Goal: Information Seeking & Learning: Learn about a topic

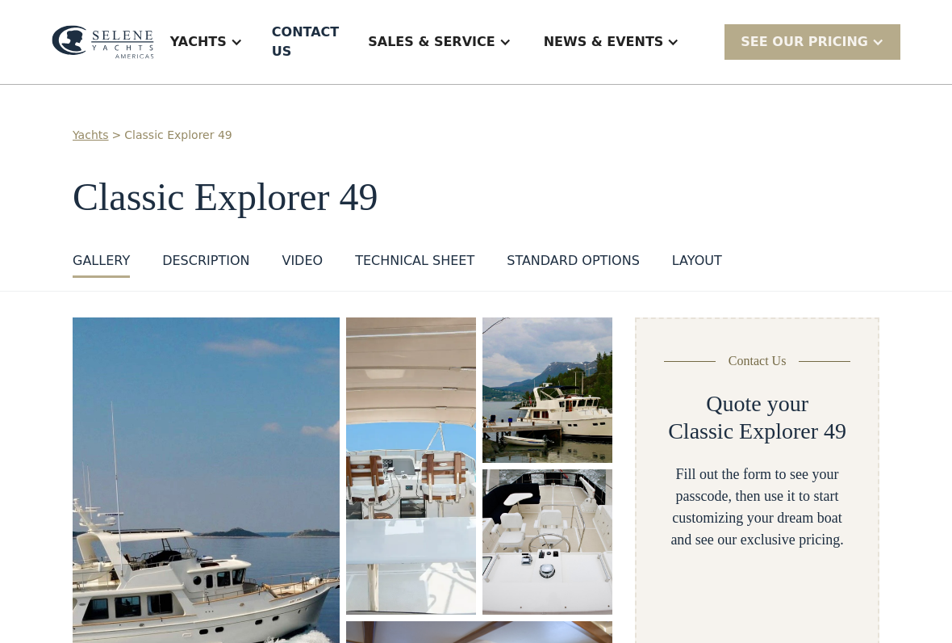
select select "**********"
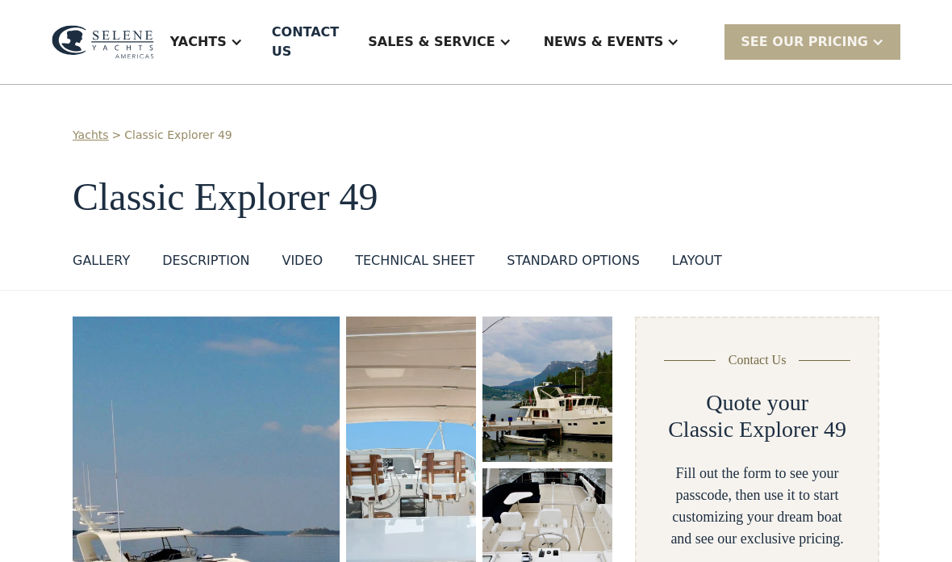
select select "**********"
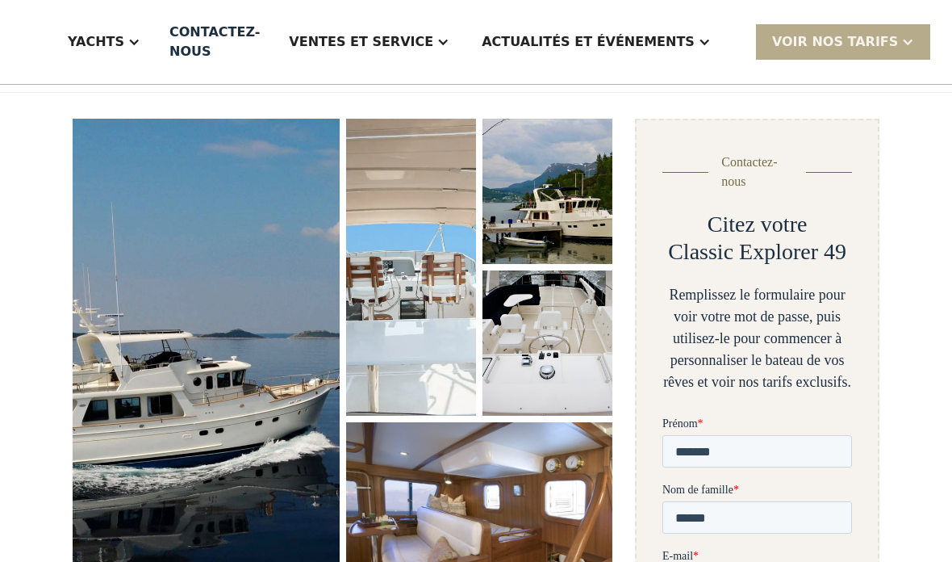
scroll to position [203, 0]
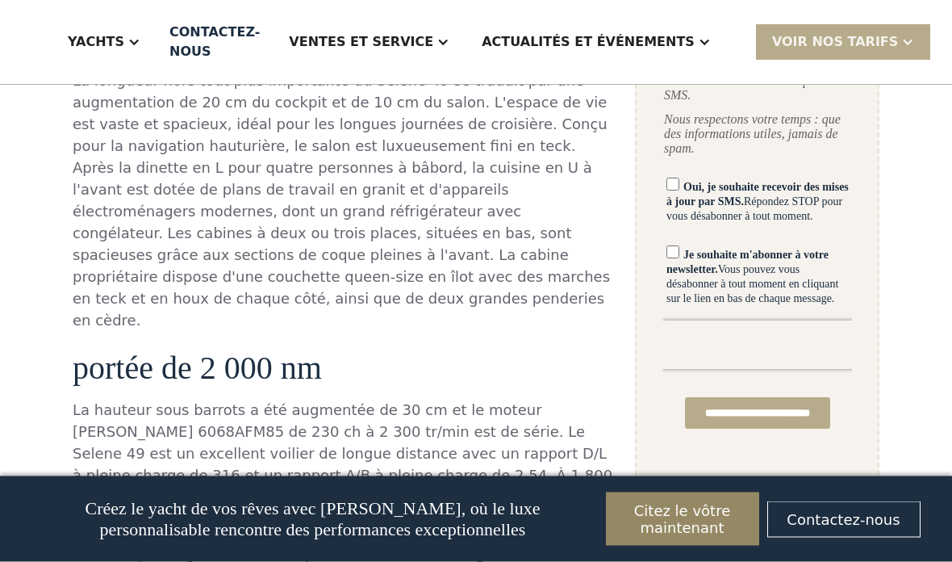
scroll to position [1148, 0]
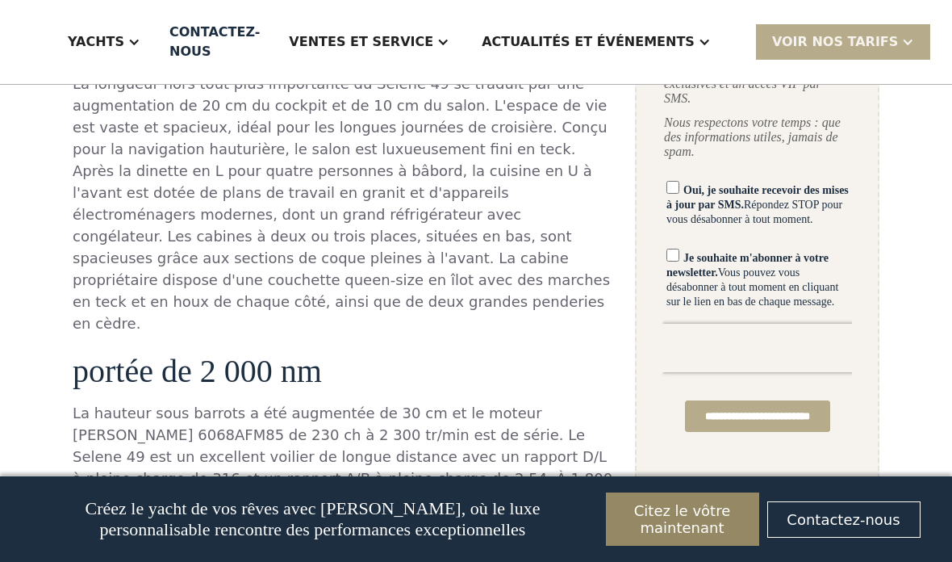
click at [90, 353] on font "portée de 2 000 nm" at bounding box center [197, 371] width 249 height 36
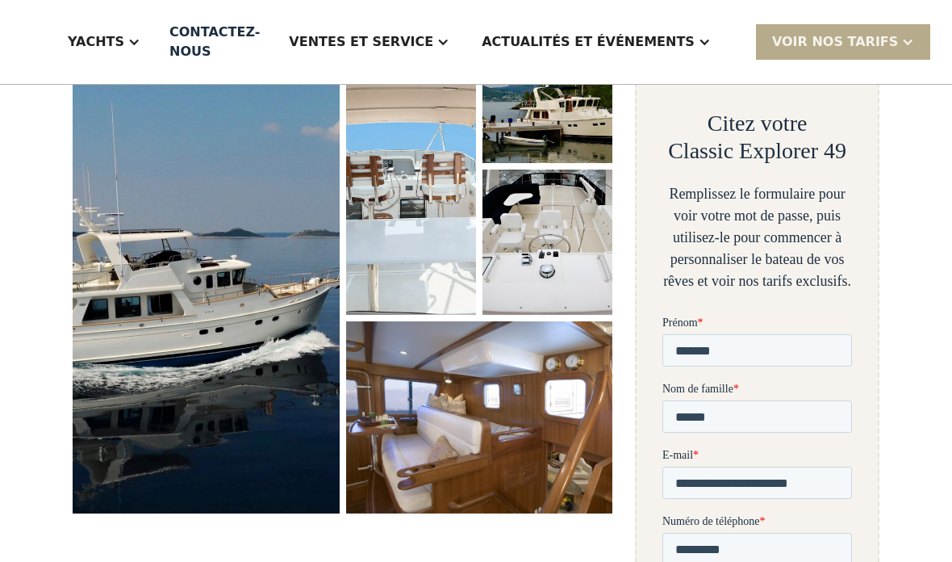
scroll to position [303, 0]
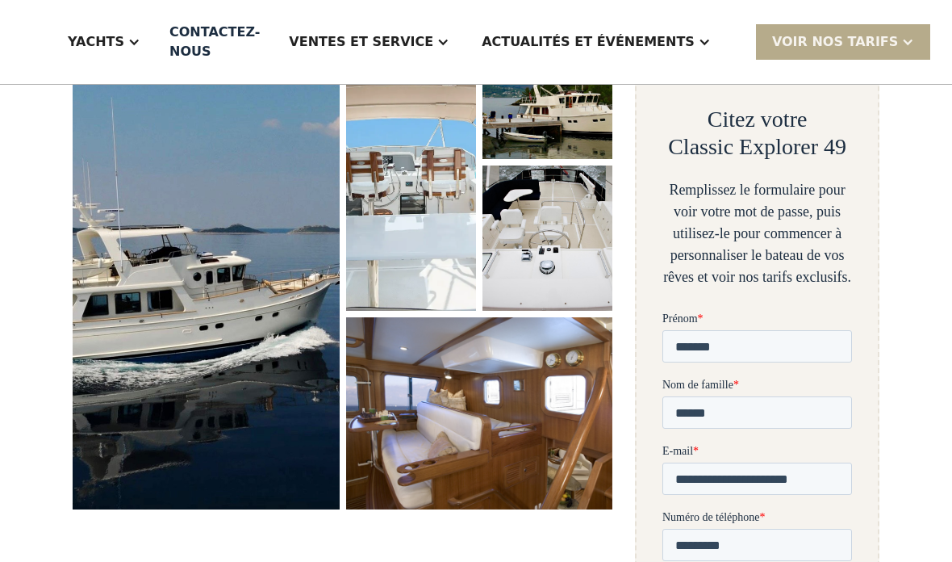
click at [206, 291] on img "ouvrir la lightbox" at bounding box center [206, 262] width 267 height 496
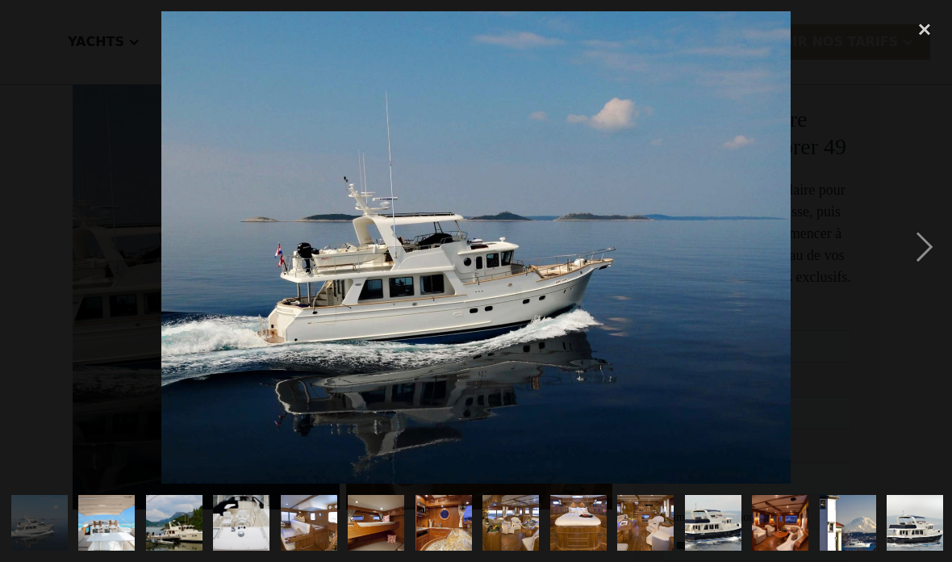
click at [919, 253] on div "next image" at bounding box center [925, 247] width 55 height 472
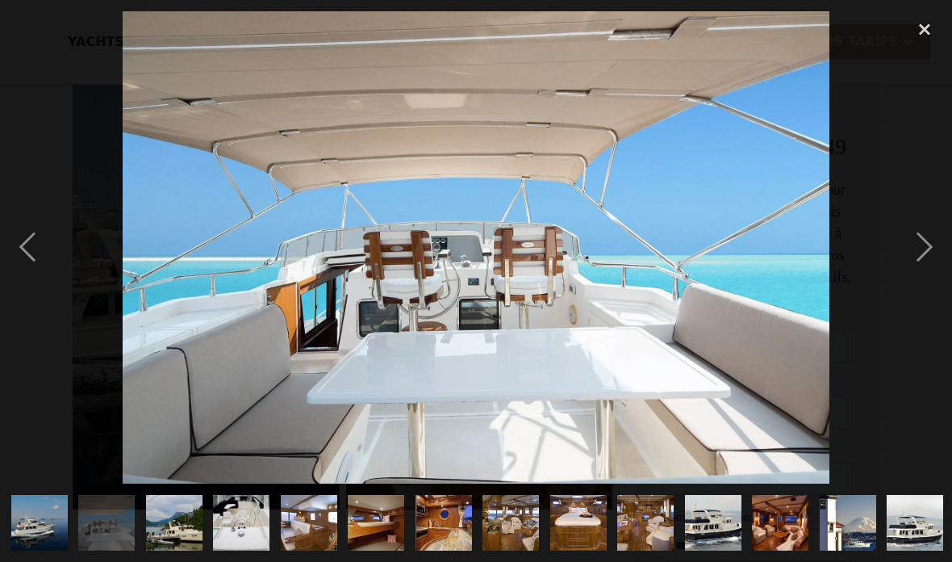
click at [918, 256] on div "next image" at bounding box center [925, 247] width 55 height 472
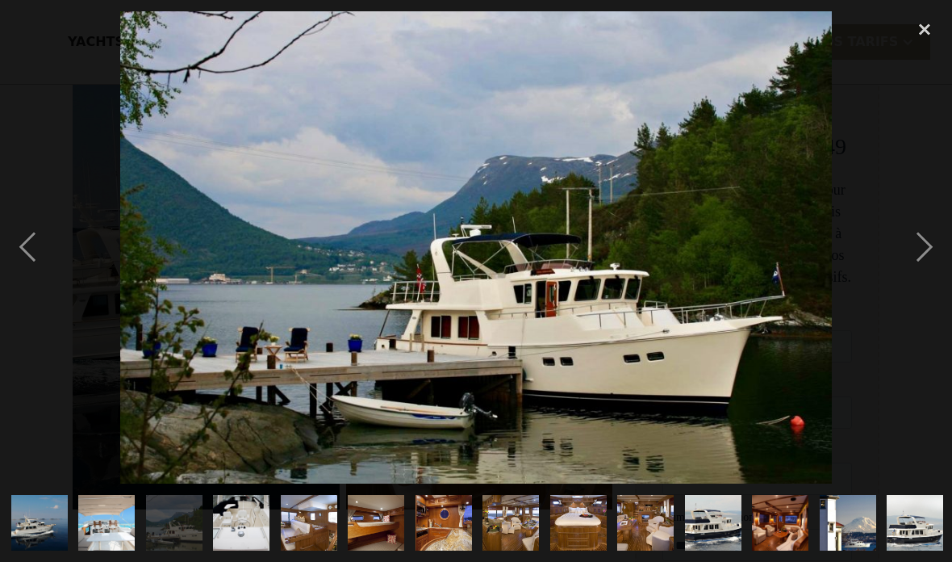
click at [933, 260] on div "next image" at bounding box center [925, 247] width 55 height 472
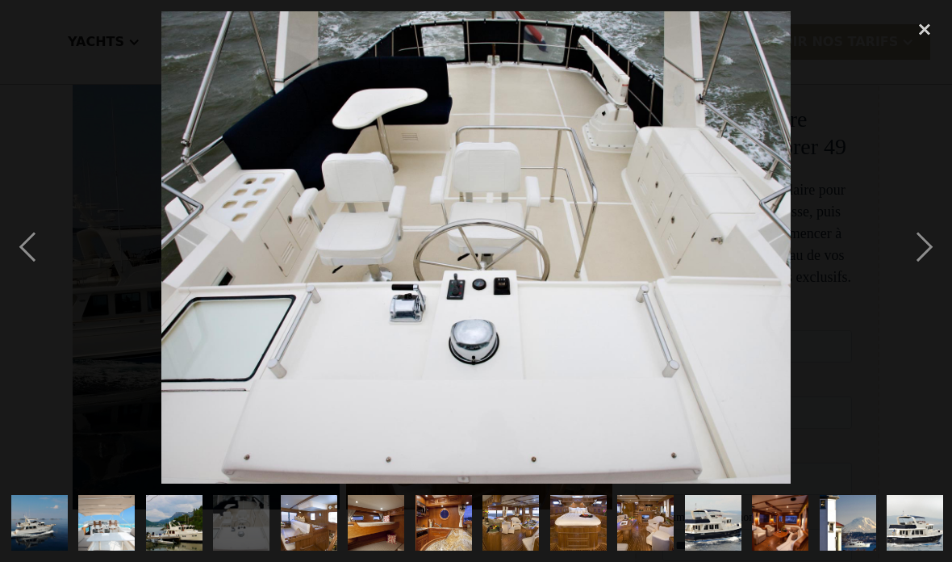
click at [920, 248] on div "next image" at bounding box center [925, 247] width 55 height 472
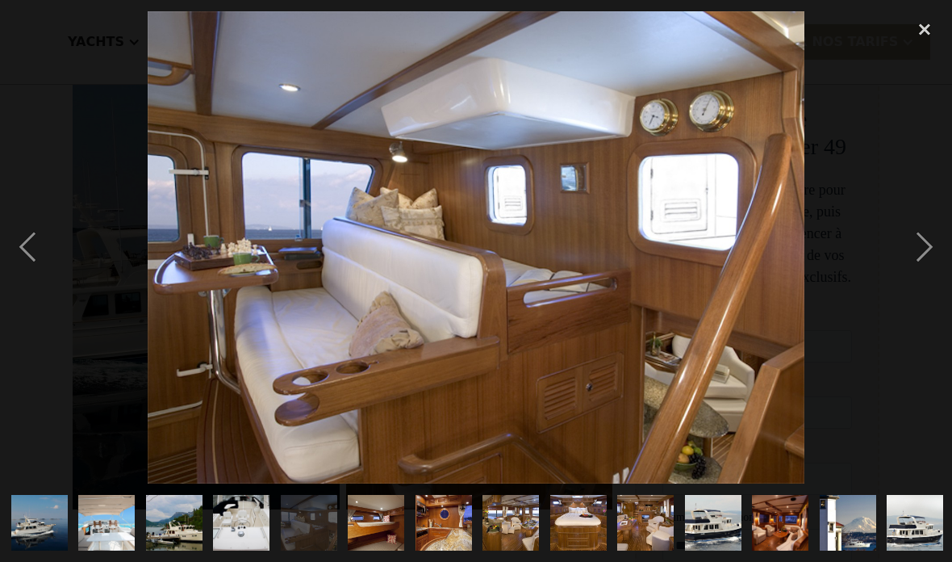
click at [388, 525] on img "show item 6 of 25" at bounding box center [376, 523] width 84 height 57
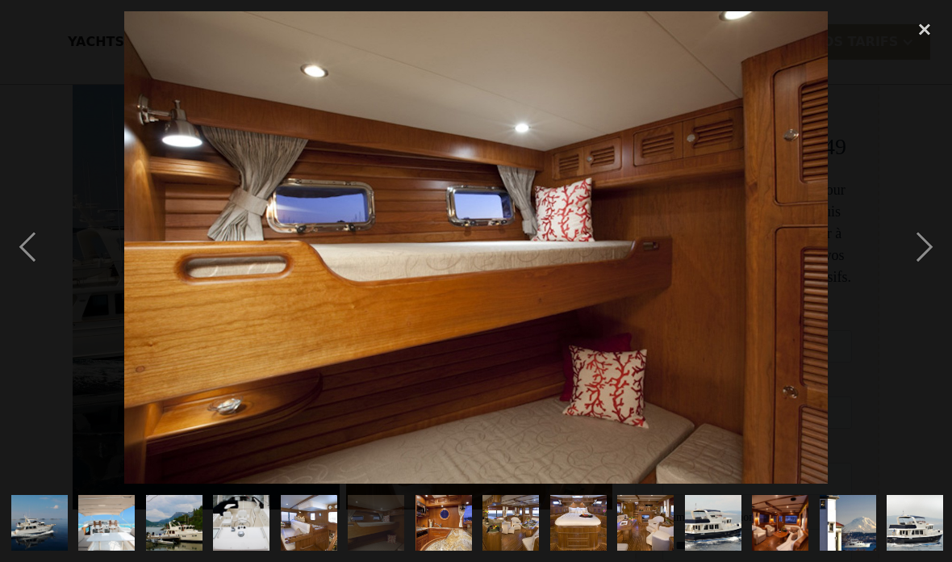
click at [448, 525] on img "show item 7 of 25" at bounding box center [443, 523] width 84 height 57
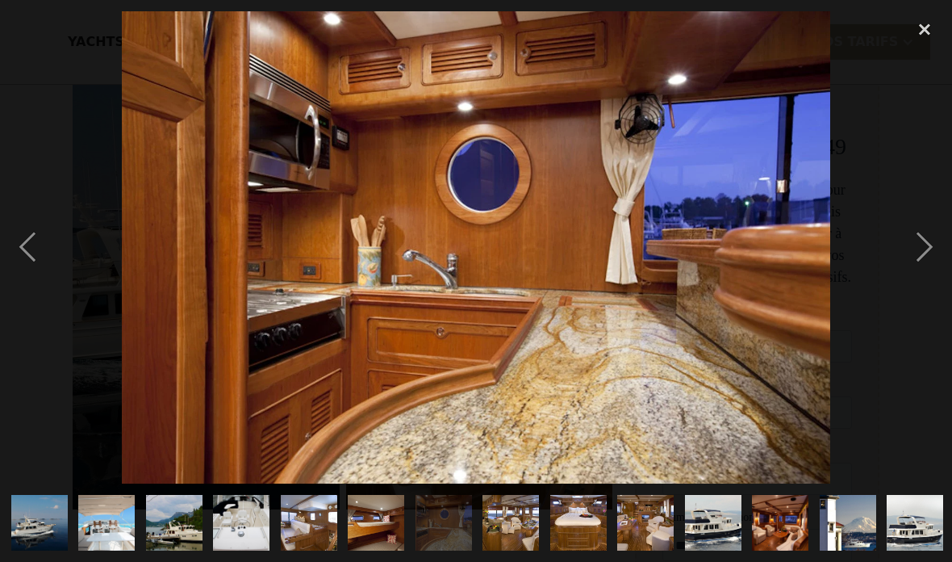
click at [515, 521] on img "show item 8 of 25" at bounding box center [511, 523] width 84 height 57
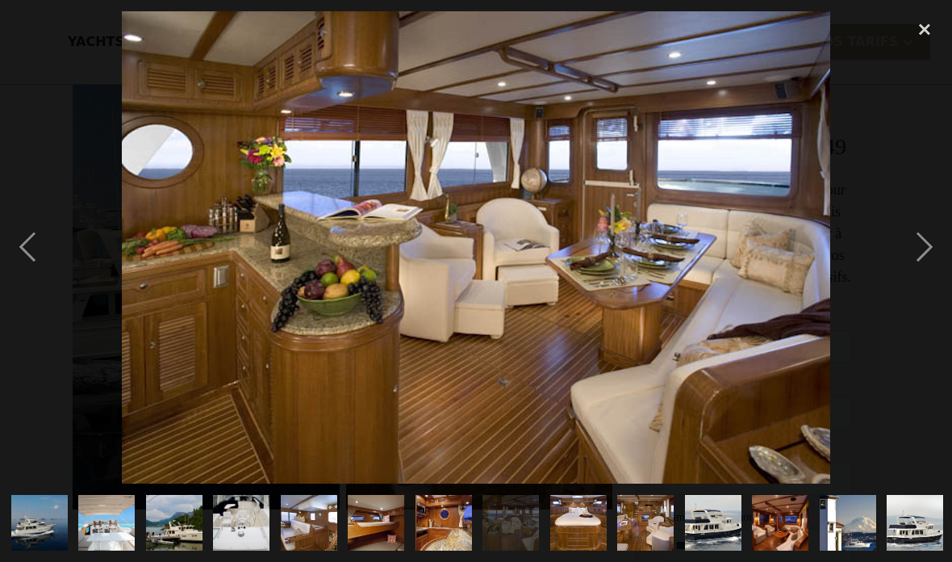
click at [586, 518] on img "show item 9 of 25" at bounding box center [578, 523] width 84 height 57
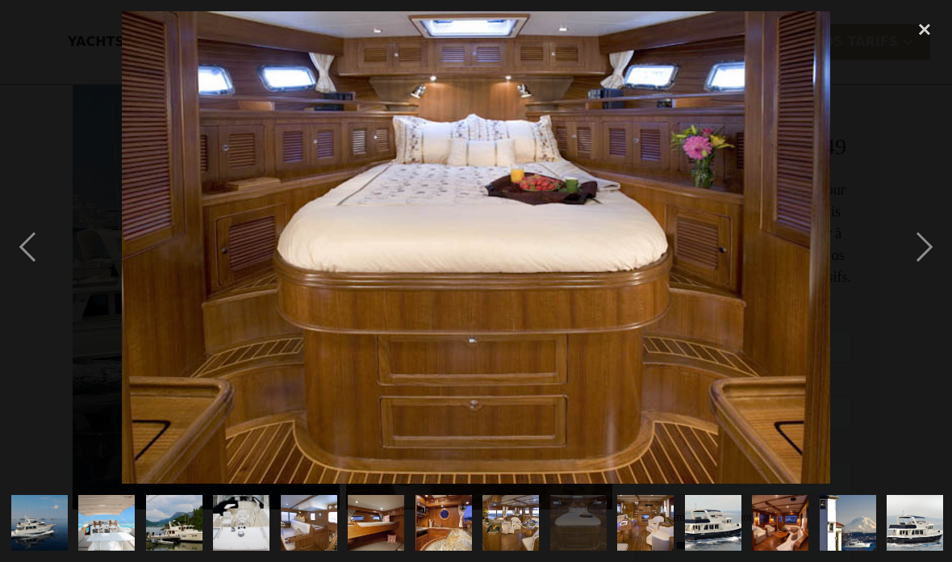
click at [659, 519] on img "show item 10 of 25" at bounding box center [646, 523] width 84 height 57
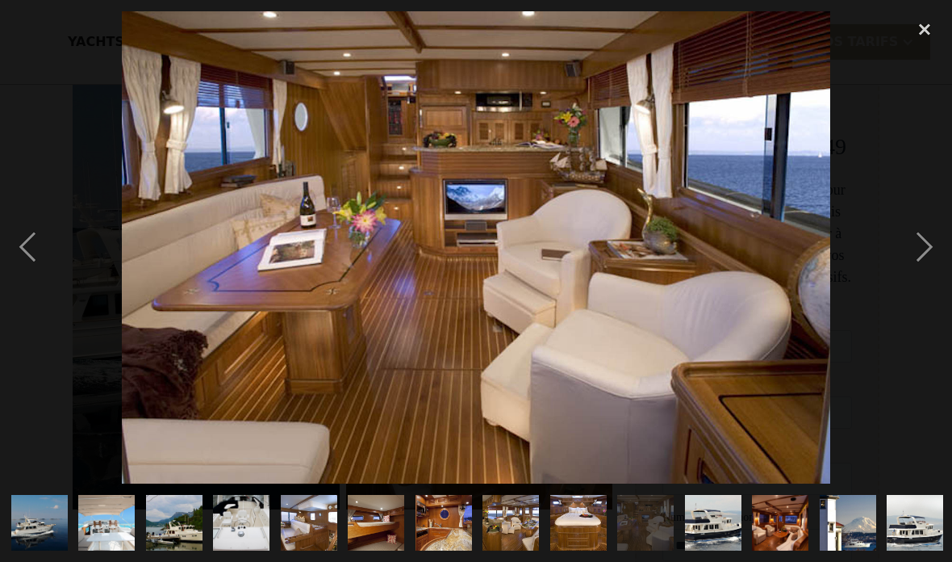
click at [722, 518] on img "show item 11 of 25" at bounding box center [713, 523] width 85 height 57
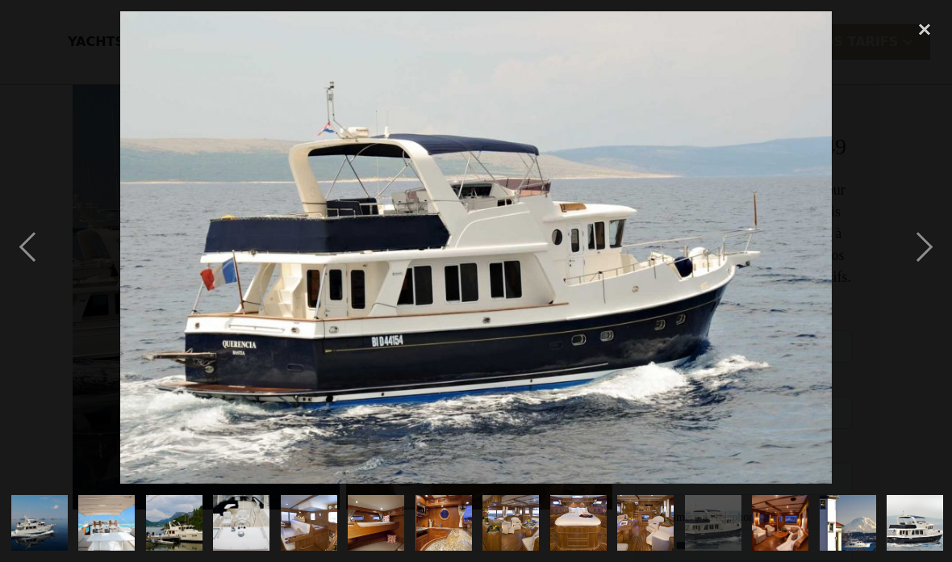
click at [789, 522] on img "show item 12 of 25" at bounding box center [781, 523] width 84 height 57
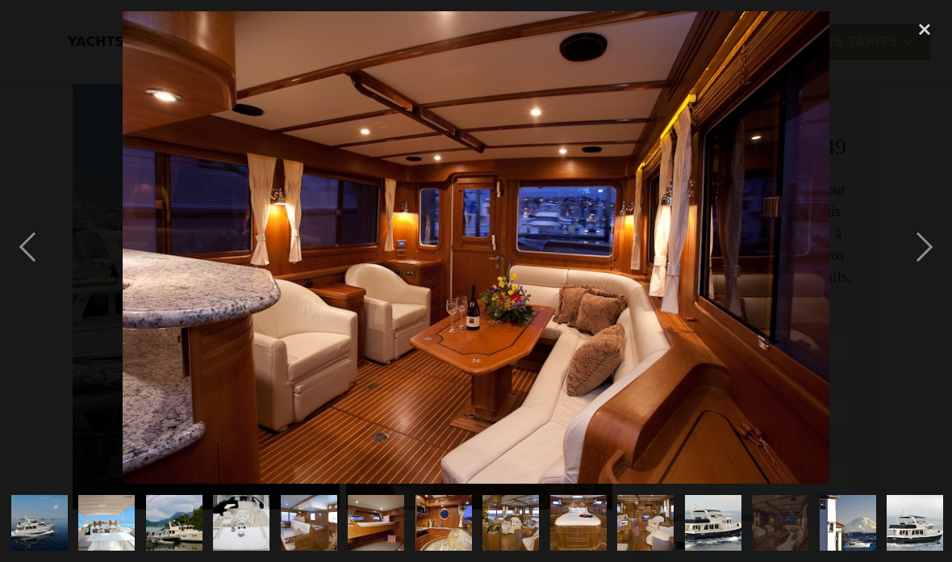
click at [860, 525] on img "show item 13 of 25" at bounding box center [848, 523] width 85 height 57
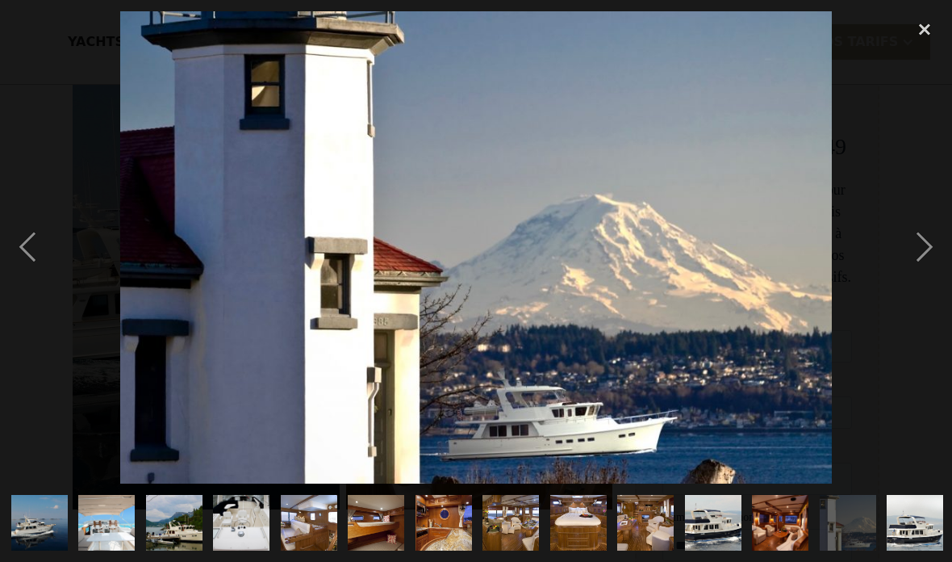
click at [918, 513] on img "show item 14 of 25" at bounding box center [915, 523] width 85 height 57
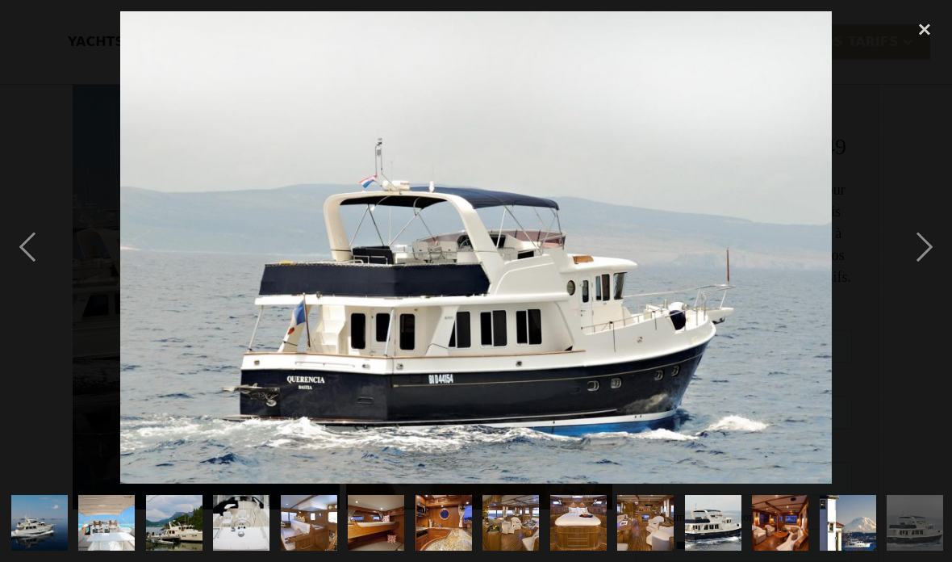
click at [922, 248] on div "next image" at bounding box center [925, 247] width 55 height 472
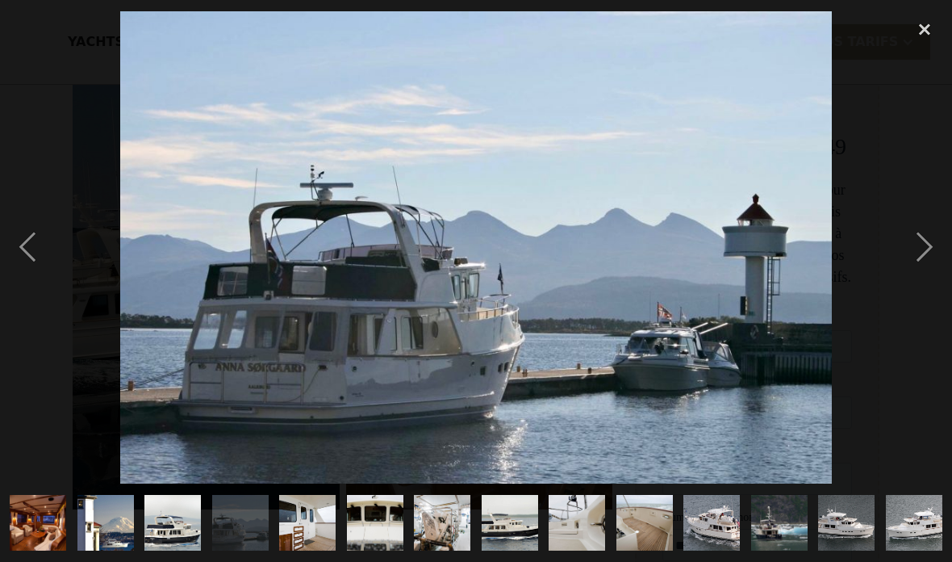
scroll to position [0, 743]
click at [920, 264] on div "next image" at bounding box center [925, 247] width 55 height 472
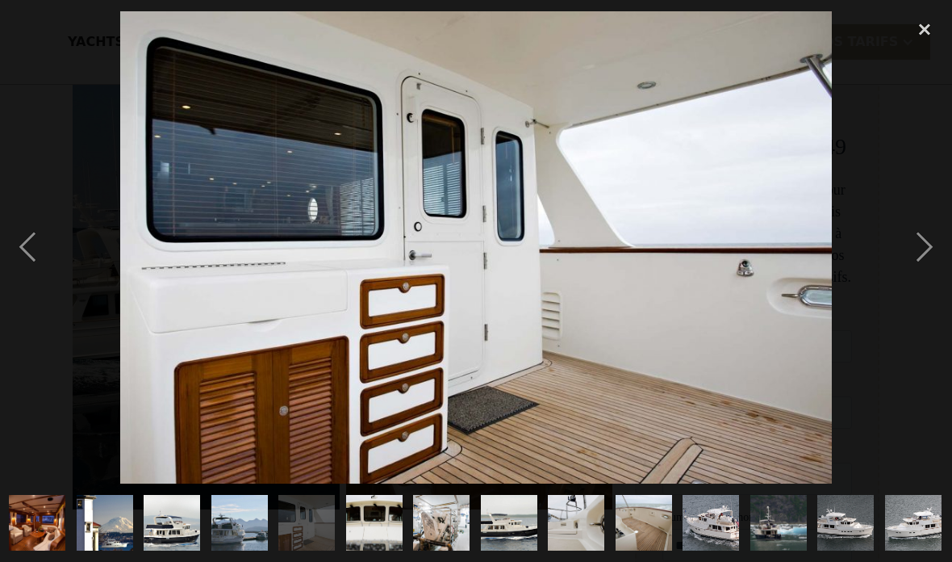
click at [910, 250] on div "next image" at bounding box center [925, 247] width 55 height 472
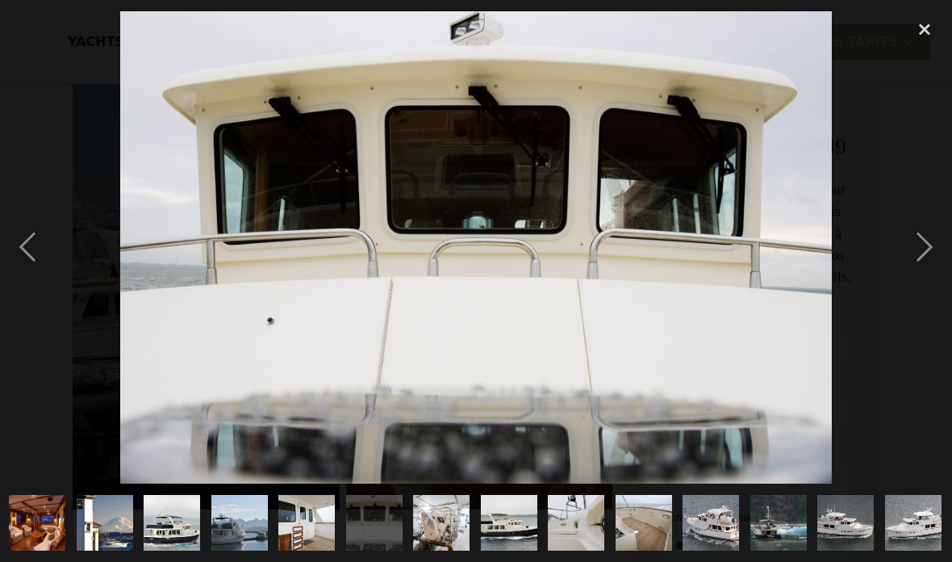
click at [33, 548] on img "show item 12 of 25" at bounding box center [37, 523] width 84 height 57
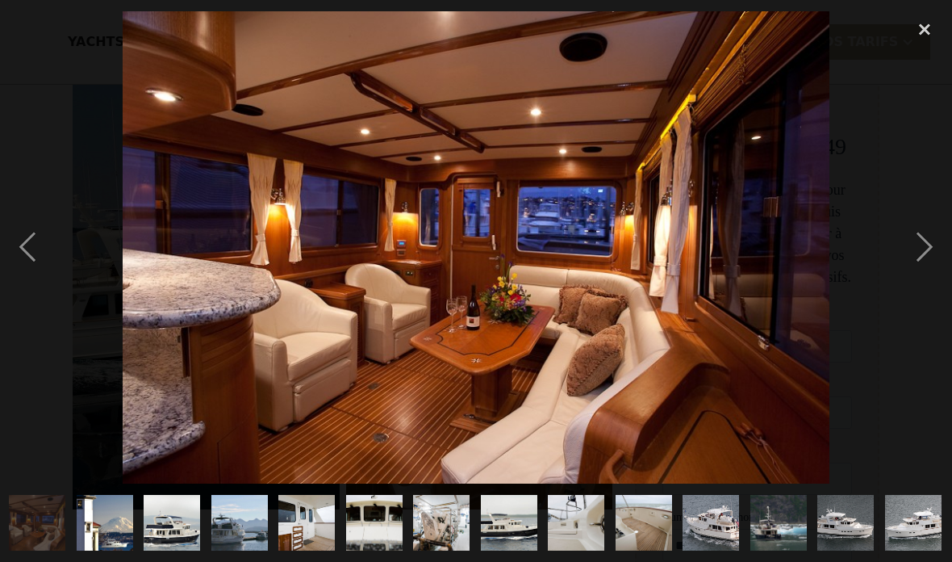
click at [919, 249] on div "next image" at bounding box center [925, 247] width 55 height 472
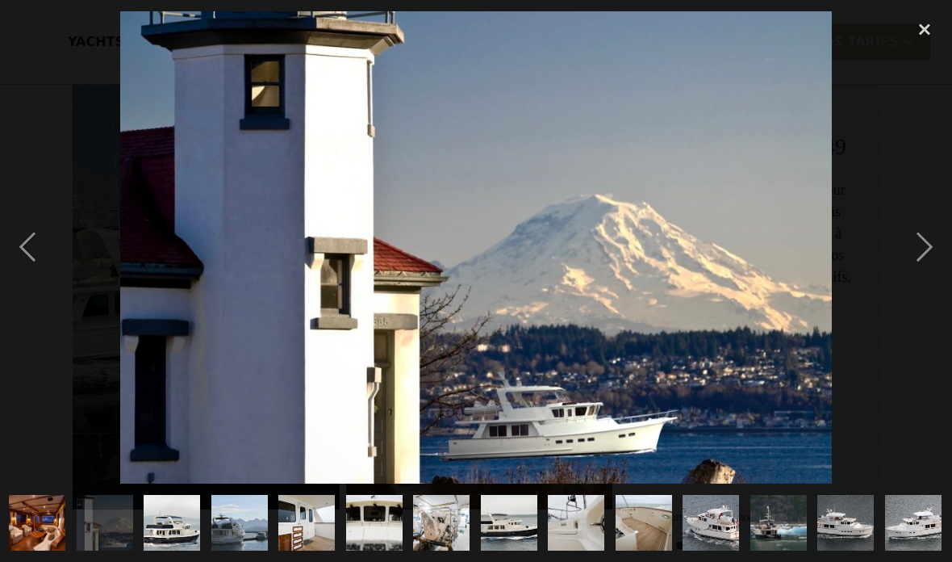
click at [925, 242] on div "next image" at bounding box center [925, 247] width 55 height 472
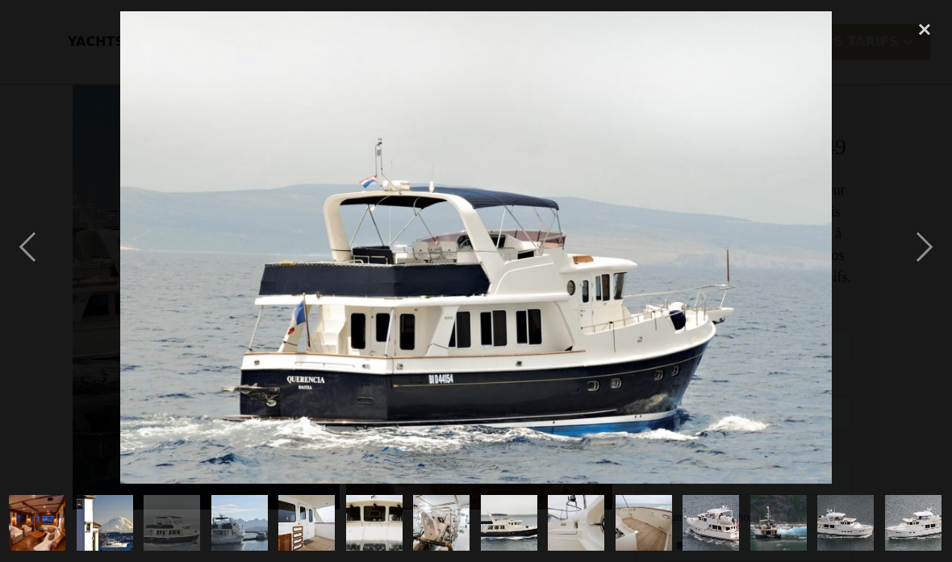
click at [246, 518] on img "show item 15 of 25" at bounding box center [239, 523] width 85 height 57
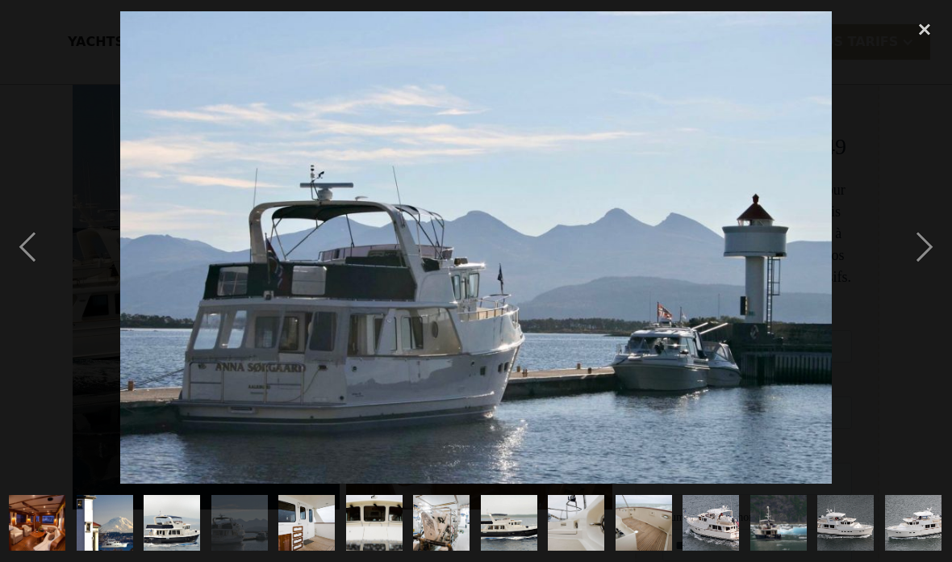
click at [309, 513] on img "show item 16 of 25" at bounding box center [307, 523] width 85 height 57
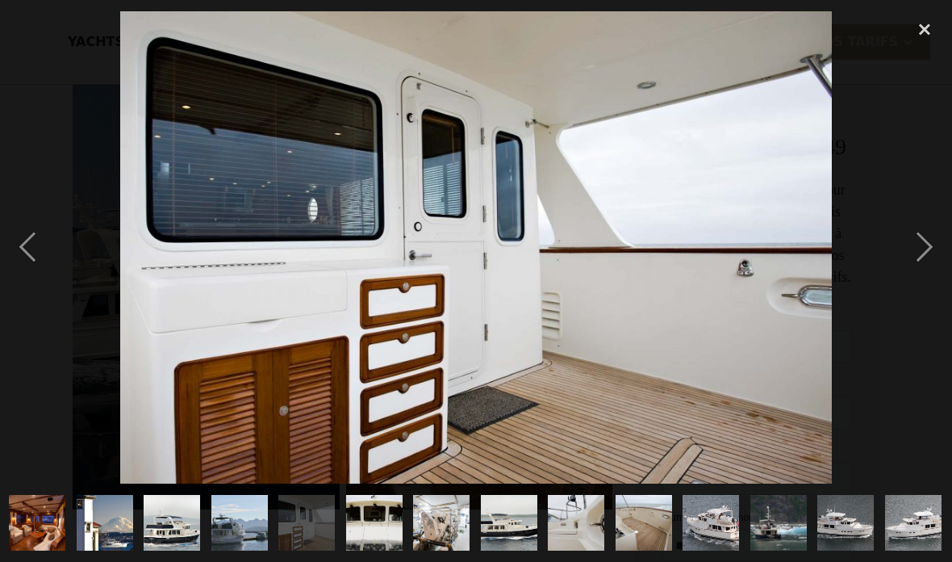
click at [374, 517] on img "show item 17 of 25" at bounding box center [374, 523] width 85 height 57
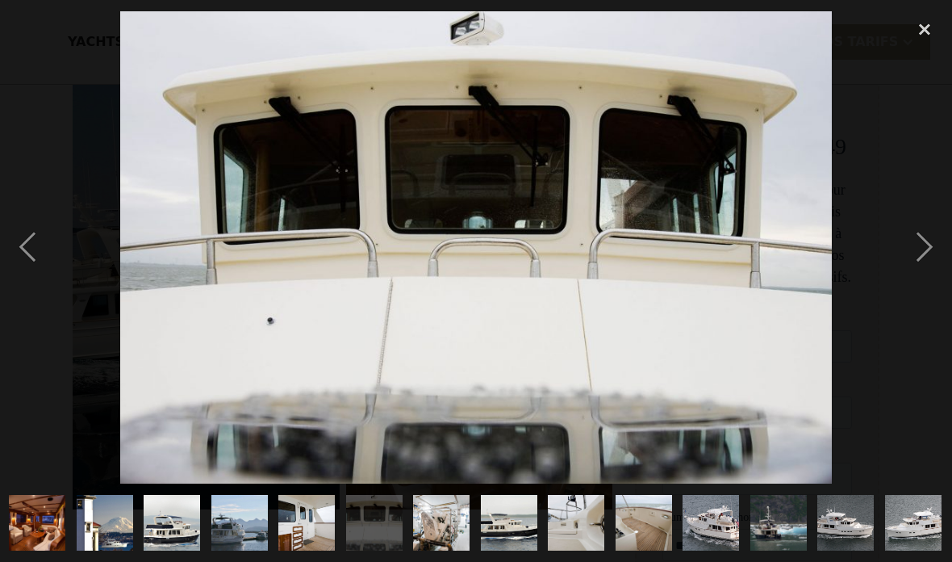
click at [444, 513] on img "show item 18 of 25" at bounding box center [441, 523] width 75 height 57
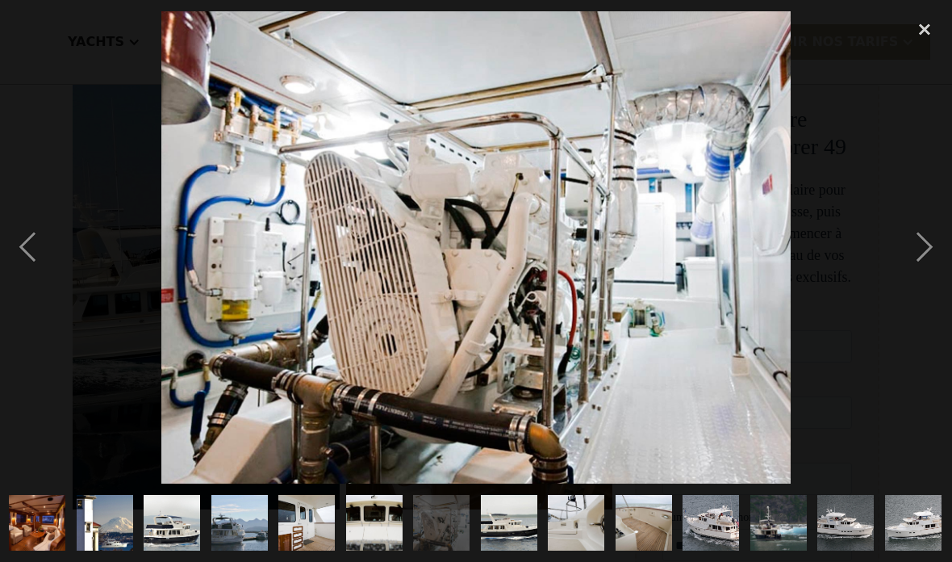
click at [513, 514] on img "show item 19 of 25" at bounding box center [509, 523] width 85 height 57
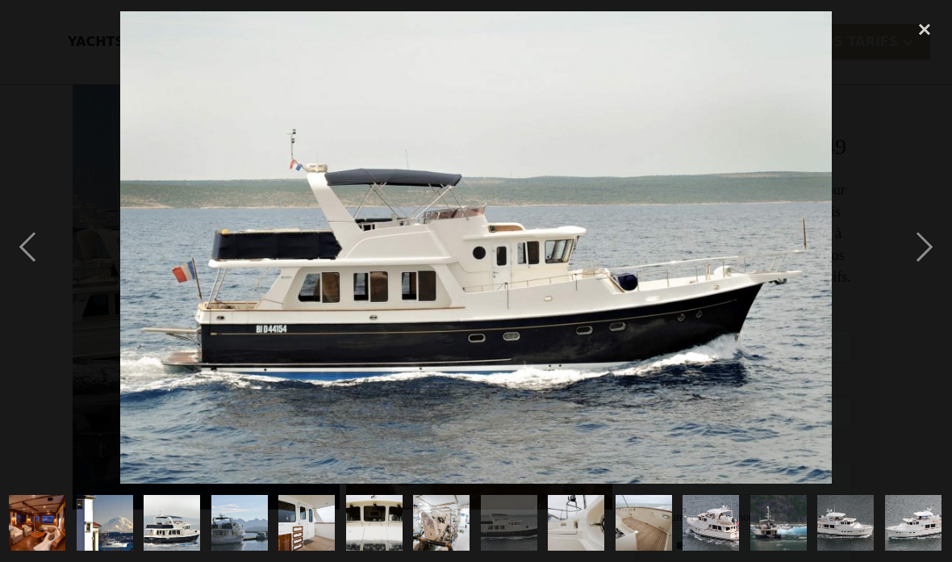
click at [584, 521] on img "show item 20 of 25" at bounding box center [576, 523] width 85 height 57
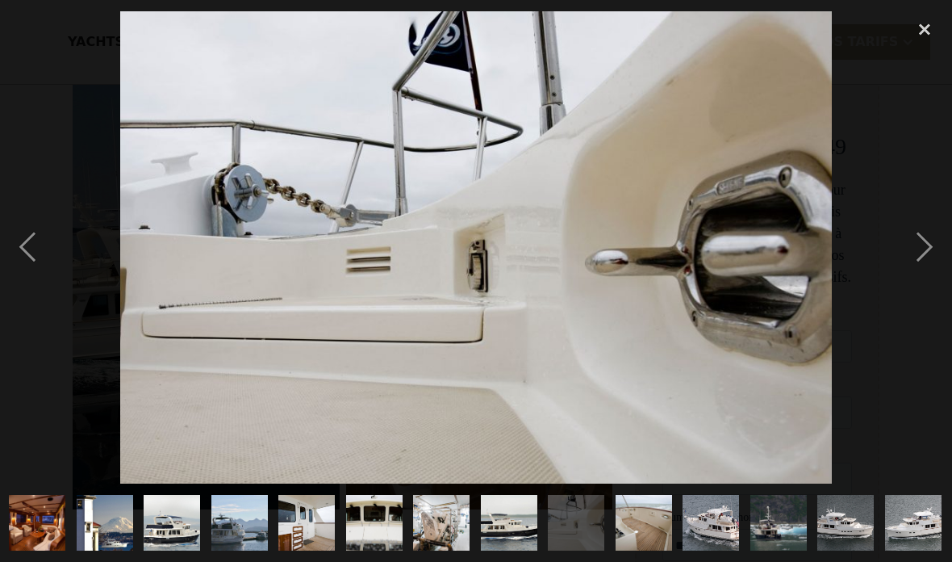
click at [651, 521] on img "show item 21 of 25" at bounding box center [643, 523] width 75 height 57
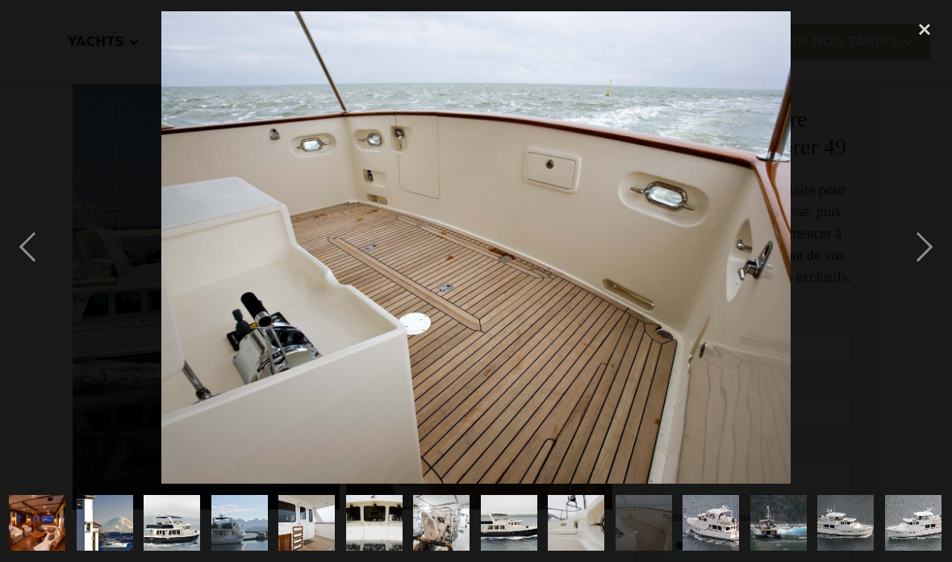
click at [706, 519] on img "show item 22 of 25" at bounding box center [711, 523] width 84 height 57
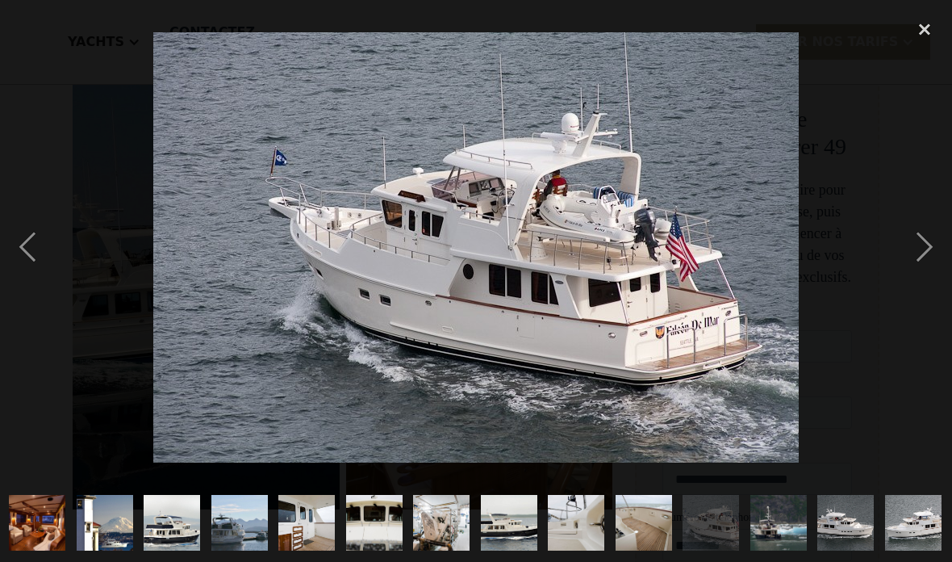
click at [787, 513] on img "show item 23 of 25" at bounding box center [778, 523] width 75 height 57
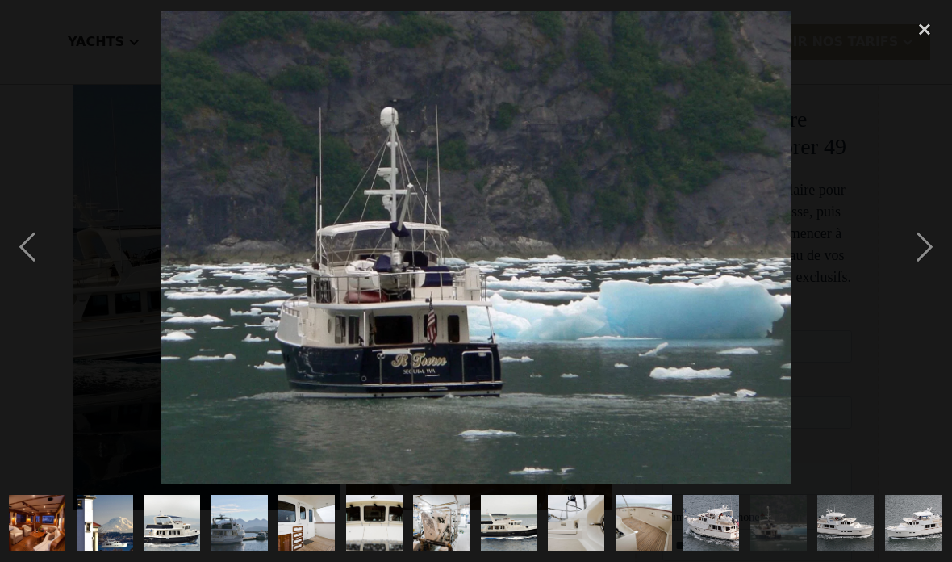
click at [853, 514] on img "show item 24 of 25" at bounding box center [846, 523] width 78 height 57
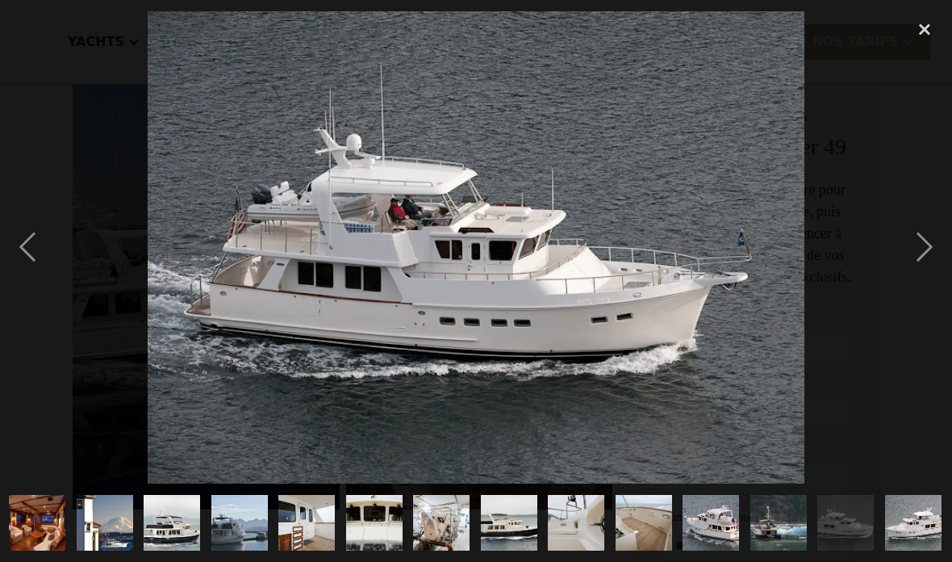
click at [919, 510] on img "show item 25 of 25" at bounding box center [913, 523] width 84 height 57
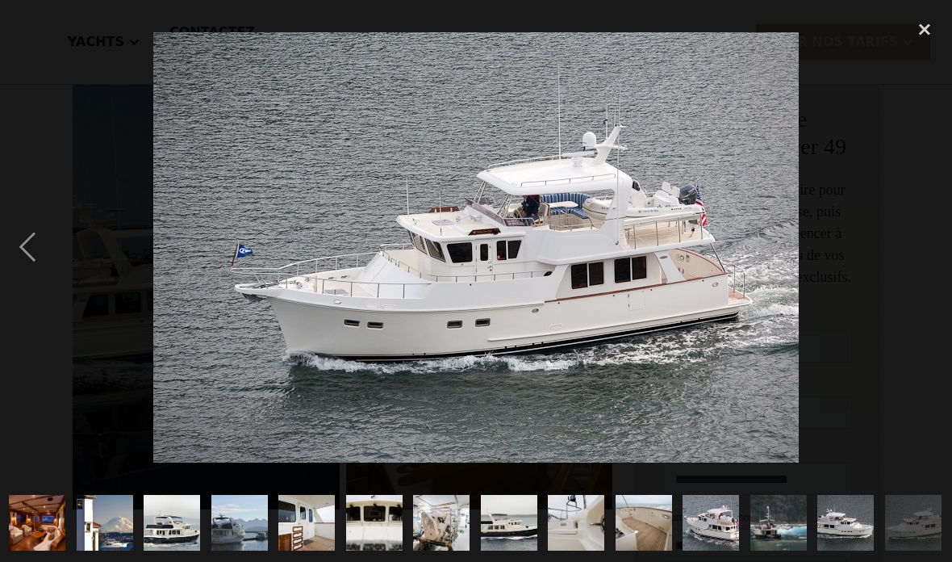
click at [920, 521] on img "show item 25 of 25" at bounding box center [913, 523] width 84 height 57
click at [31, 253] on div "previous image" at bounding box center [27, 247] width 55 height 472
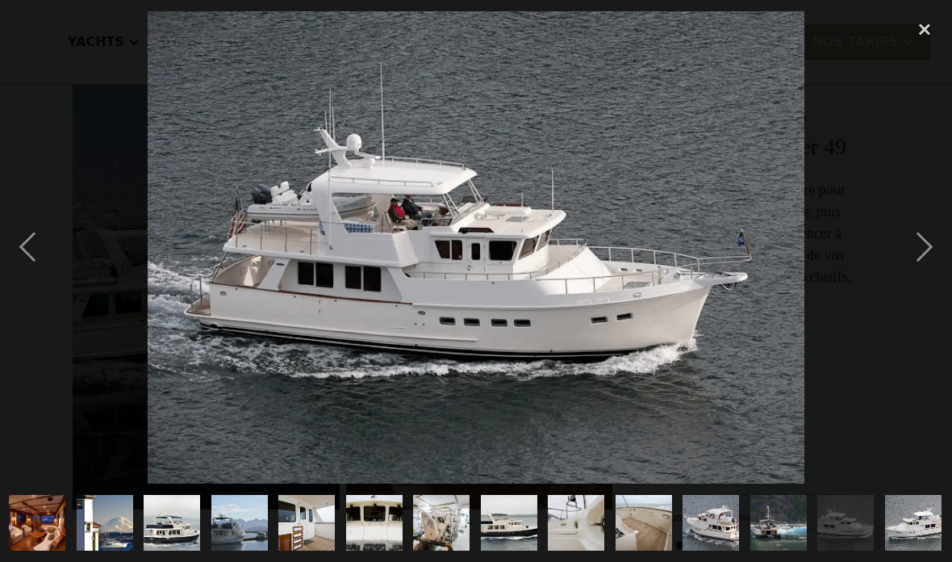
click at [46, 237] on div "previous image" at bounding box center [27, 247] width 55 height 472
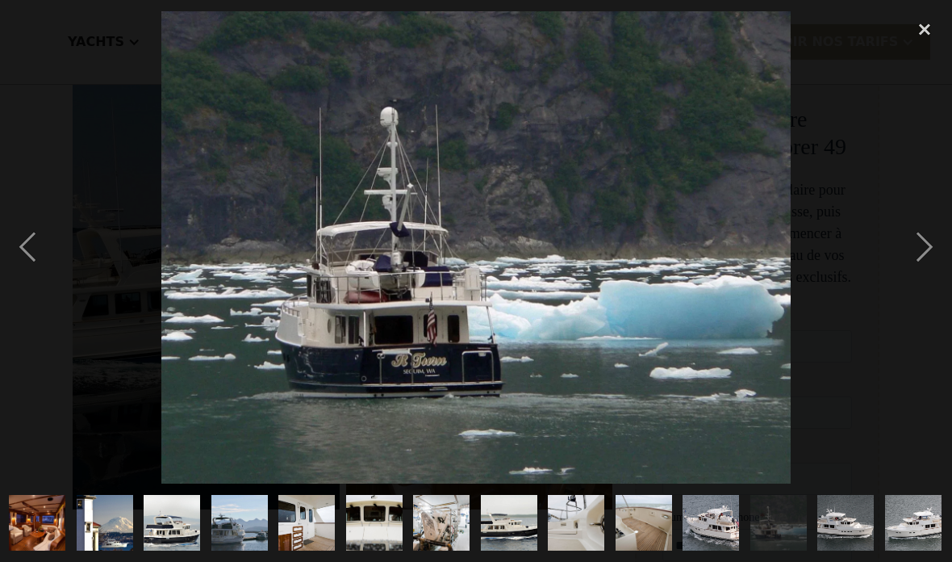
click at [47, 243] on div "previous image" at bounding box center [27, 247] width 55 height 472
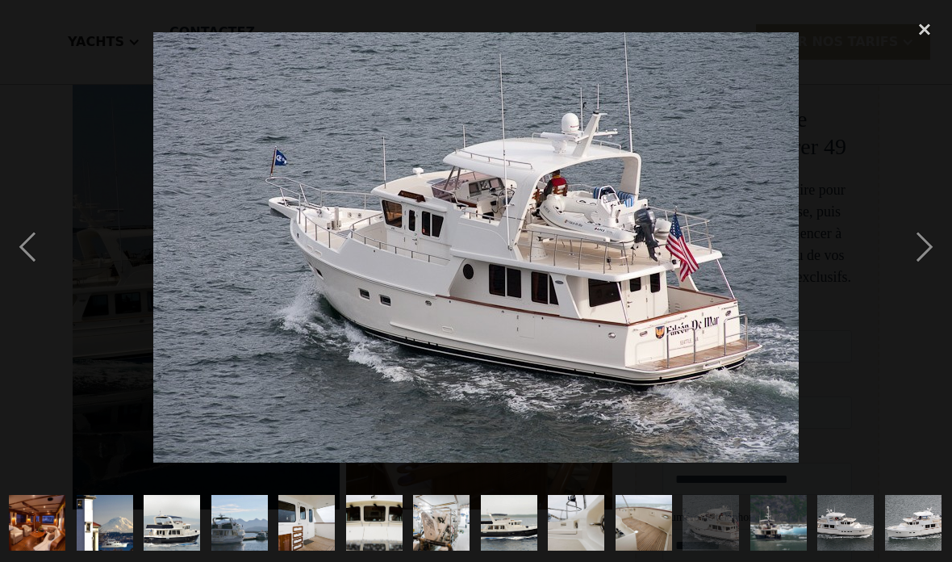
click at [49, 252] on div "previous image" at bounding box center [27, 247] width 55 height 472
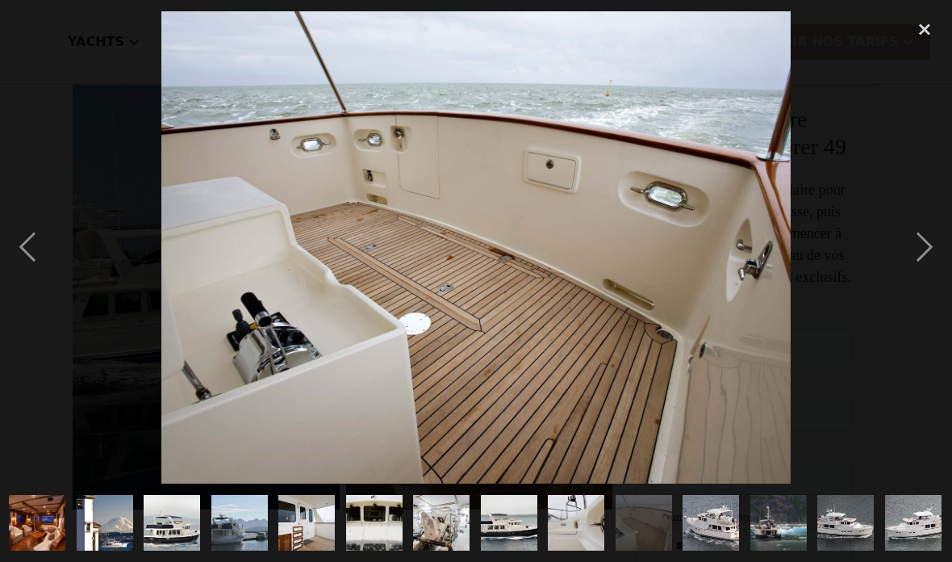
click at [43, 243] on div "previous image" at bounding box center [27, 247] width 55 height 472
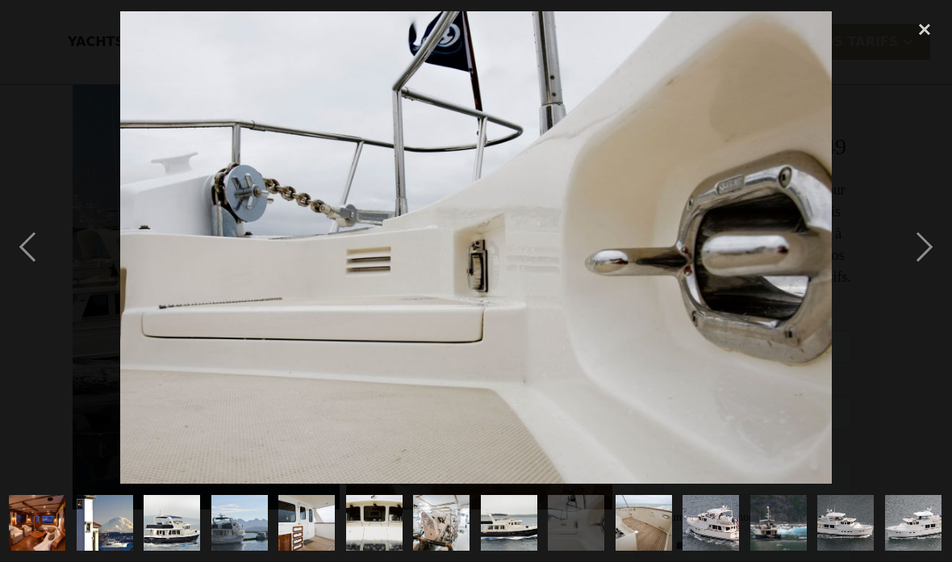
click at [40, 240] on div "previous image" at bounding box center [27, 247] width 55 height 472
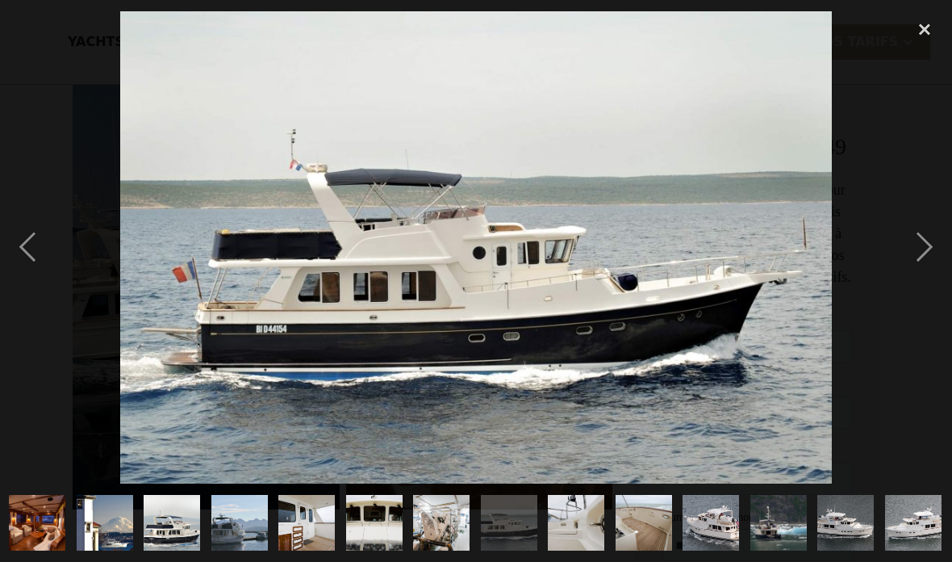
click at [25, 244] on div "previous image" at bounding box center [27, 247] width 55 height 472
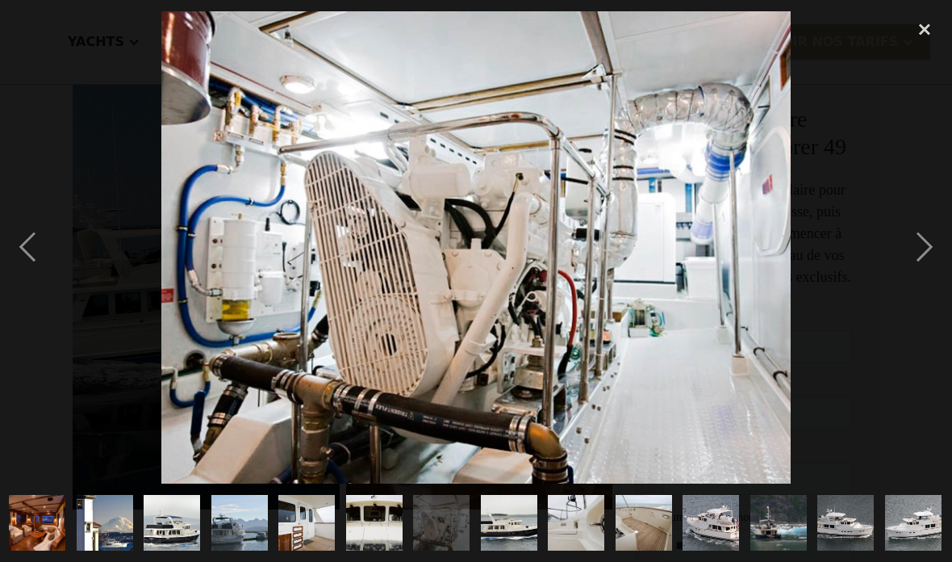
click at [36, 236] on div "previous image" at bounding box center [27, 247] width 55 height 472
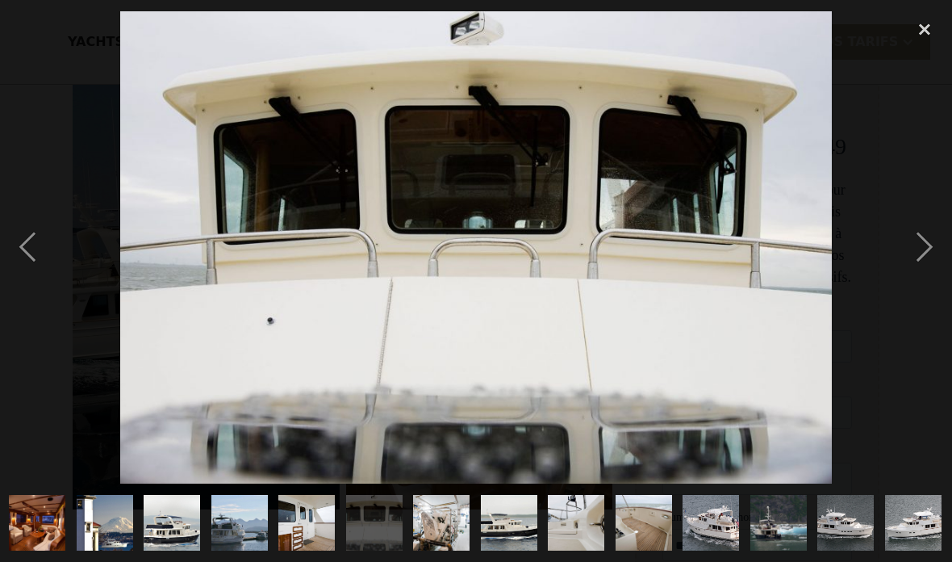
click at [33, 236] on div "previous image" at bounding box center [27, 247] width 55 height 472
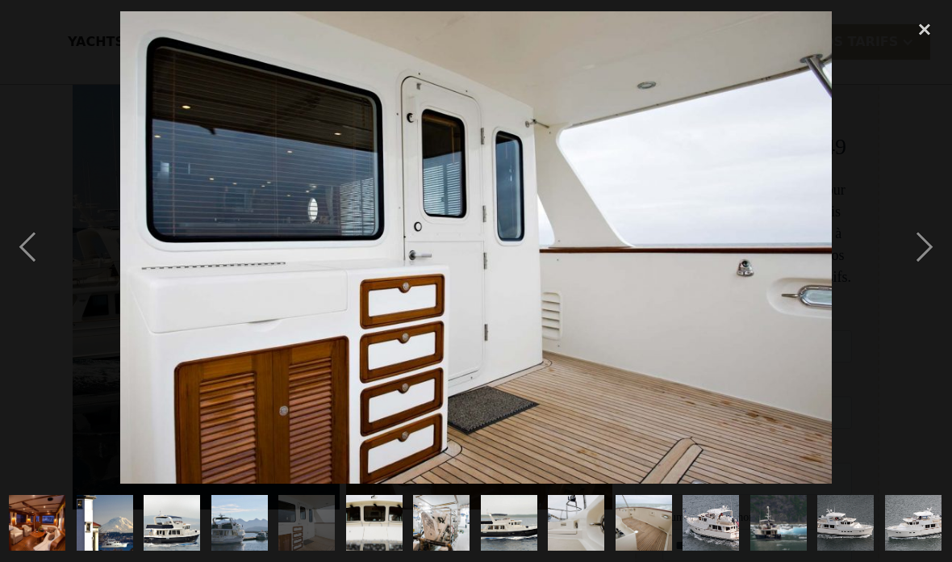
click at [35, 241] on div "previous image" at bounding box center [27, 247] width 55 height 472
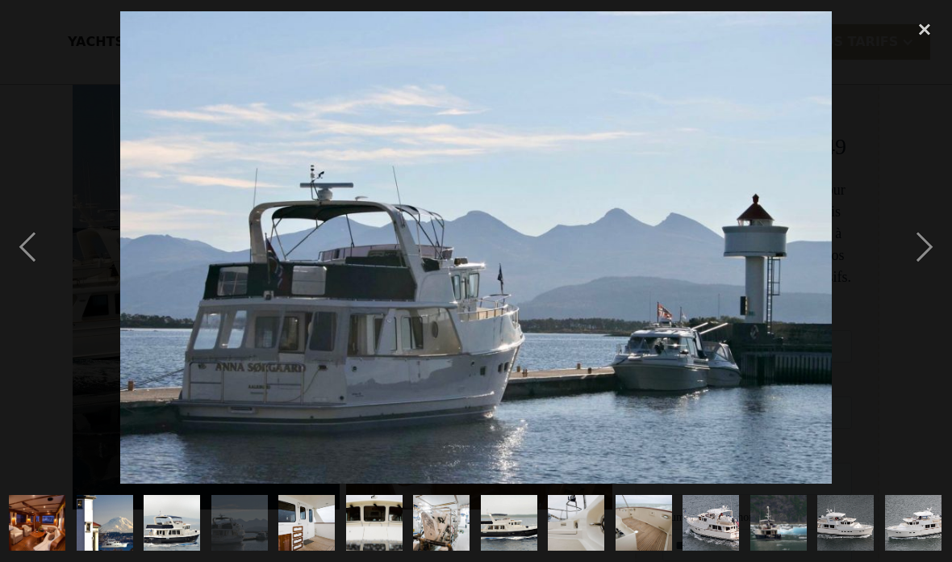
click at [29, 235] on div "previous image" at bounding box center [27, 247] width 55 height 472
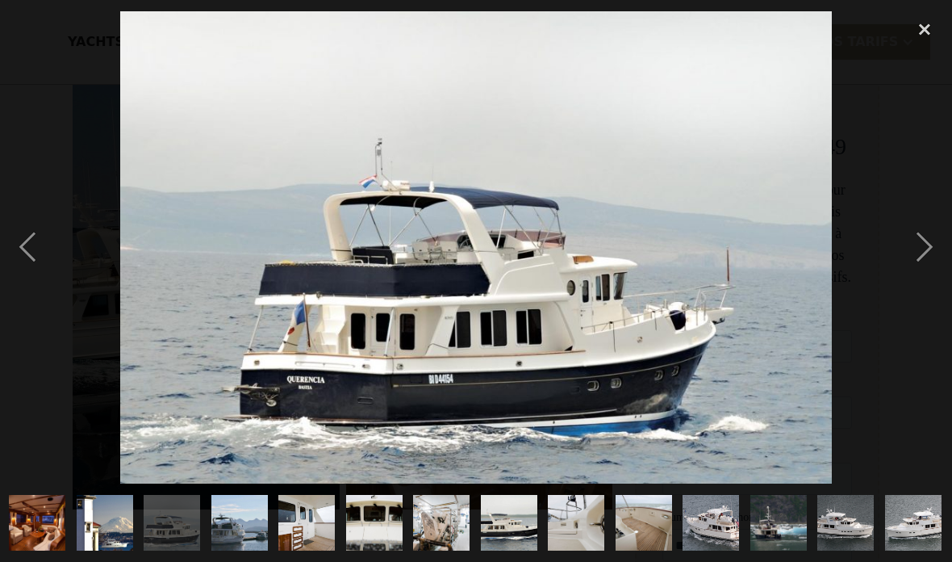
click at [31, 237] on div "previous image" at bounding box center [27, 247] width 55 height 472
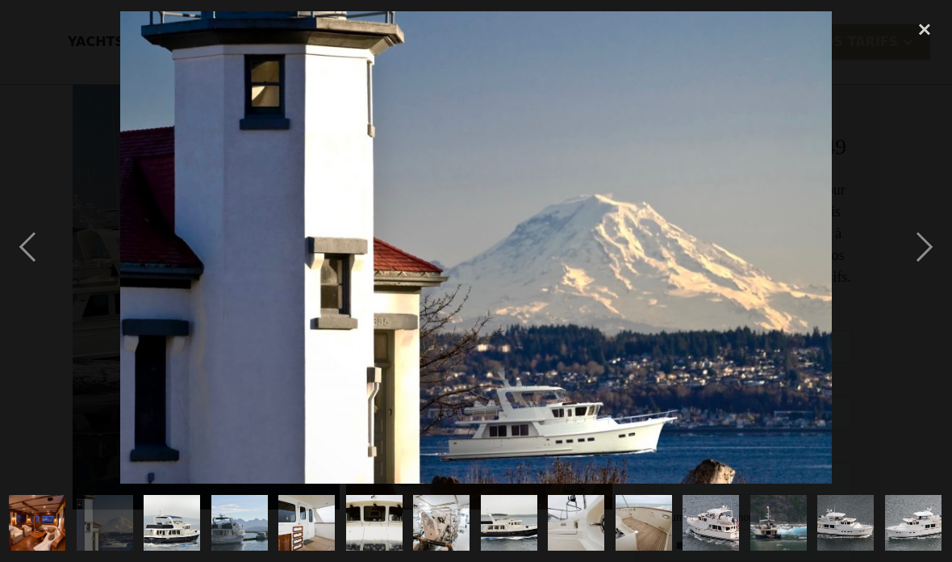
click at [27, 227] on div "previous image" at bounding box center [27, 247] width 55 height 472
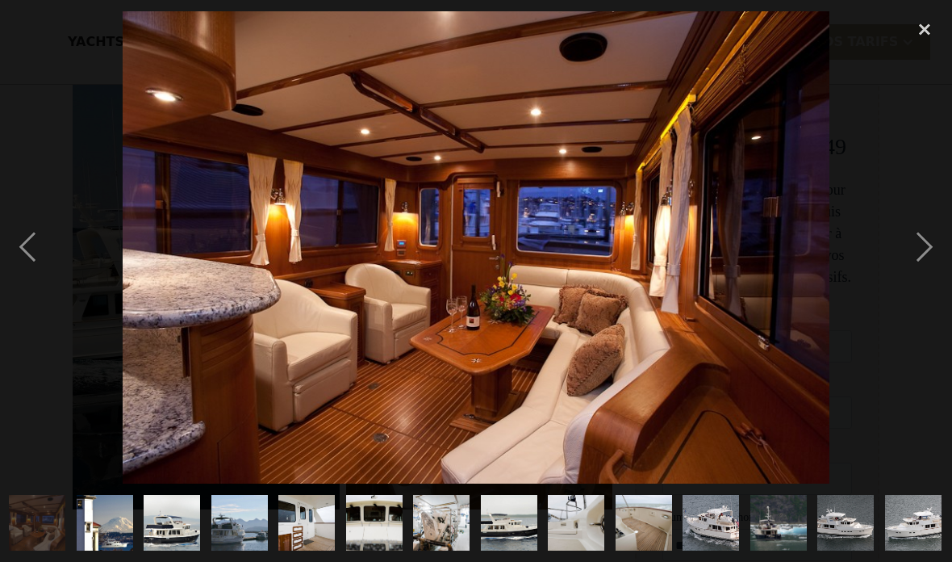
click at [38, 246] on div "previous image" at bounding box center [27, 247] width 55 height 472
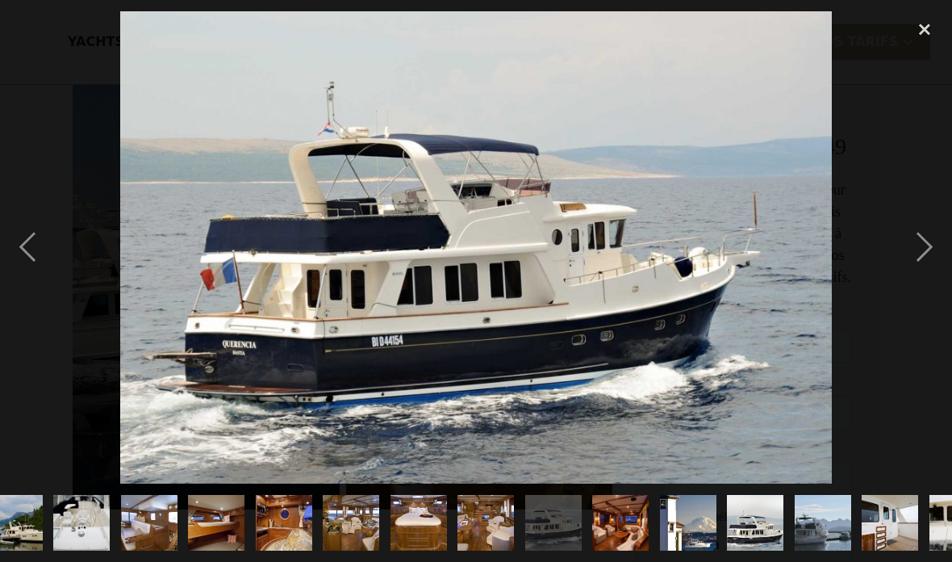
scroll to position [0, 0]
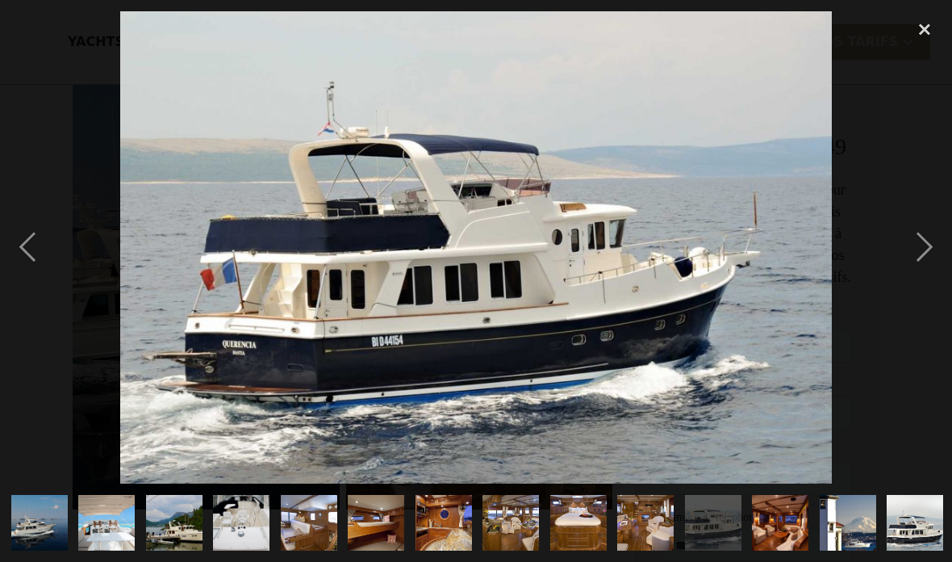
click at [27, 245] on div "previous image" at bounding box center [27, 247] width 55 height 472
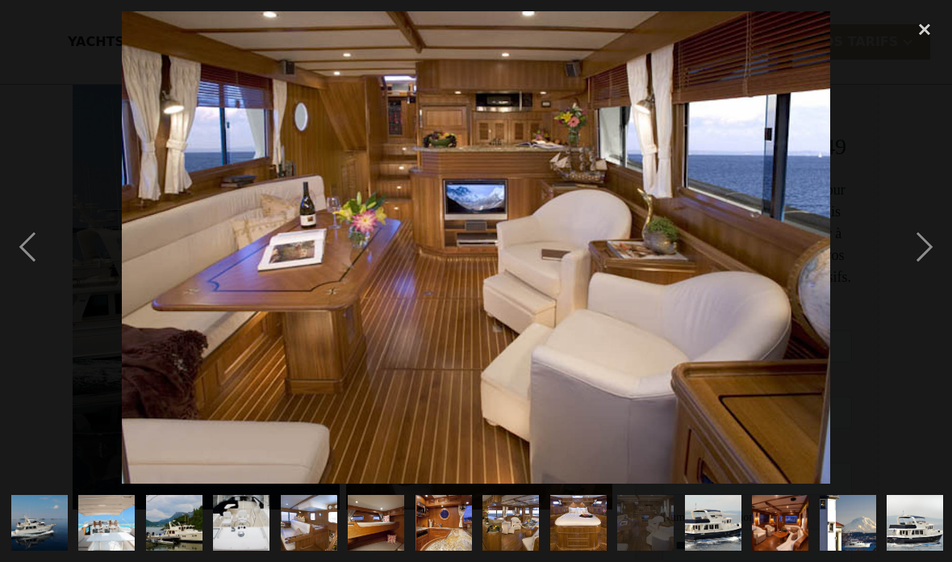
click at [40, 245] on div "previous image" at bounding box center [27, 247] width 55 height 472
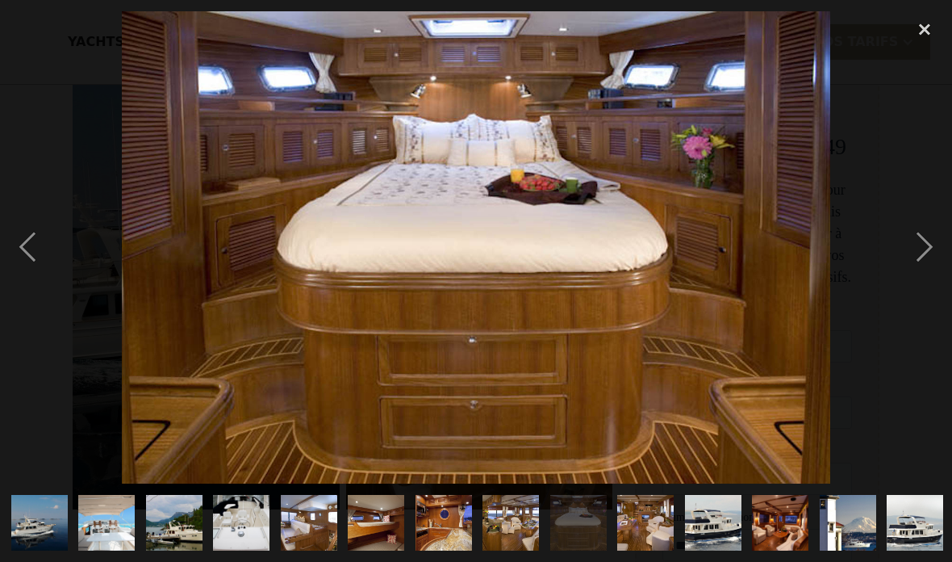
click at [931, 245] on div "next image" at bounding box center [925, 247] width 55 height 472
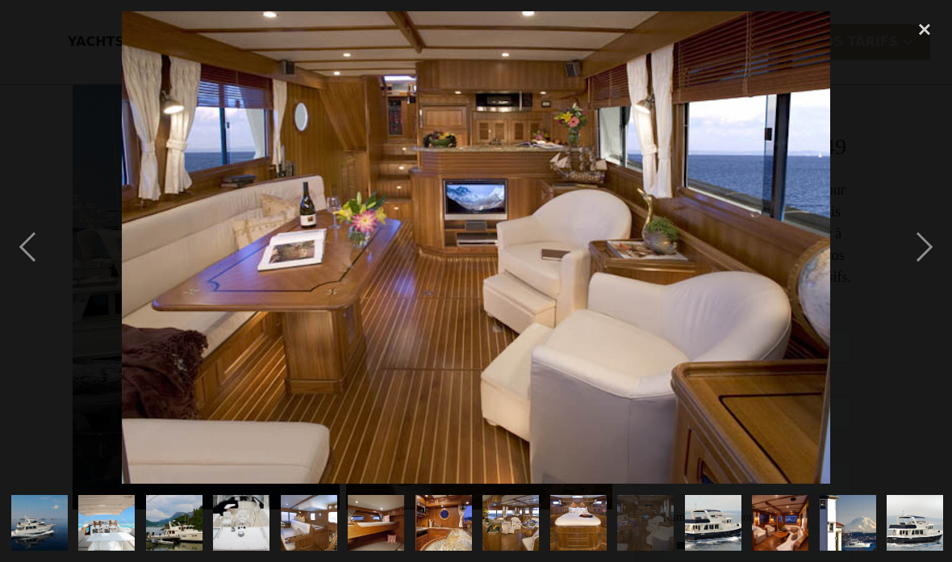
click at [176, 286] on img at bounding box center [476, 247] width 709 height 472
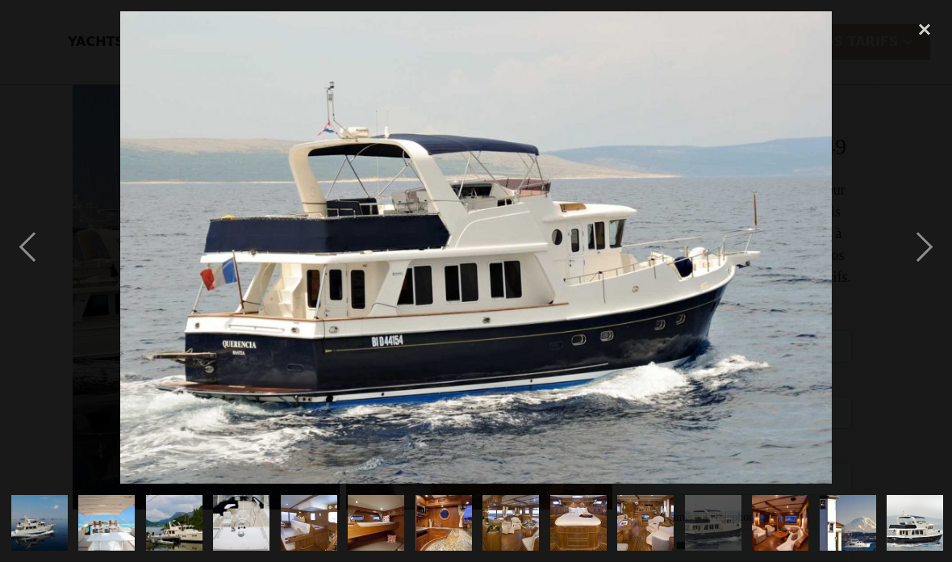
click at [35, 242] on div "previous image" at bounding box center [27, 247] width 55 height 472
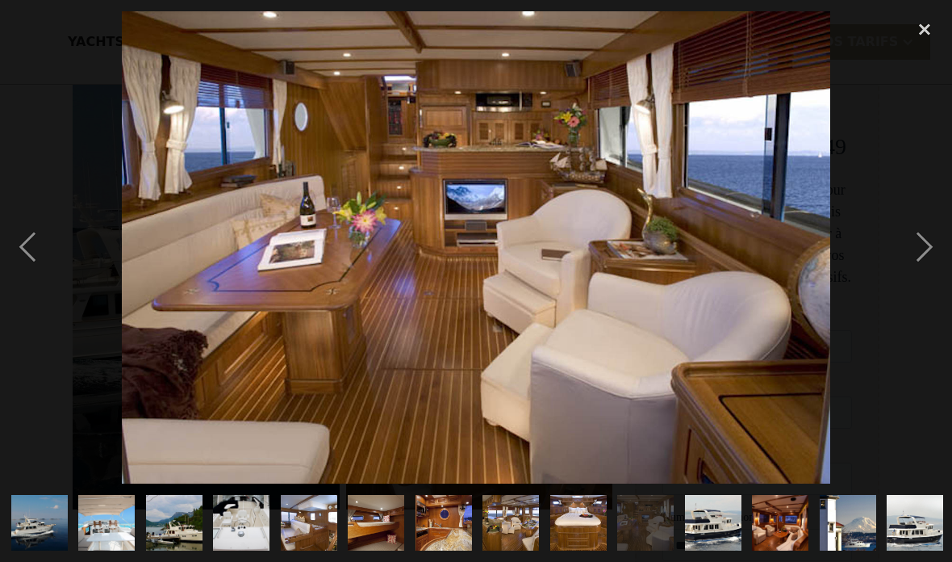
click at [34, 252] on div "previous image" at bounding box center [27, 247] width 55 height 472
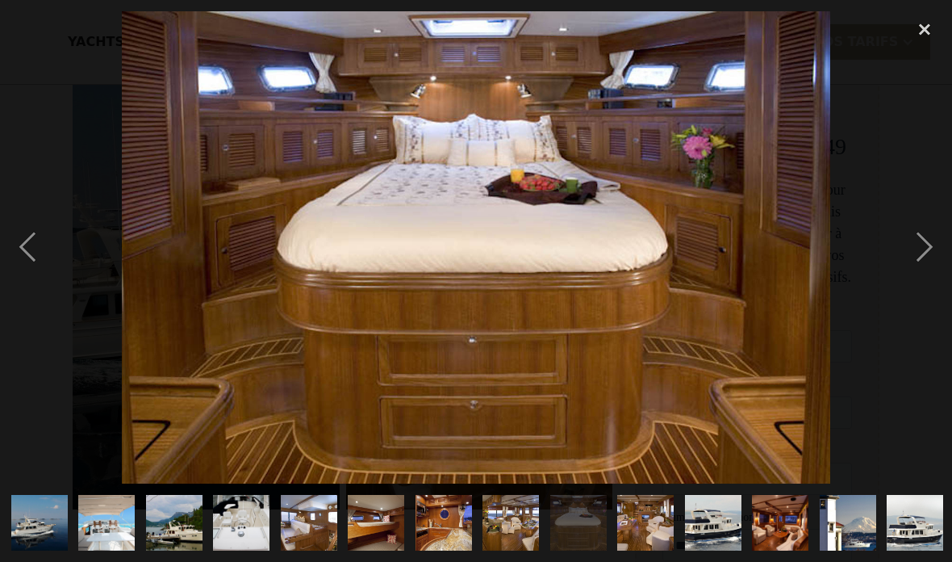
click at [37, 235] on div "previous image" at bounding box center [27, 247] width 55 height 472
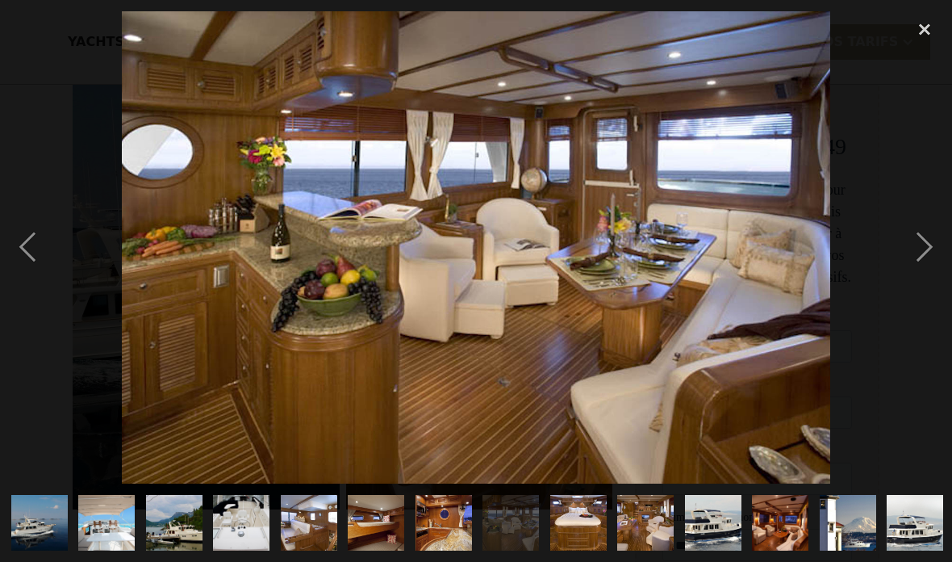
click at [42, 243] on div "previous image" at bounding box center [27, 247] width 55 height 472
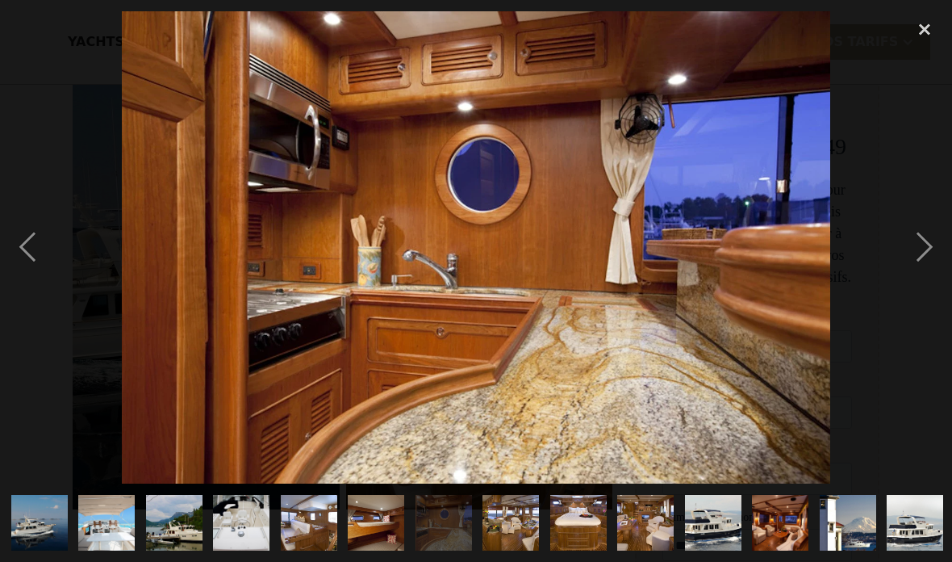
click at [42, 246] on div "previous image" at bounding box center [27, 247] width 55 height 472
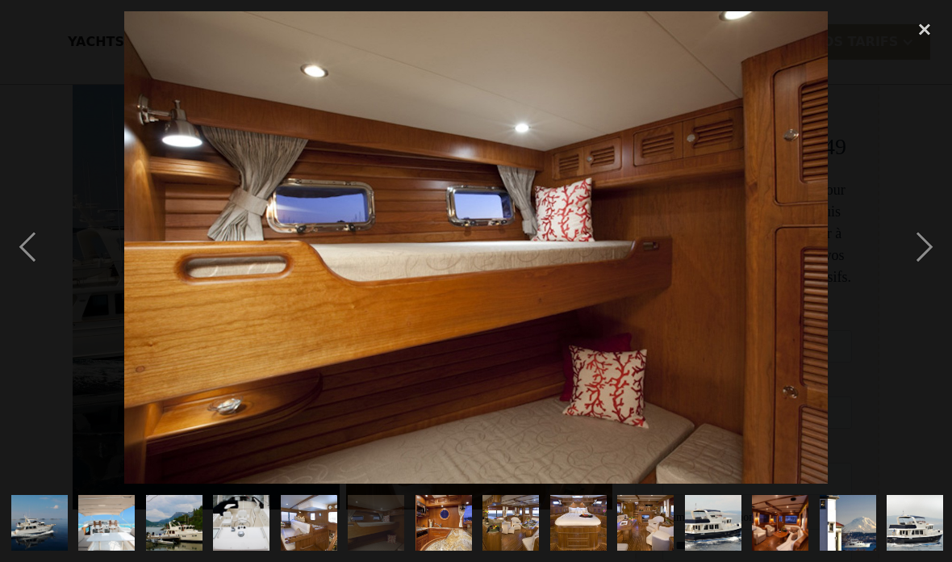
click at [47, 254] on div "previous image" at bounding box center [27, 247] width 55 height 472
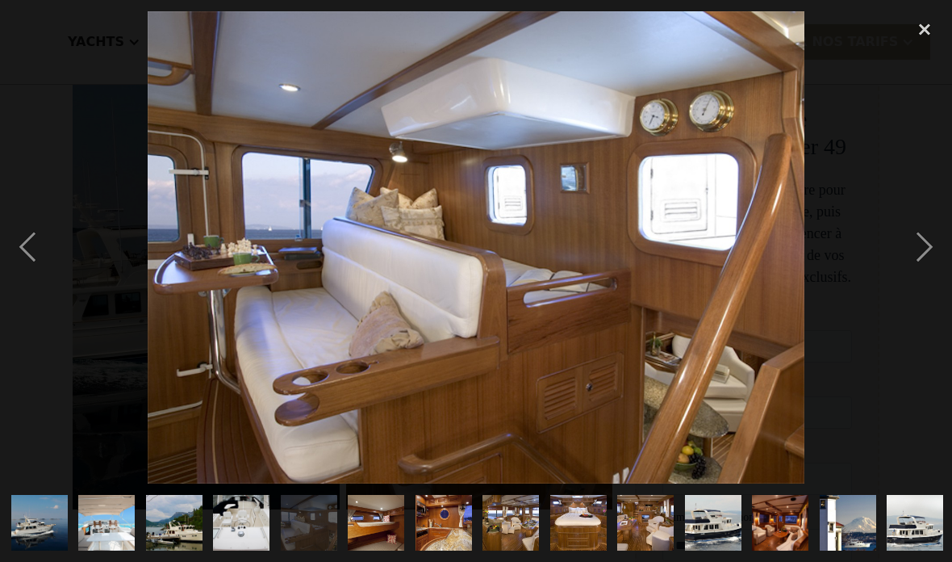
click at [45, 244] on div "previous image" at bounding box center [27, 247] width 55 height 472
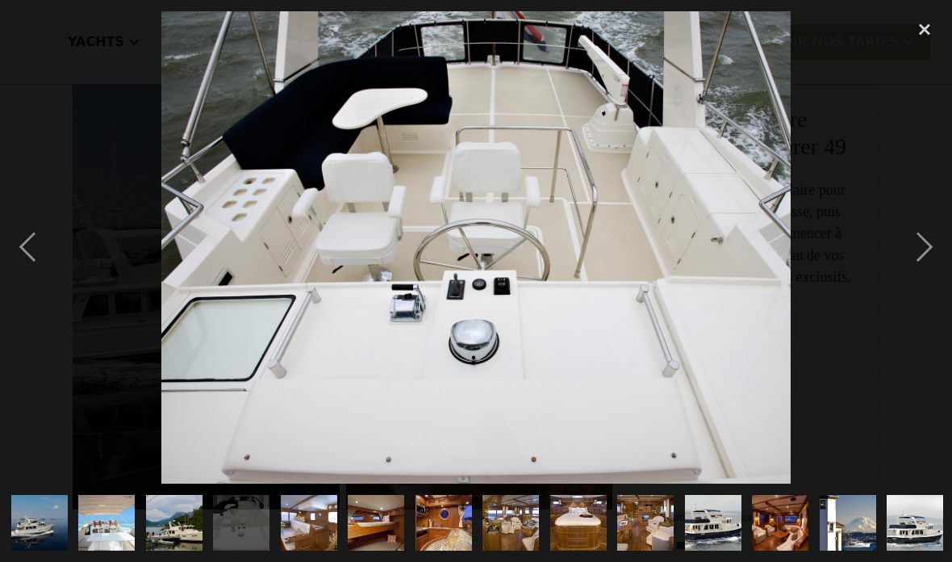
click at [33, 251] on div "previous image" at bounding box center [27, 247] width 55 height 472
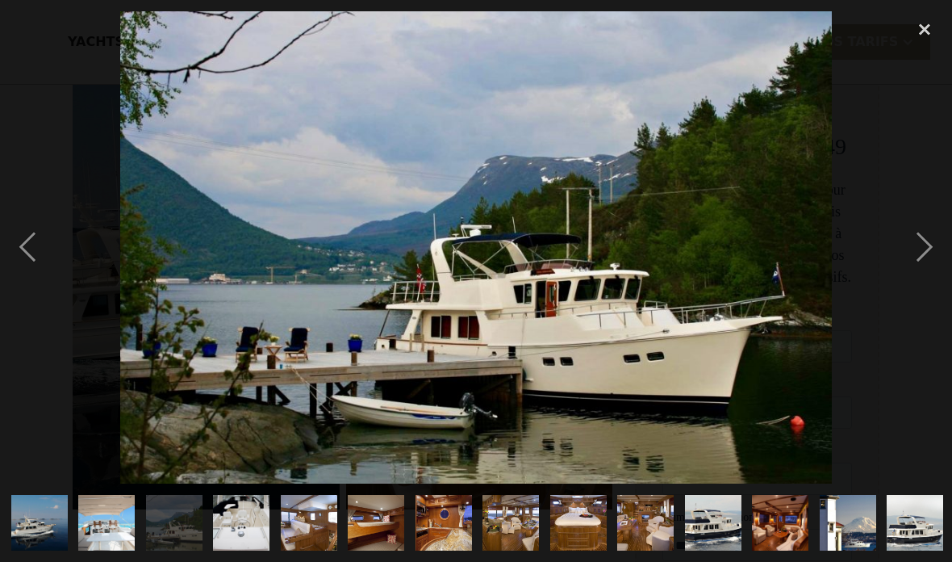
click at [39, 229] on div "previous image" at bounding box center [27, 247] width 55 height 472
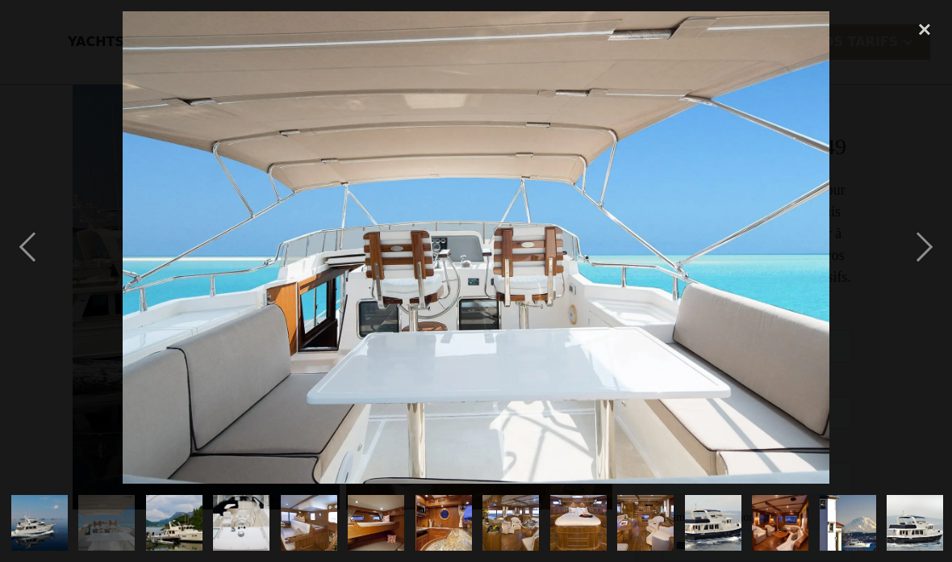
click at [48, 238] on div "previous image" at bounding box center [27, 247] width 55 height 472
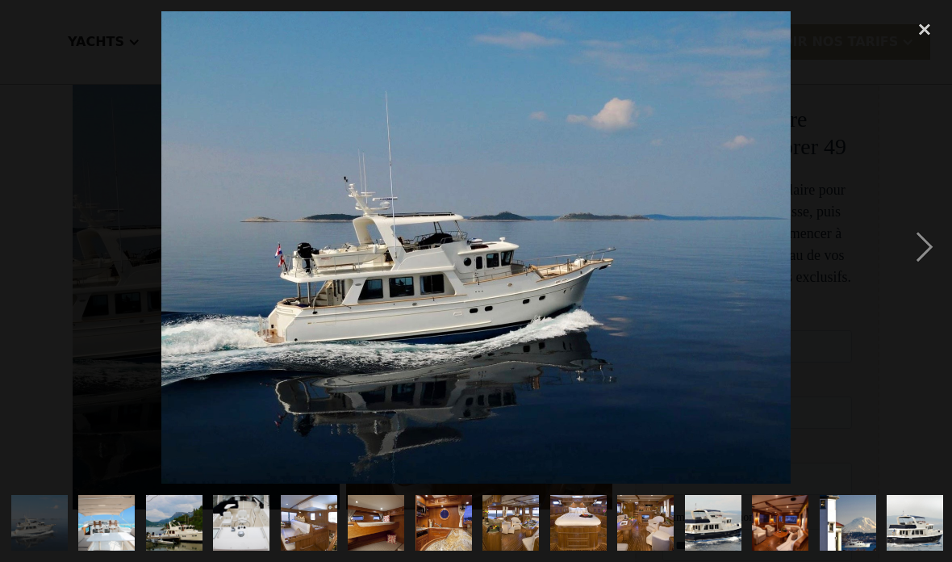
click at [59, 292] on div at bounding box center [476, 247] width 952 height 472
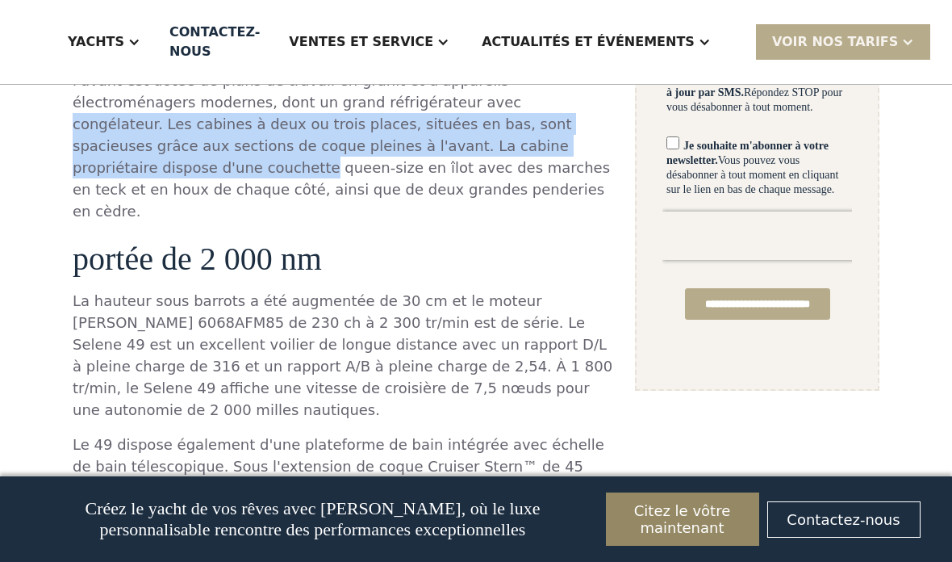
scroll to position [1258, 0]
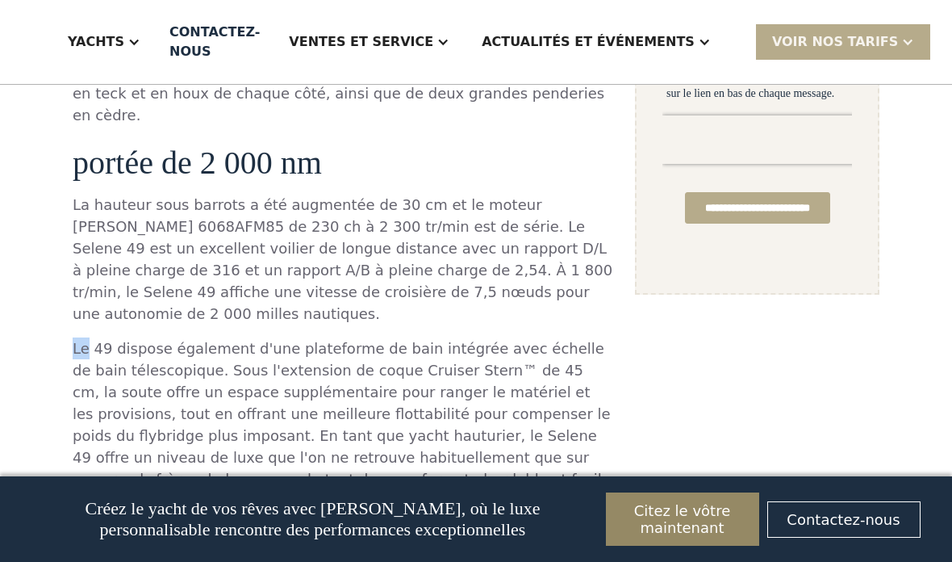
scroll to position [1358, 0]
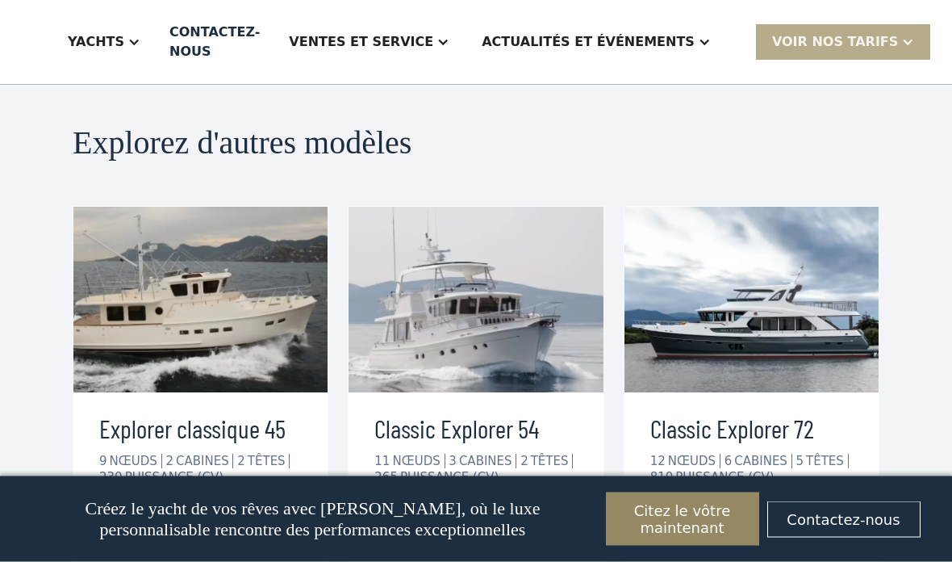
scroll to position [3720, 0]
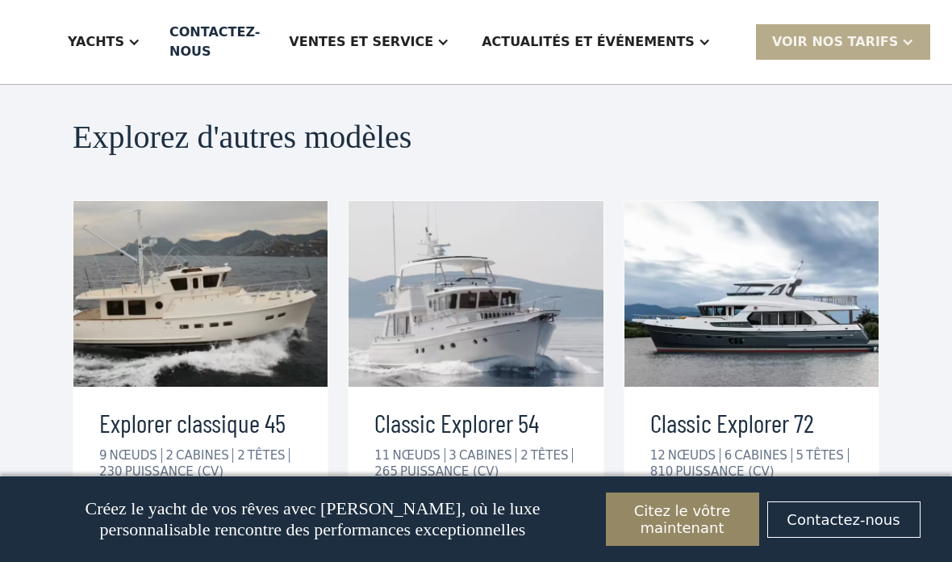
click at [437, 512] on div "voir les détails" at bounding box center [453, 521] width 116 height 19
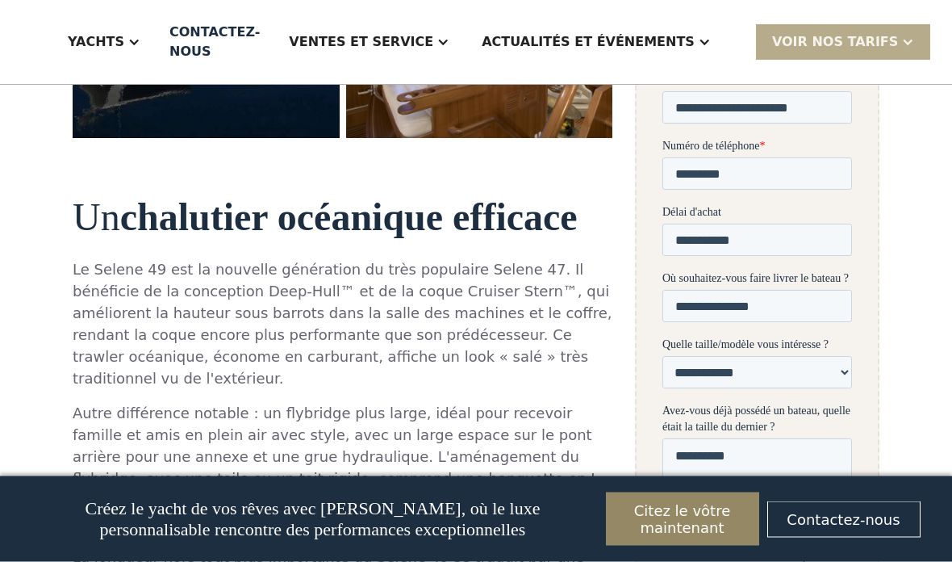
scroll to position [667, 0]
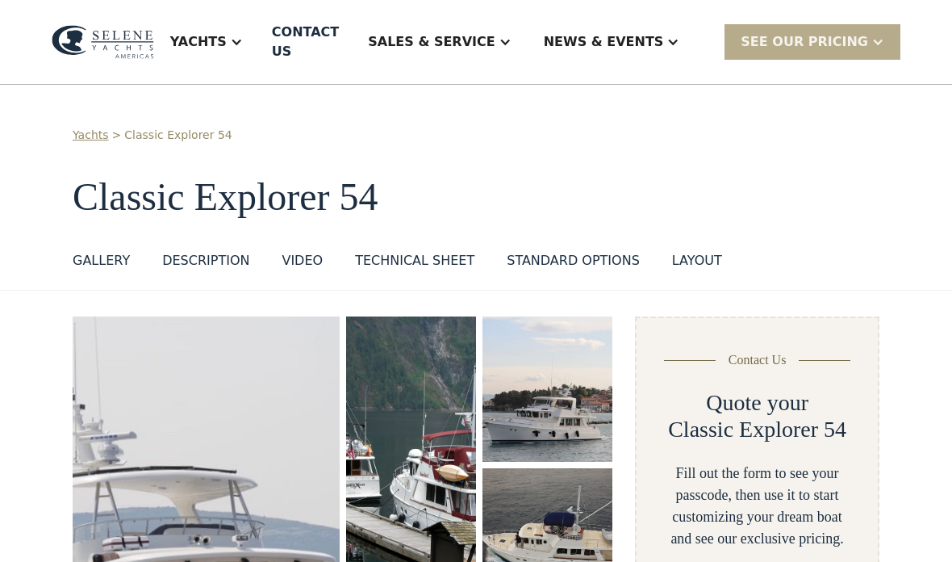
select select "**********"
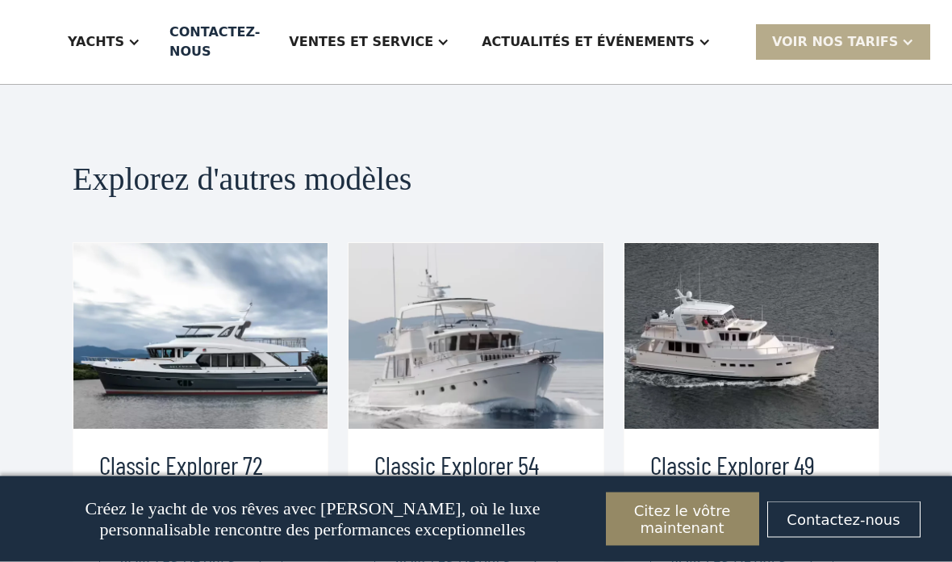
scroll to position [3436, 0]
click at [445, 553] on div "voir les détails" at bounding box center [453, 562] width 116 height 19
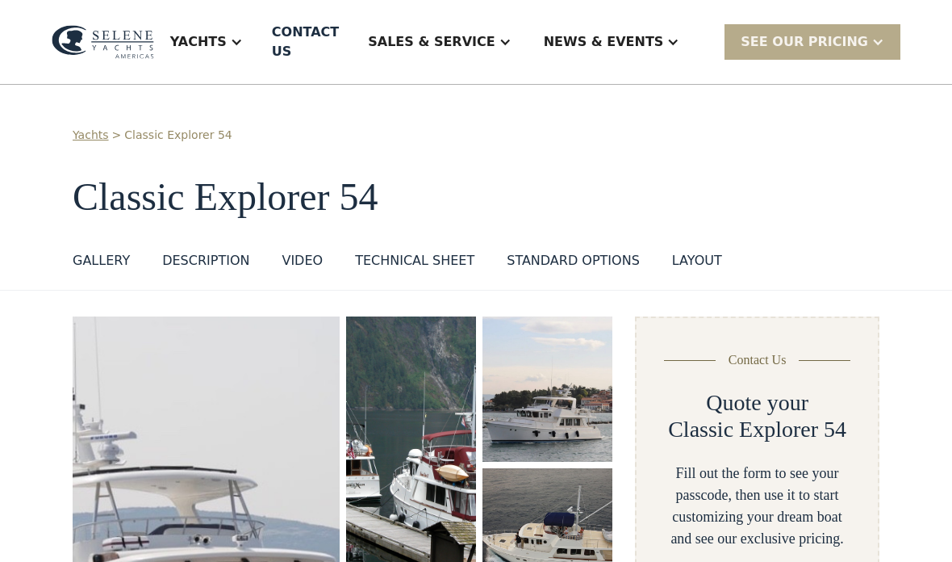
select select "**********"
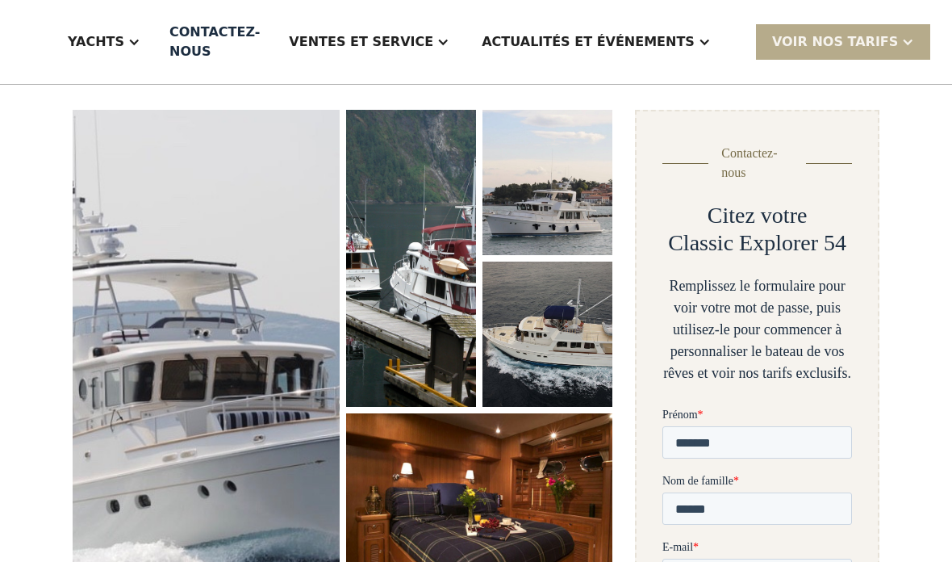
scroll to position [90, 0]
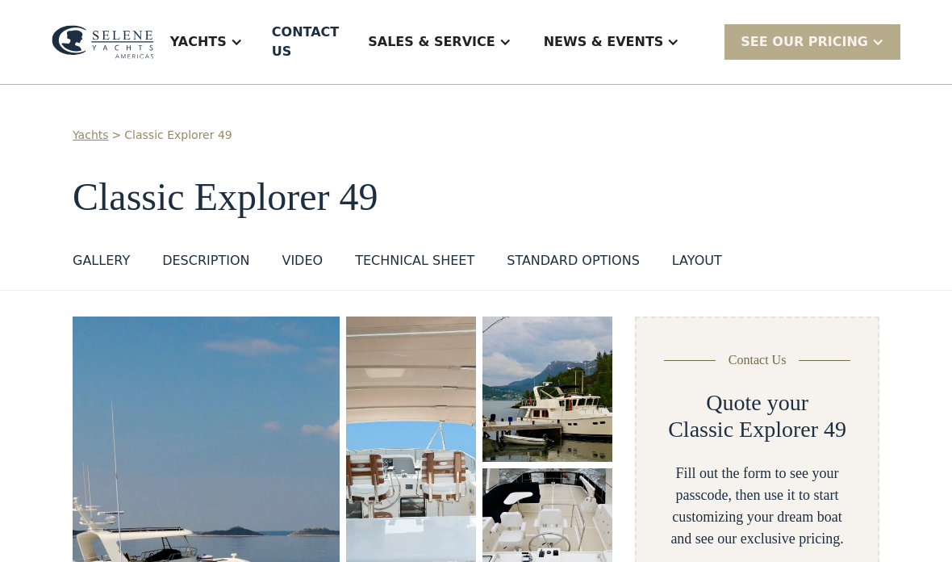
select select "**********"
click at [227, 38] on div "Yachts" at bounding box center [198, 41] width 57 height 19
select select "**********"
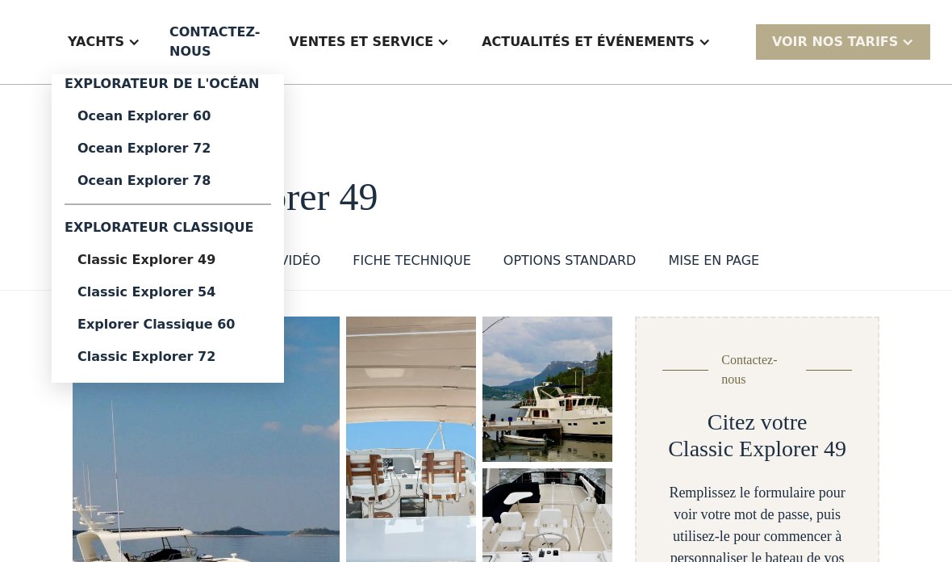
click at [122, 300] on link "Classic Explorer 54" at bounding box center [168, 292] width 207 height 32
click at [175, 334] on link "Explorer classique 60" at bounding box center [168, 324] width 207 height 32
click at [132, 372] on link "Classic Explorer 72" at bounding box center [168, 357] width 207 height 32
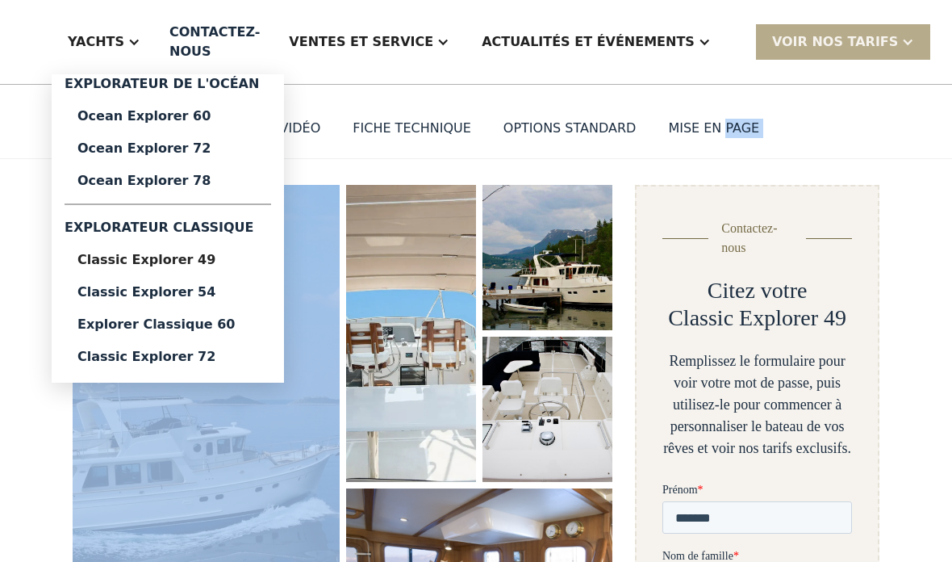
scroll to position [131, 0]
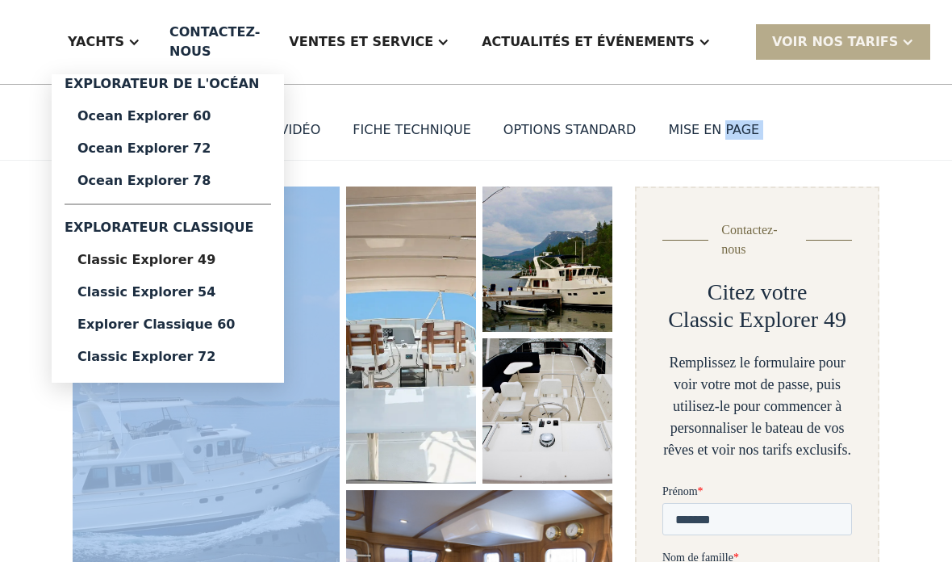
click at [153, 111] on font "Ocean Explorer 60" at bounding box center [143, 115] width 133 height 15
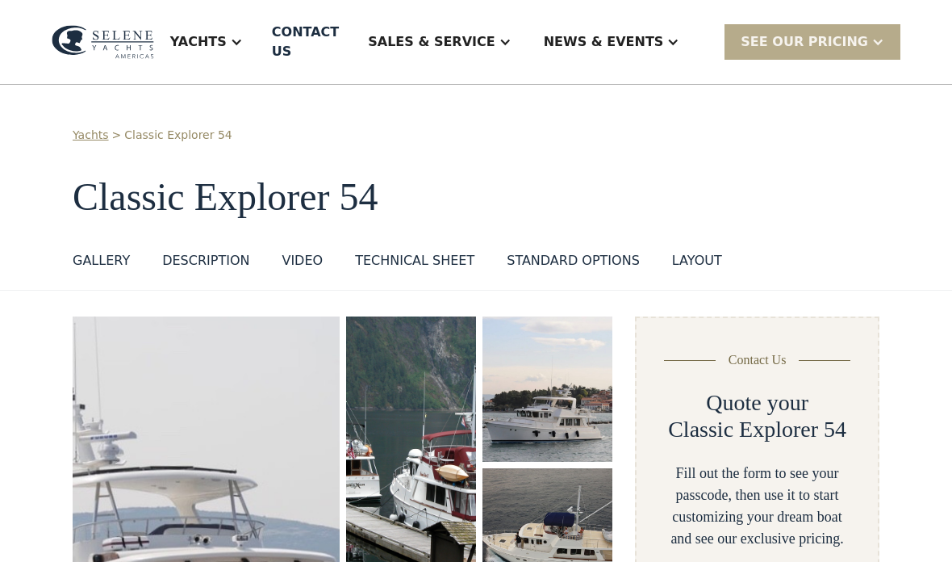
select select "**********"
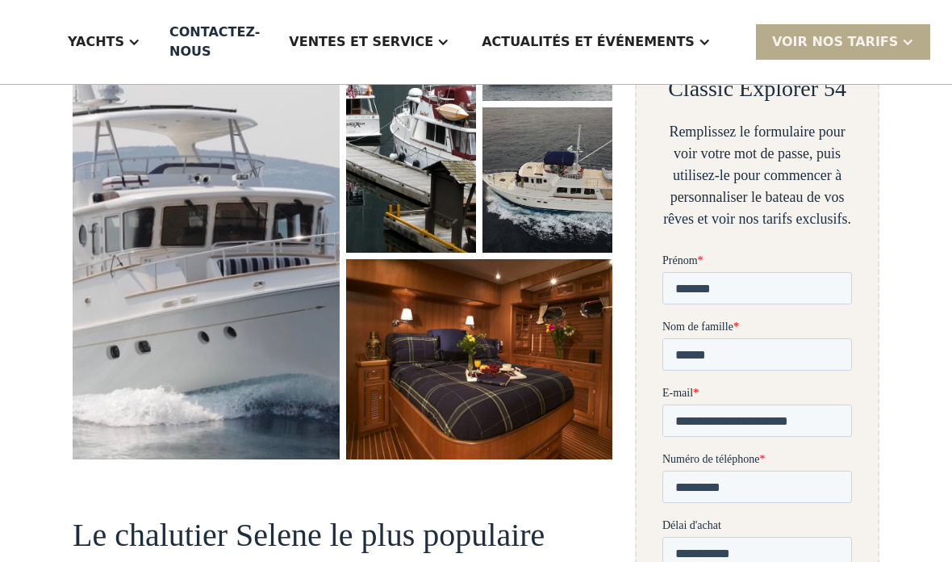
scroll to position [357, 0]
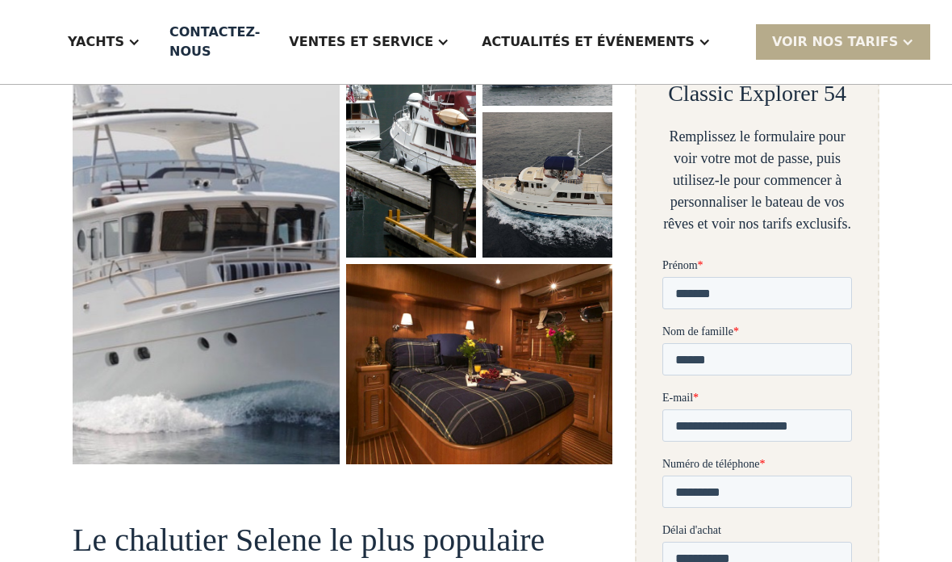
click at [184, 303] on img "ouvrir la lightbox" at bounding box center [206, 212] width 270 height 509
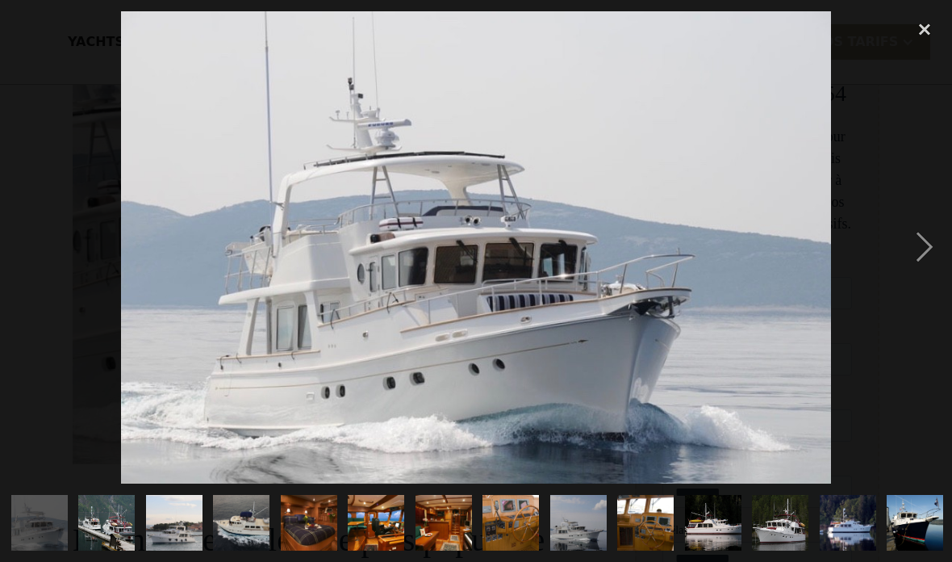
click at [111, 528] on img "show item 2 of 21" at bounding box center [106, 523] width 75 height 57
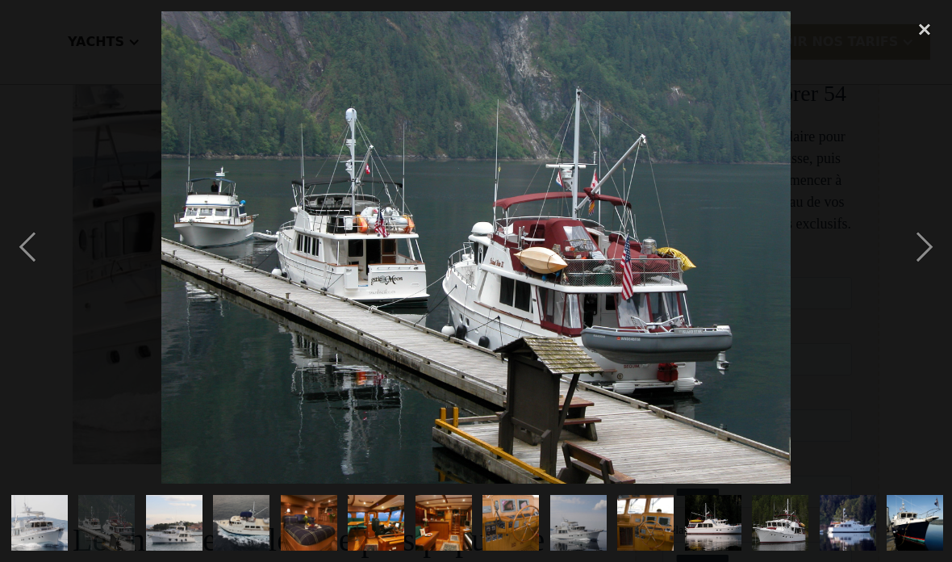
click at [165, 530] on img "show item 3 of 21" at bounding box center [174, 523] width 85 height 57
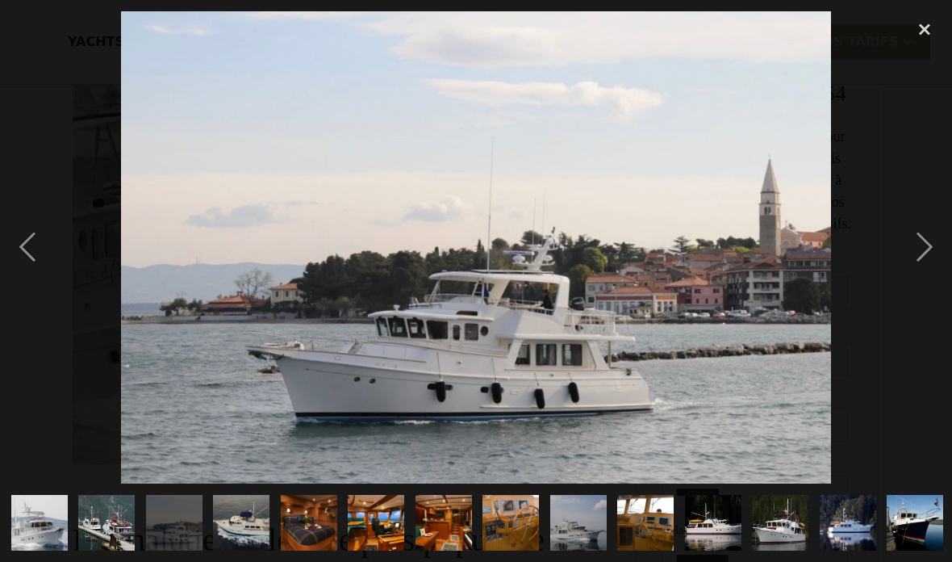
click at [246, 521] on img "show item 4 of 21" at bounding box center [241, 523] width 84 height 57
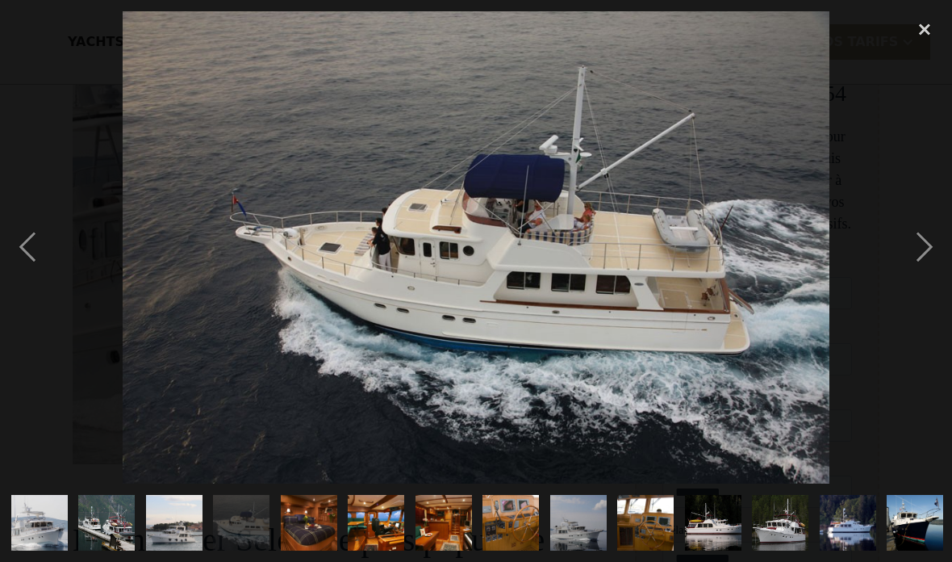
click at [246, 518] on img "show item 4 of 21" at bounding box center [241, 523] width 84 height 57
click at [257, 514] on img "show item 4 of 21" at bounding box center [241, 523] width 84 height 57
click at [309, 513] on img "show item 5 of 21" at bounding box center [308, 523] width 75 height 57
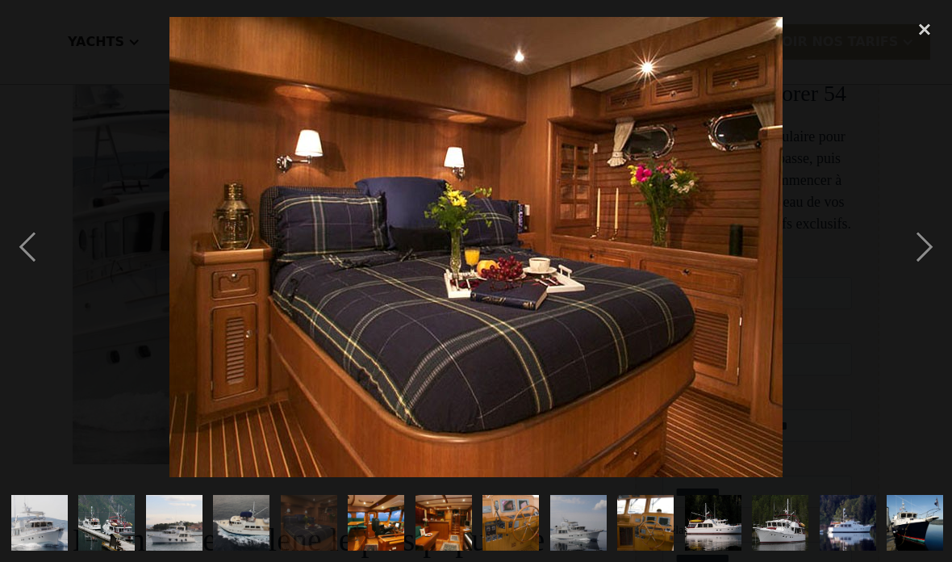
click at [253, 519] on img "show item 4 of 21" at bounding box center [241, 523] width 84 height 57
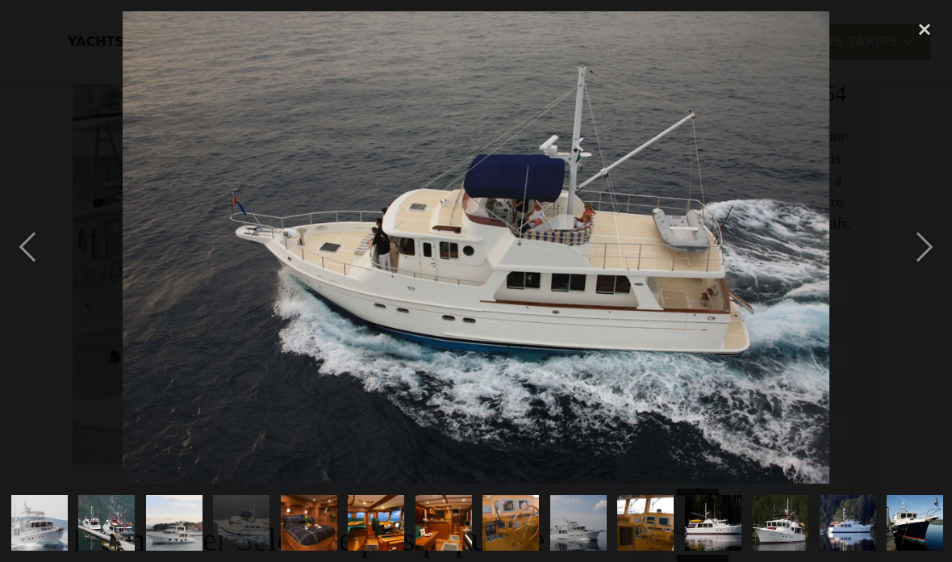
click at [304, 509] on img "show item 5 of 21" at bounding box center [308, 523] width 75 height 57
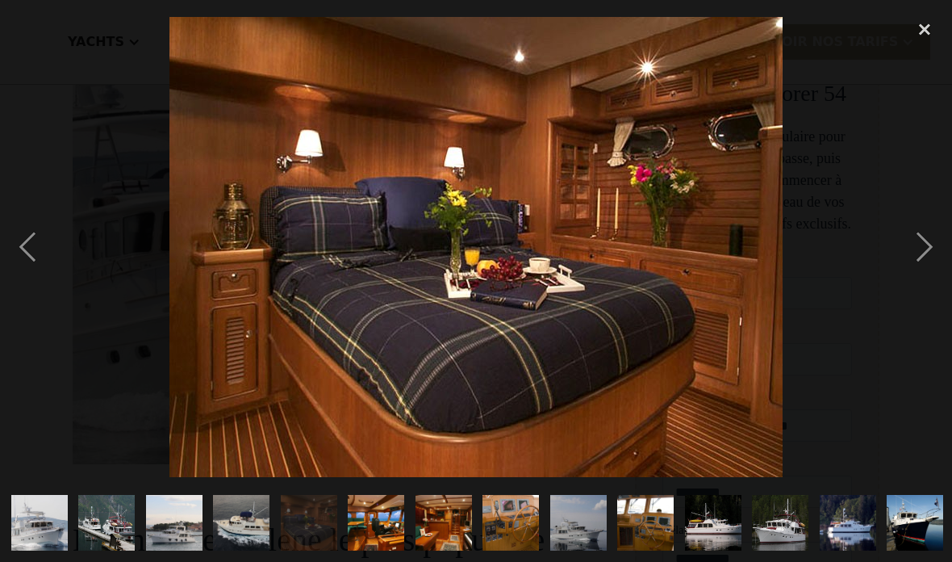
click at [385, 525] on img "show item 6 of 21" at bounding box center [376, 523] width 84 height 57
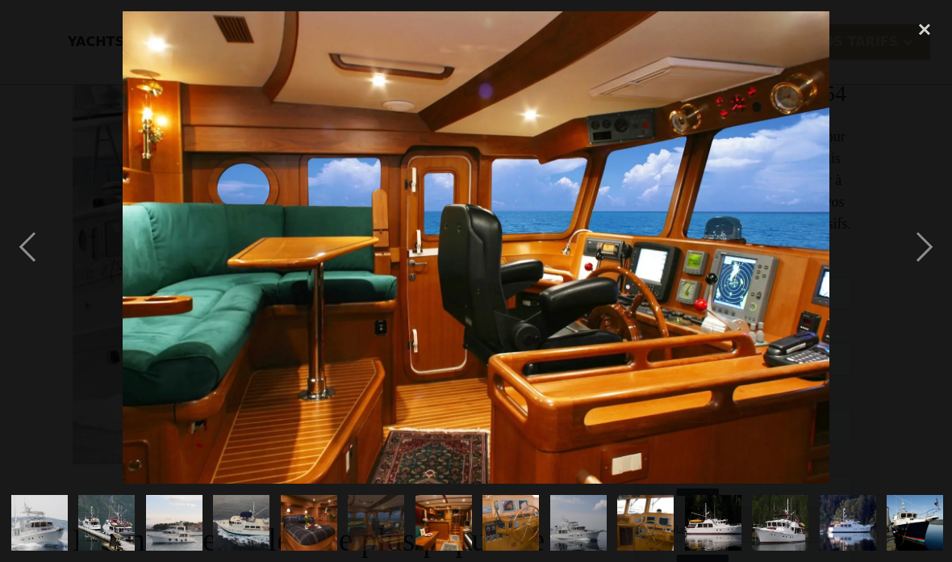
click at [386, 529] on img "show item 6 of 21" at bounding box center [376, 523] width 84 height 57
click at [390, 525] on img "show item 6 of 21" at bounding box center [376, 523] width 84 height 57
click at [383, 517] on img "show item 6 of 21" at bounding box center [376, 523] width 84 height 57
click at [450, 511] on img "show item 7 of 21" at bounding box center [443, 523] width 75 height 57
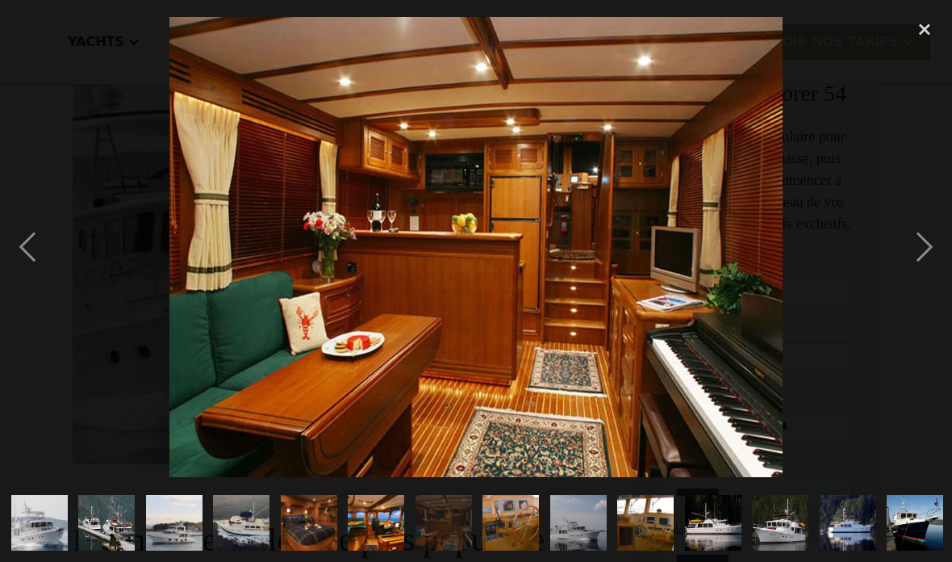
click at [531, 523] on img "show item 8 of 21" at bounding box center [511, 523] width 84 height 57
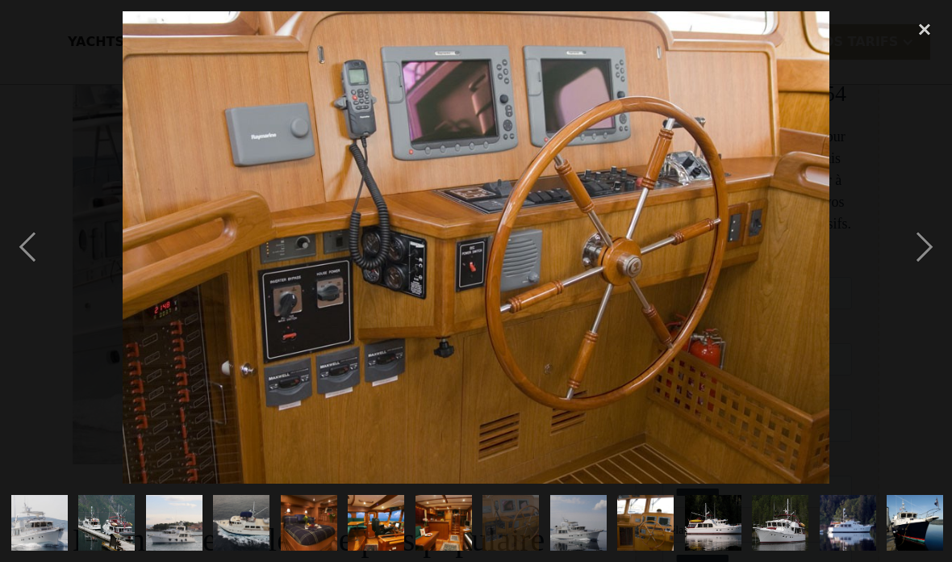
click at [535, 535] on img "show item 8 of 21" at bounding box center [511, 523] width 84 height 57
click at [584, 519] on img "show item 9 of 21" at bounding box center [578, 523] width 85 height 57
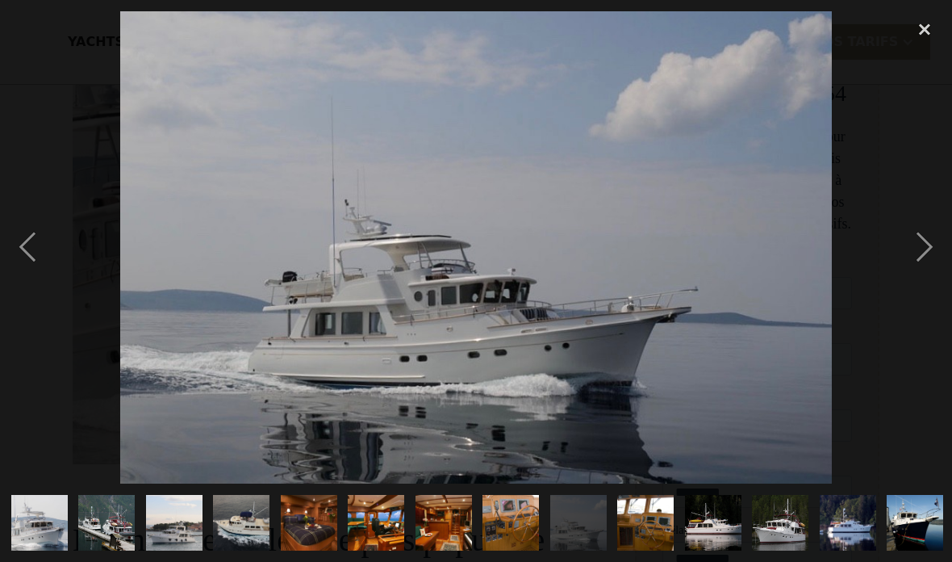
click at [647, 523] on img "show item 10 of 21" at bounding box center [646, 523] width 84 height 57
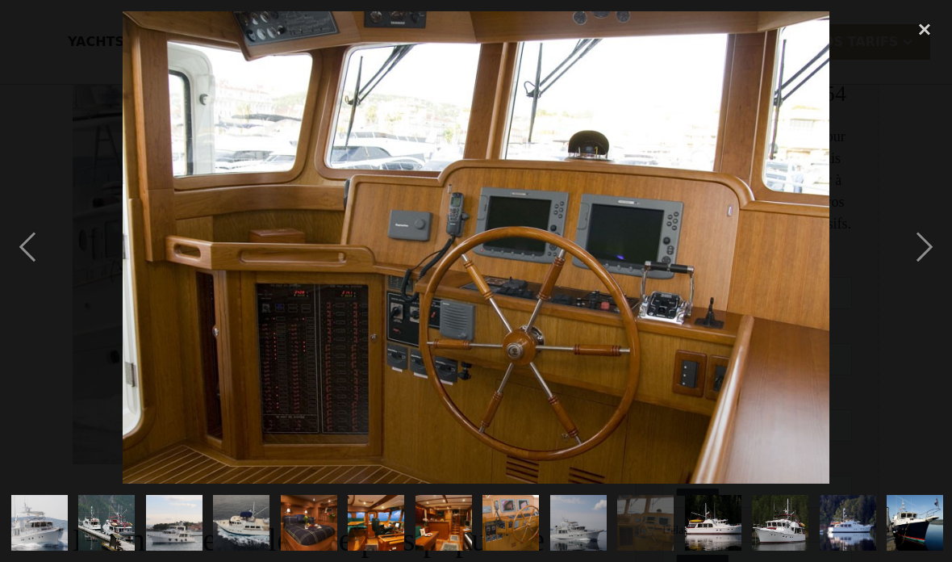
click at [731, 517] on img "show item 11 of 21" at bounding box center [713, 523] width 75 height 57
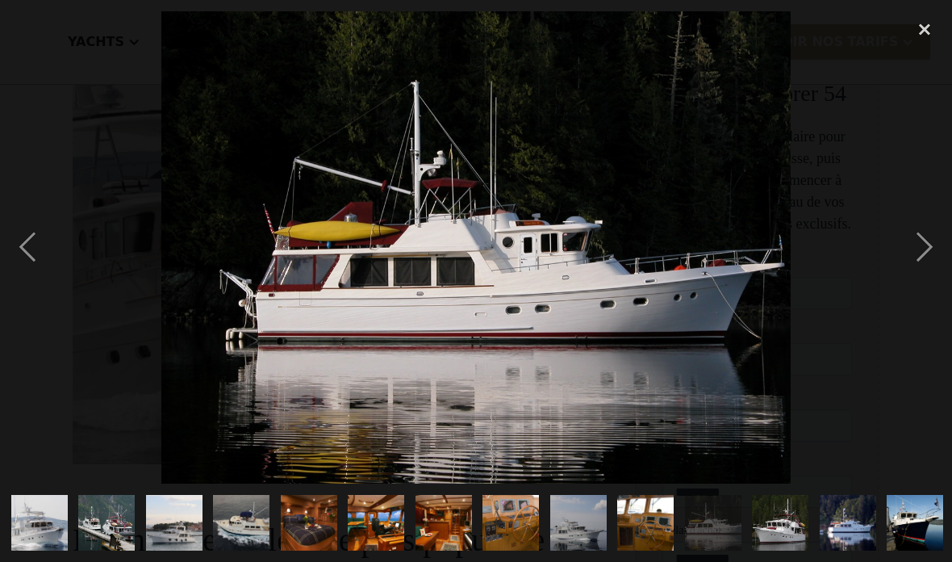
click at [709, 522] on img "show item 11 of 21" at bounding box center [713, 523] width 75 height 57
click at [709, 523] on img "show item 11 of 21" at bounding box center [713, 523] width 75 height 57
click at [777, 523] on img "show item 12 of 21" at bounding box center [780, 523] width 75 height 57
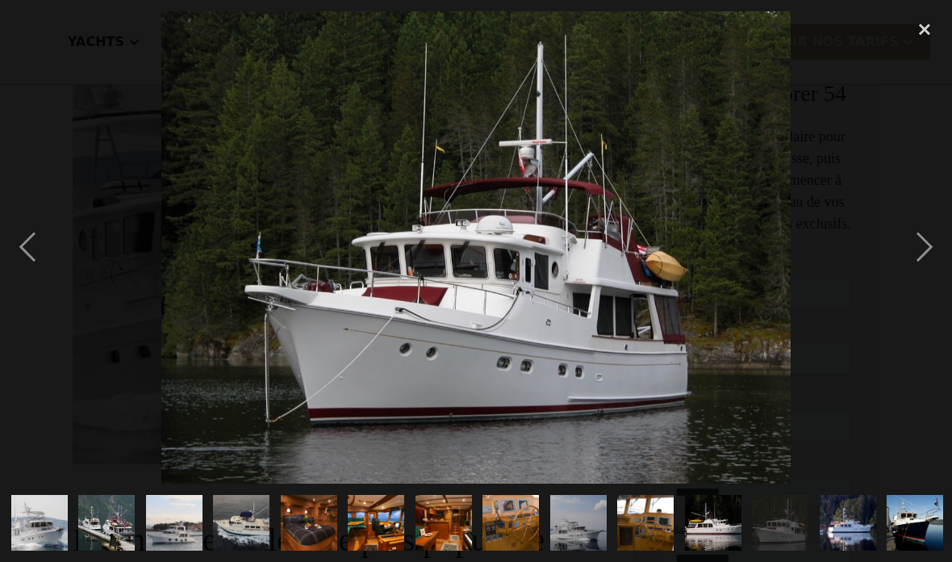
click at [853, 508] on img "show item 13 of 21" at bounding box center [847, 523] width 75 height 57
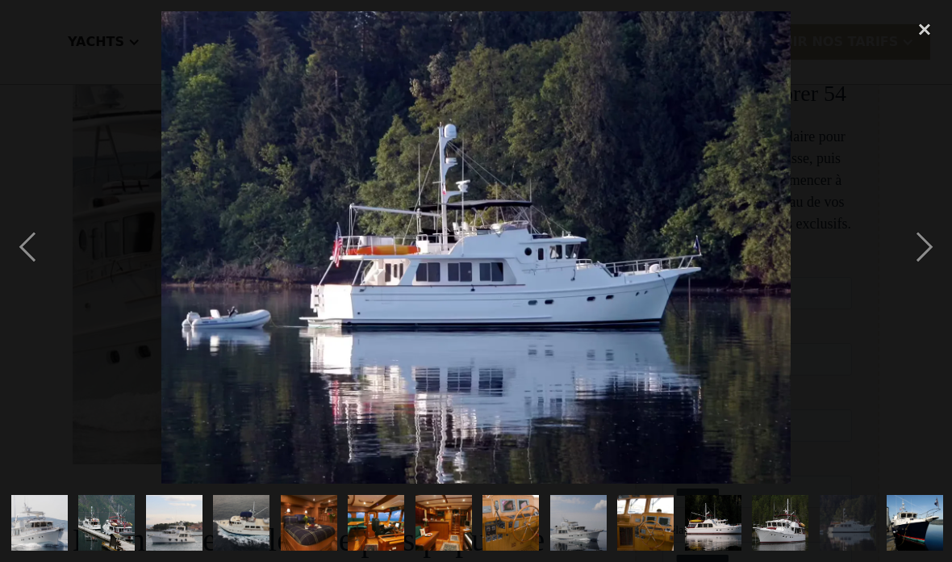
click at [915, 248] on div "next image" at bounding box center [925, 247] width 55 height 472
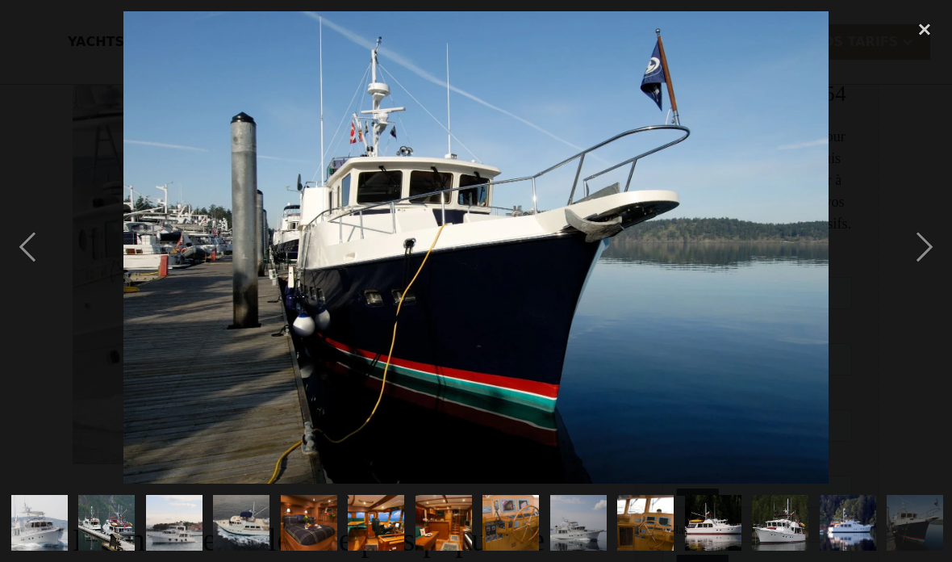
click at [906, 514] on img "show item 14 of 21" at bounding box center [915, 523] width 84 height 57
click at [915, 505] on img "show item 14 of 21" at bounding box center [915, 523] width 84 height 57
click at [918, 240] on div "next image" at bounding box center [925, 247] width 55 height 472
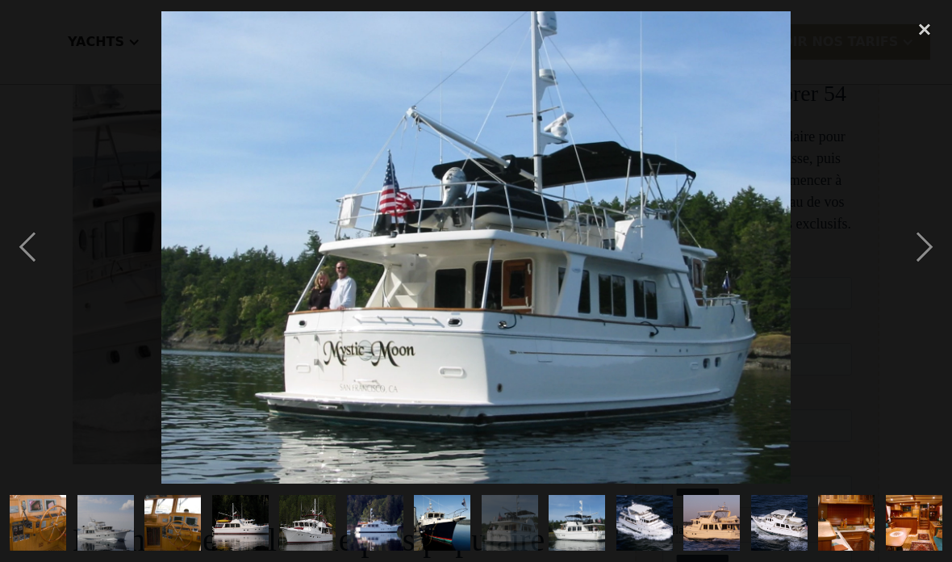
scroll to position [0, 474]
click at [946, 267] on div "next image" at bounding box center [925, 247] width 55 height 472
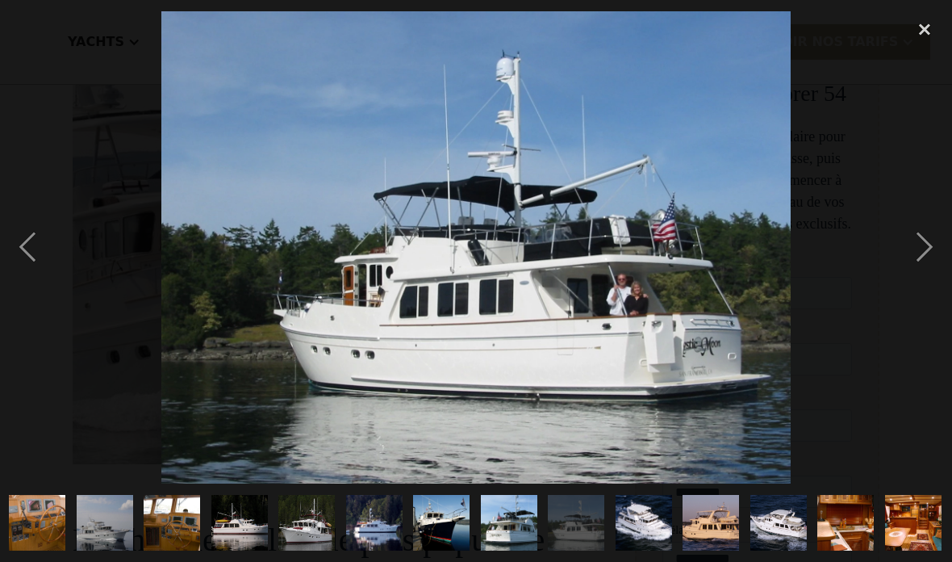
click at [923, 249] on div "next image" at bounding box center [925, 247] width 55 height 472
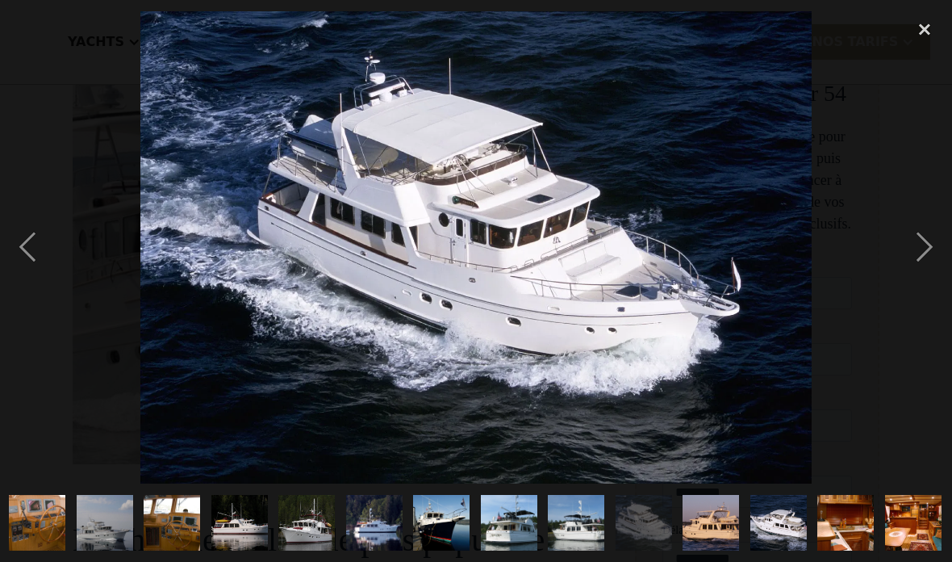
click at [911, 244] on div "next image" at bounding box center [925, 247] width 55 height 472
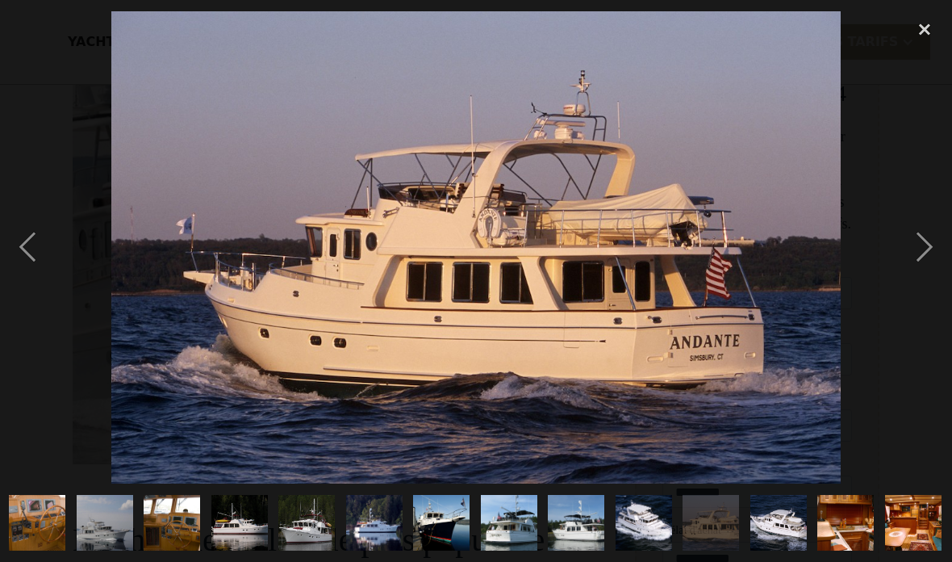
click at [931, 250] on div "next image" at bounding box center [925, 247] width 55 height 472
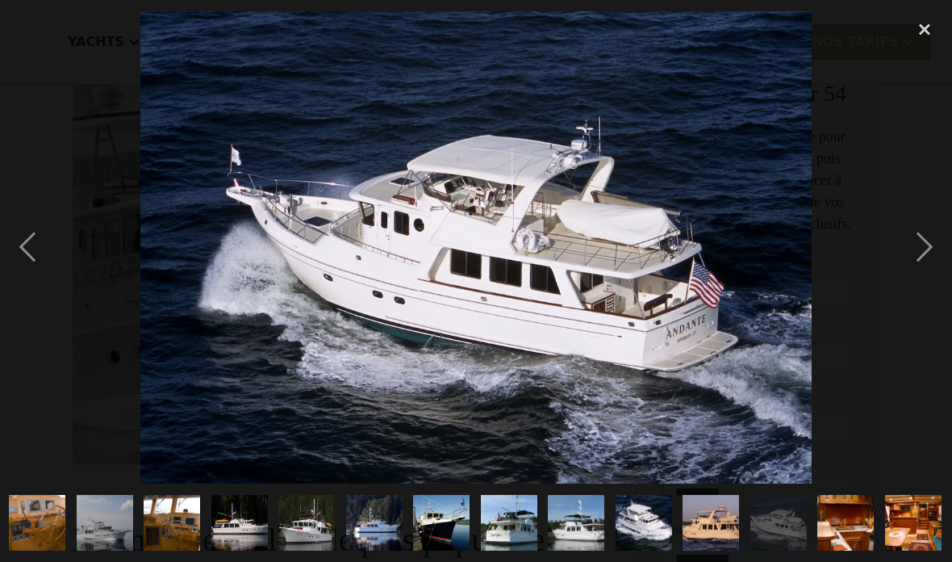
click at [920, 247] on div "next image" at bounding box center [925, 247] width 55 height 472
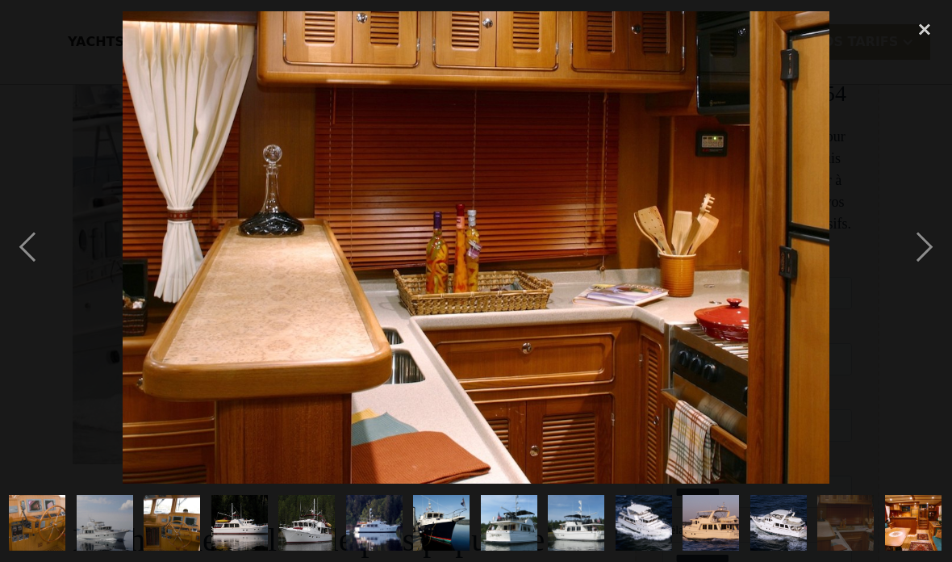
click at [919, 246] on div "next image" at bounding box center [925, 247] width 55 height 472
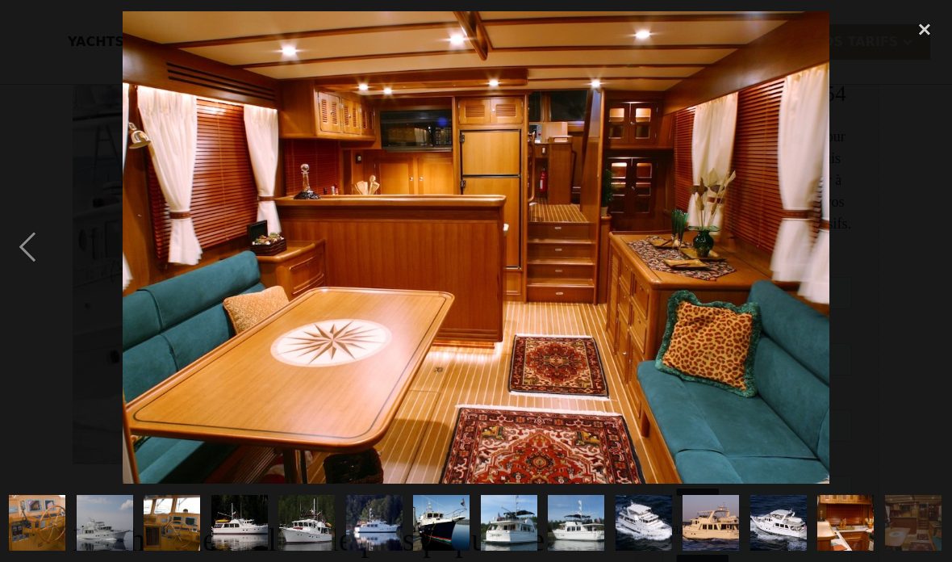
click at [897, 286] on div at bounding box center [476, 247] width 952 height 472
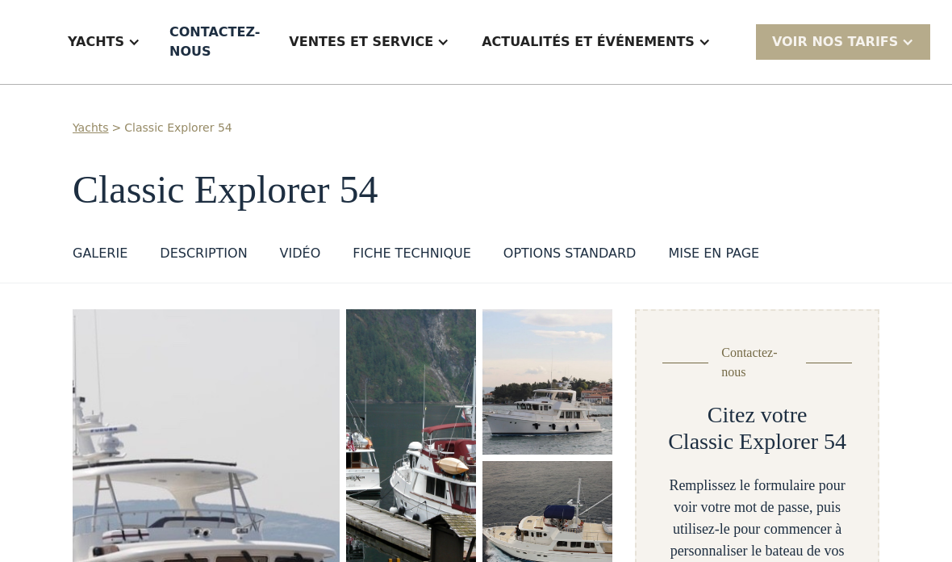
scroll to position [0, 0]
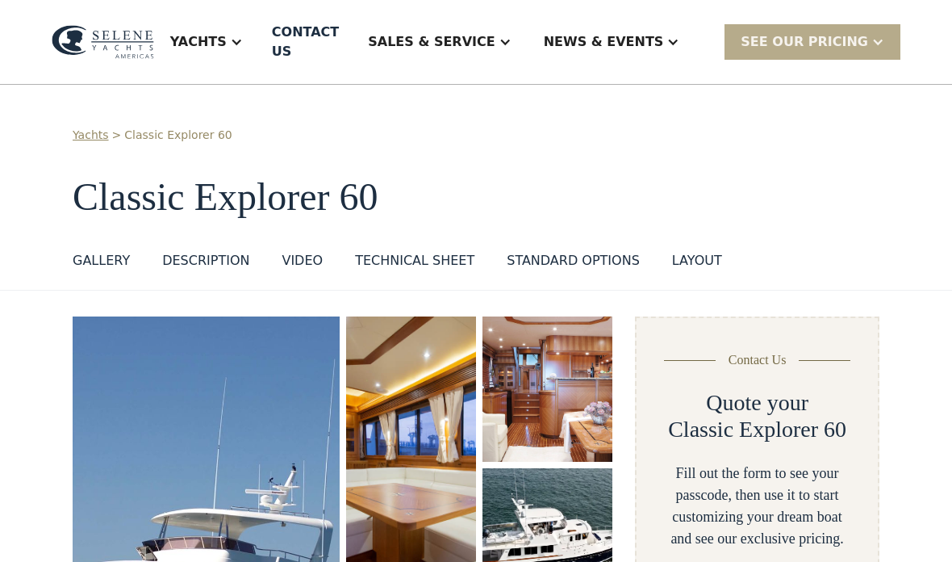
select select "**********"
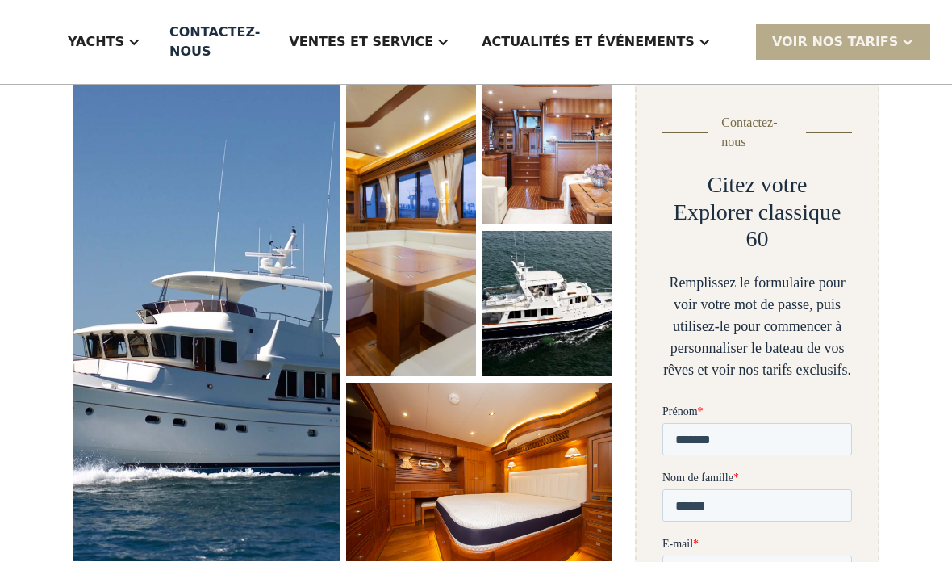
click at [257, 372] on img "ouvrir la lightbox" at bounding box center [206, 319] width 267 height 481
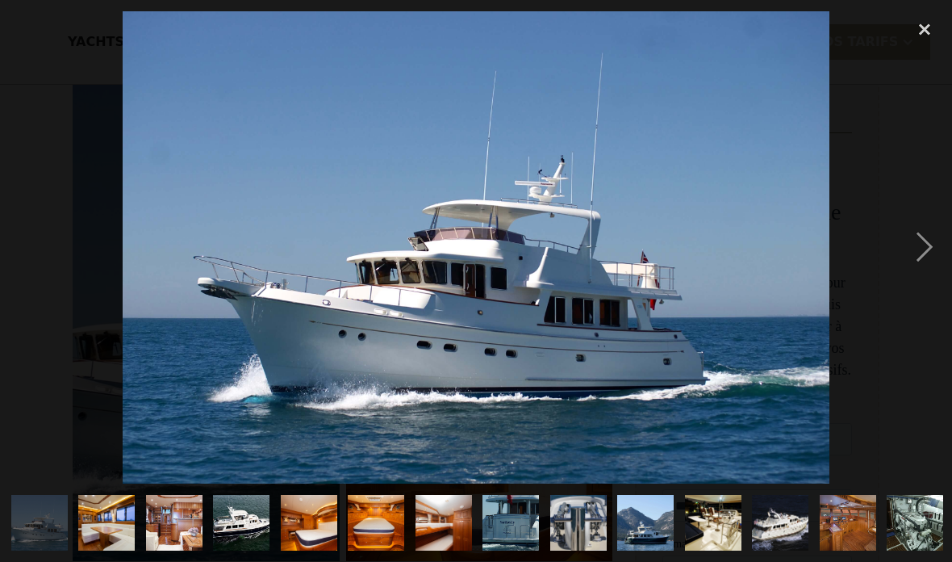
click at [175, 375] on img at bounding box center [477, 247] width 708 height 472
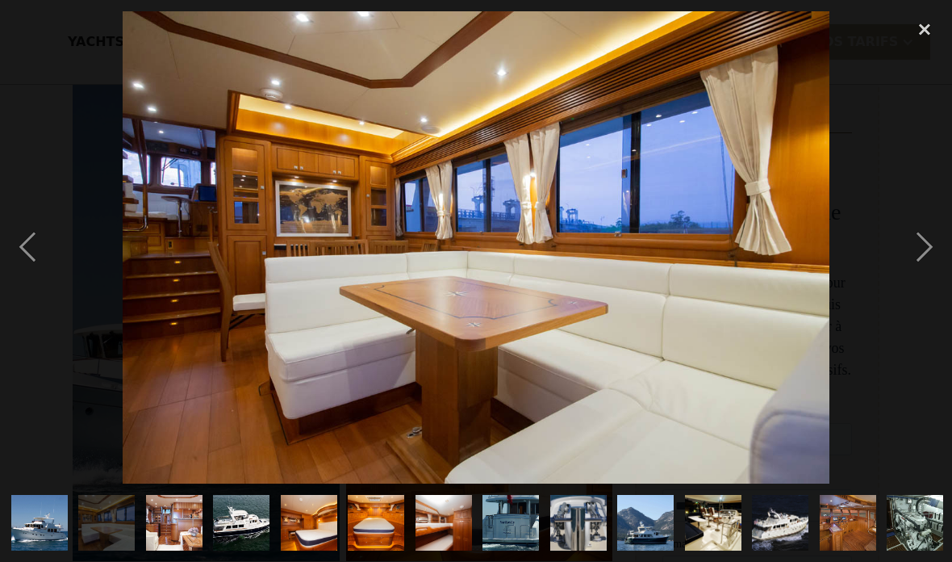
click at [249, 517] on img "show item 4 of 19" at bounding box center [241, 523] width 85 height 57
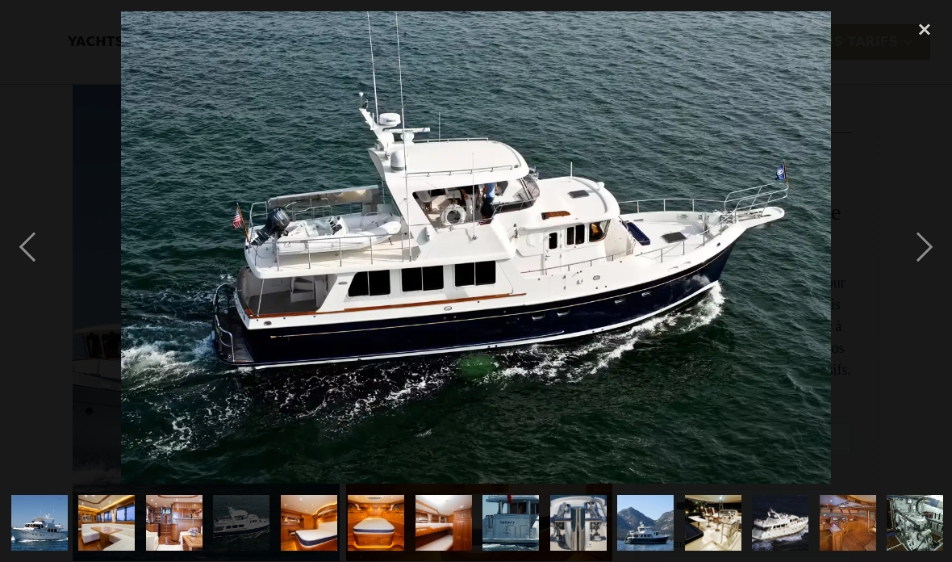
click at [322, 517] on img "show item 5 of 19" at bounding box center [309, 523] width 84 height 57
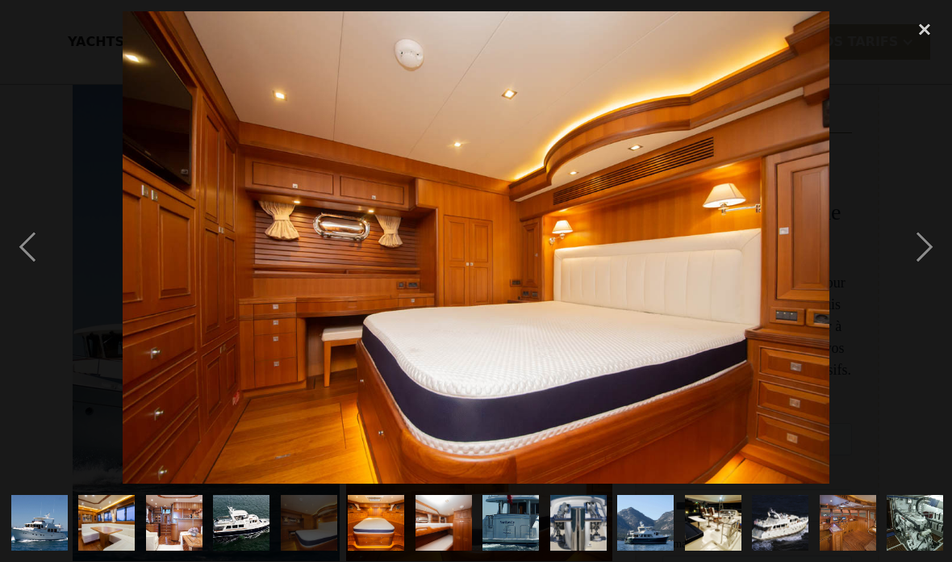
click at [379, 514] on img "show item 6 of 19" at bounding box center [376, 523] width 84 height 57
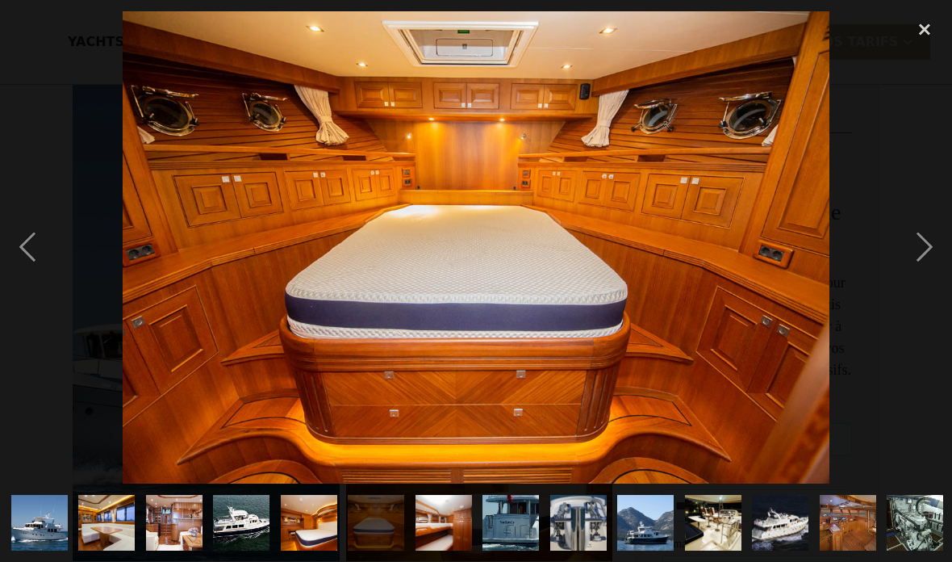
click at [463, 523] on img "show item 7 of 19" at bounding box center [444, 522] width 57 height 84
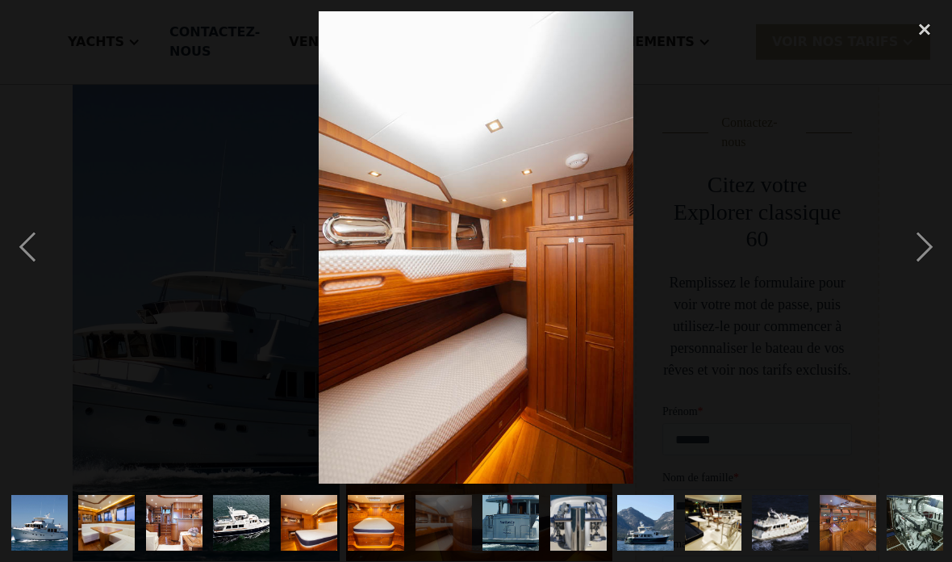
click at [525, 517] on img "show item 8 of 19" at bounding box center [511, 523] width 84 height 57
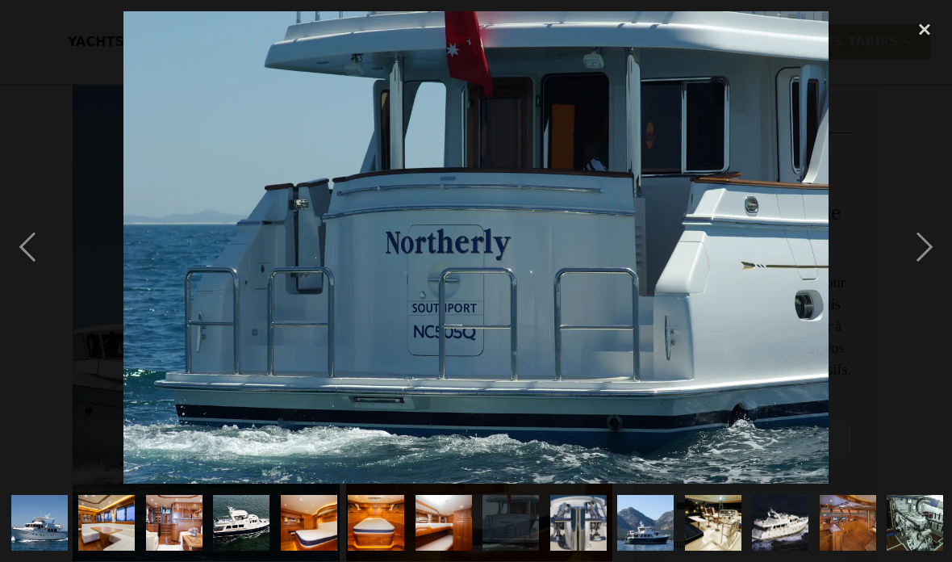
click at [519, 506] on img "show item 8 of 19" at bounding box center [511, 523] width 84 height 57
click at [580, 513] on img "show item 9 of 19" at bounding box center [579, 523] width 84 height 57
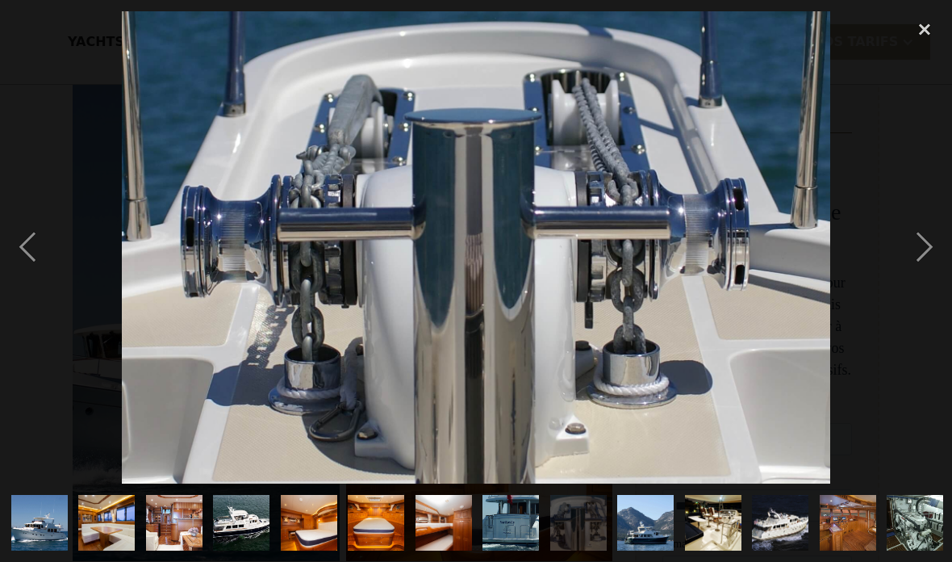
click at [651, 511] on img "show item 10 of 19" at bounding box center [646, 523] width 85 height 57
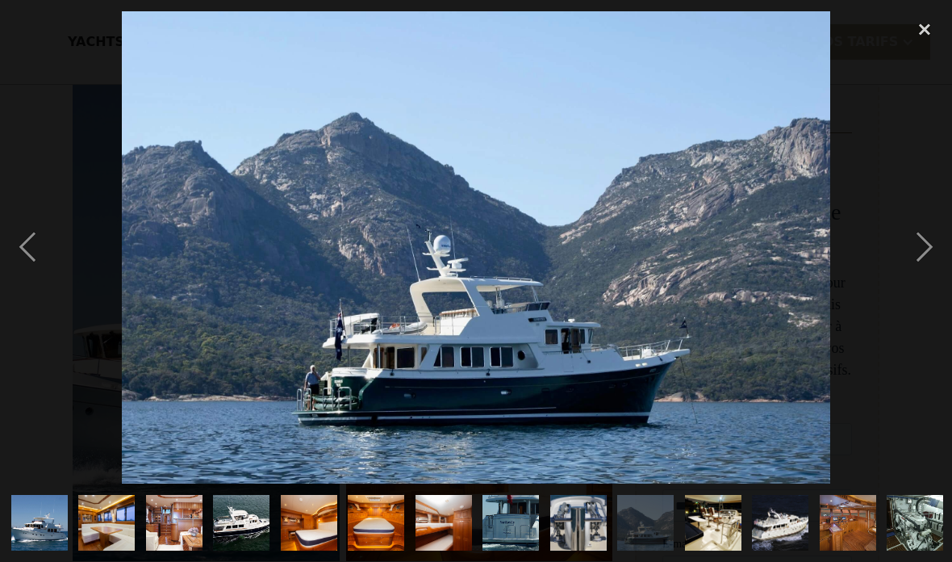
click at [648, 548] on img "show item 10 of 19" at bounding box center [646, 523] width 85 height 57
click at [713, 516] on img "show item 11 of 19" at bounding box center [713, 523] width 85 height 57
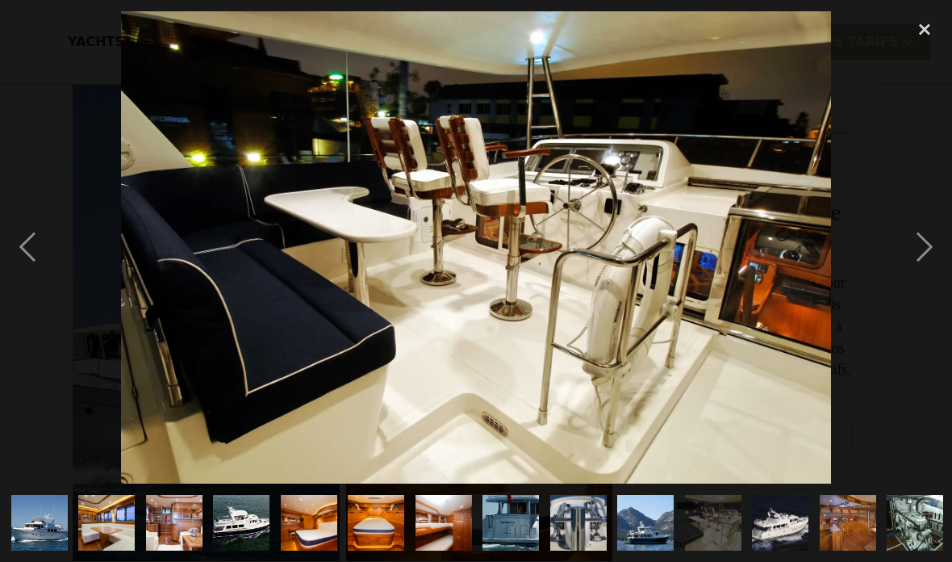
click at [805, 518] on img "show item 12 of 19" at bounding box center [780, 523] width 81 height 57
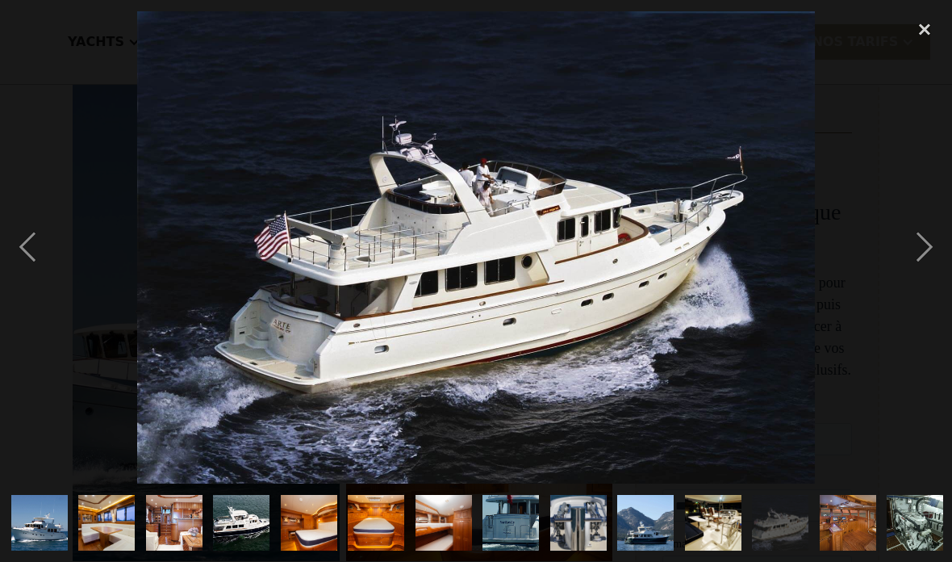
click at [848, 509] on img "show item 13 of 19" at bounding box center [848, 523] width 84 height 57
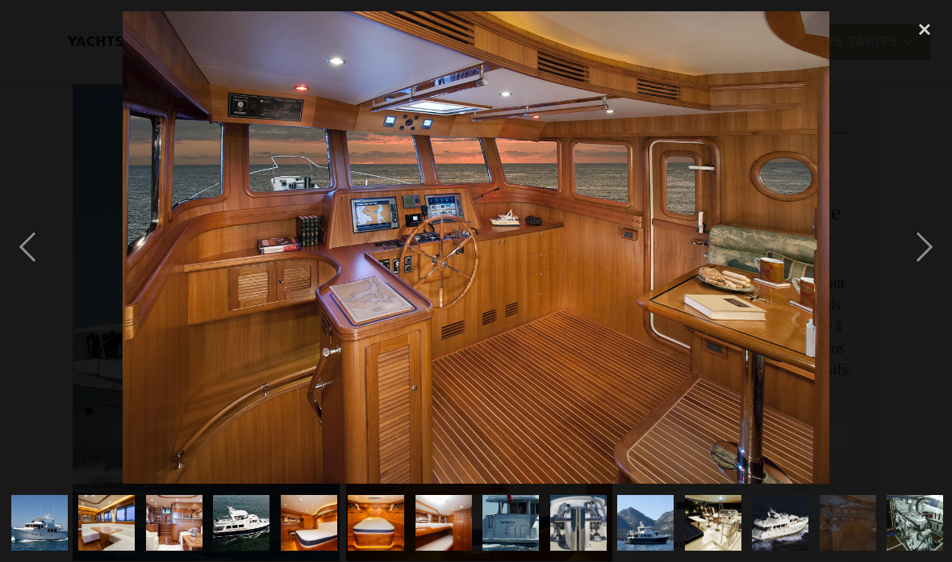
click at [927, 519] on img "show item 14 of 19" at bounding box center [915, 523] width 84 height 57
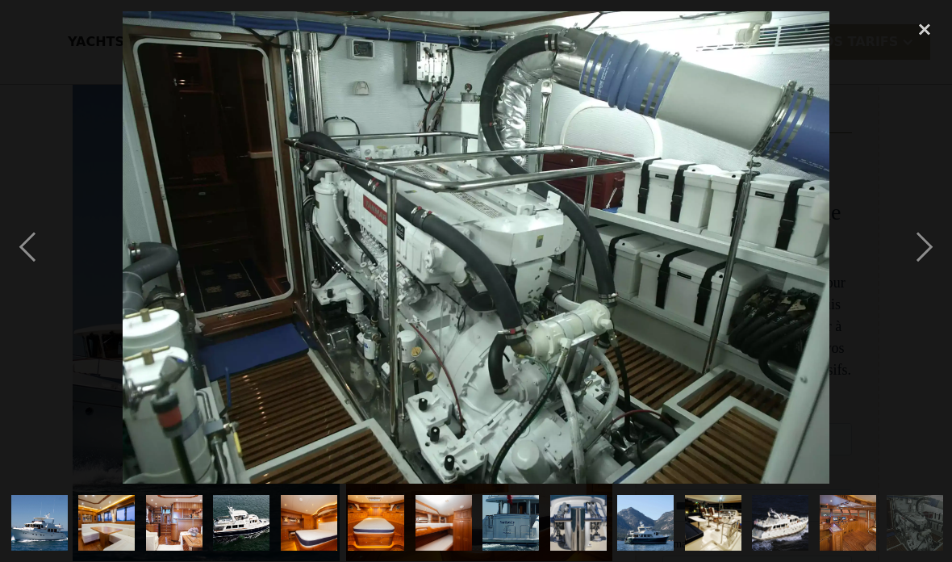
click at [292, 320] on img at bounding box center [477, 247] width 708 height 472
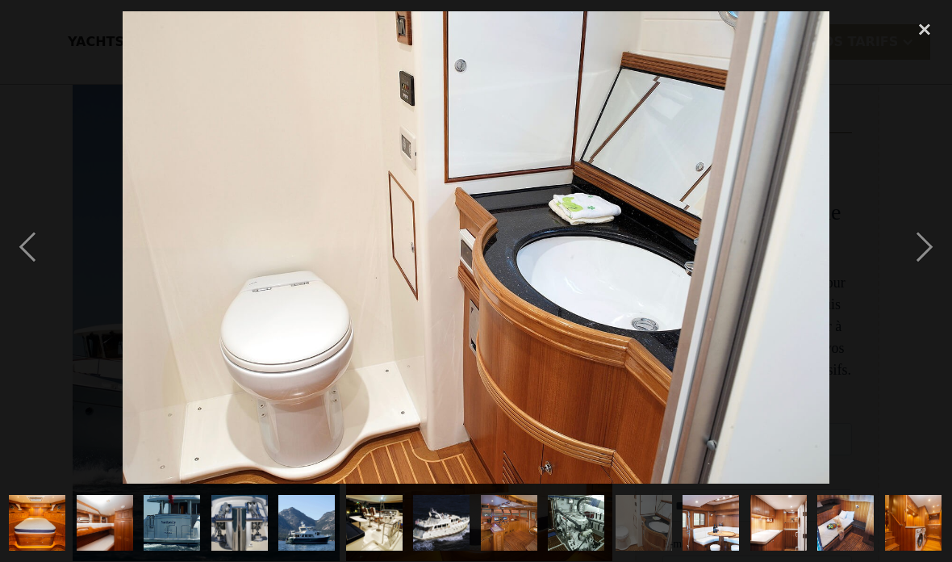
scroll to position [0, 339]
click at [262, 297] on img at bounding box center [477, 247] width 708 height 472
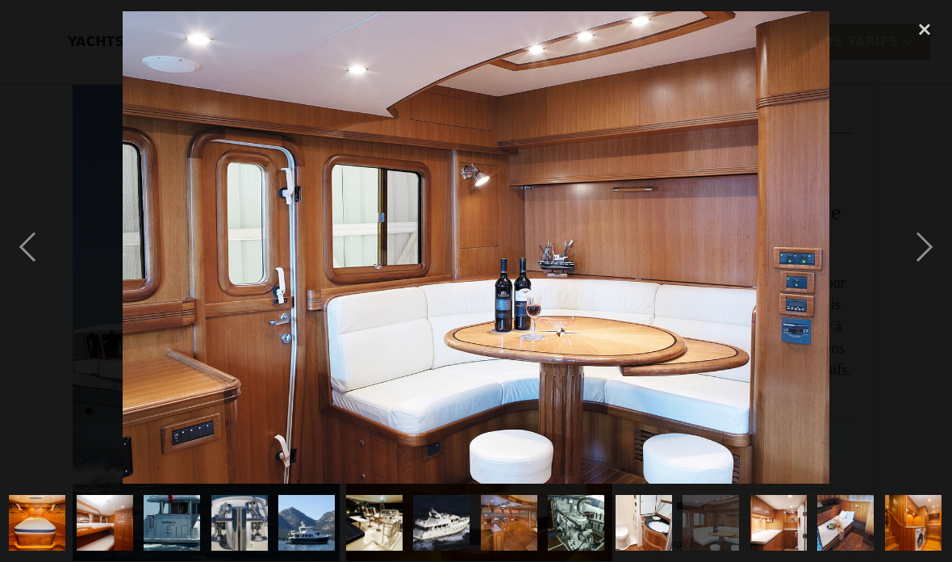
click at [923, 242] on div "next image" at bounding box center [925, 247] width 55 height 472
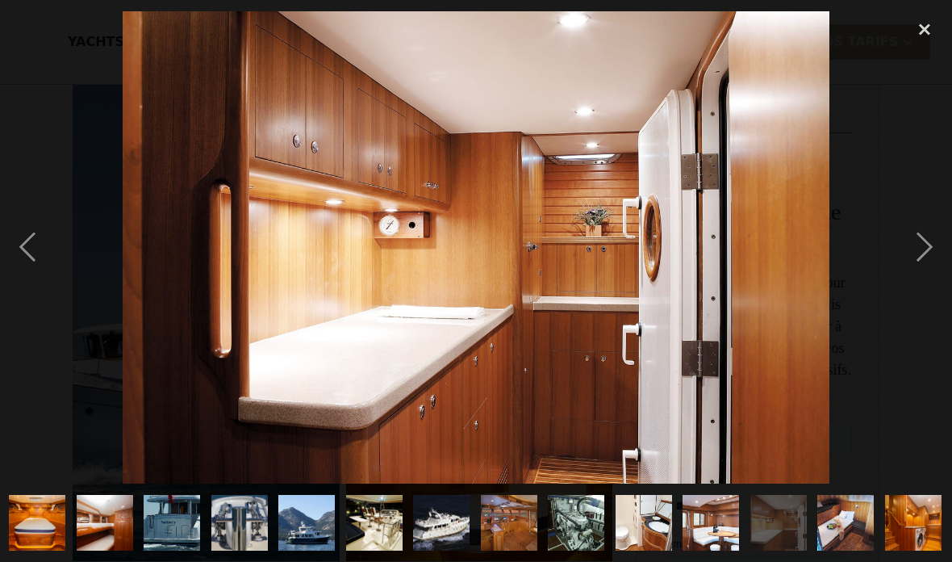
click at [936, 249] on div "next image" at bounding box center [925, 247] width 55 height 472
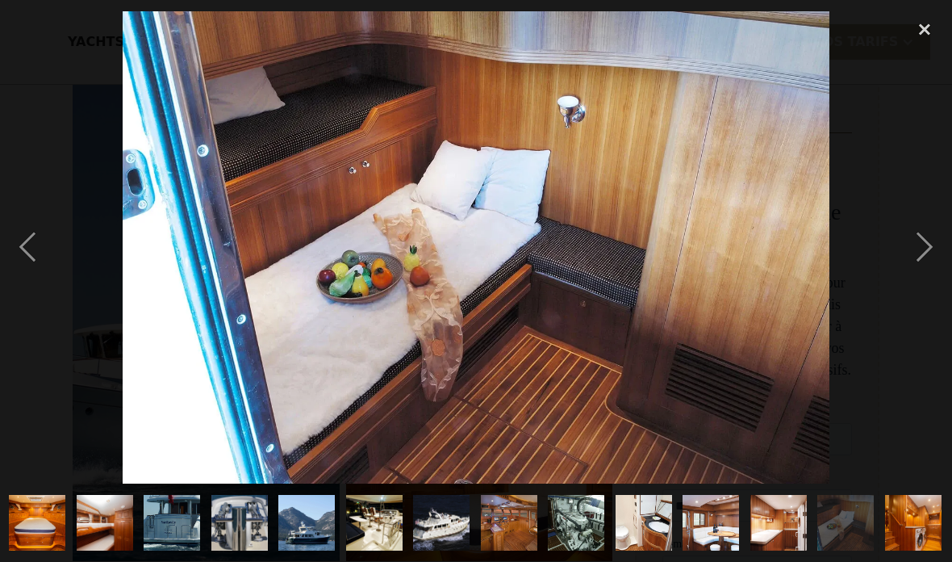
click at [925, 245] on div "next image" at bounding box center [925, 247] width 55 height 472
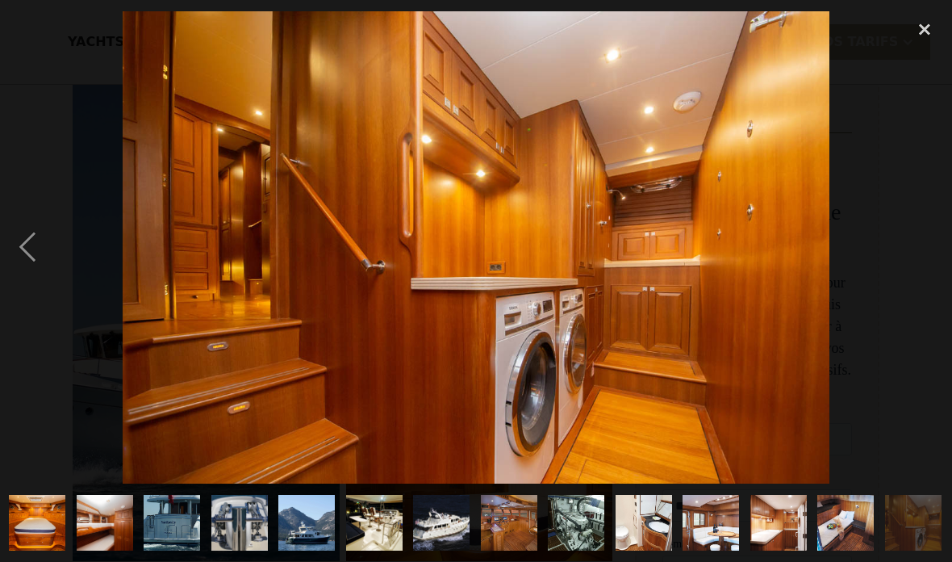
click at [27, 252] on div "previous image" at bounding box center [27, 247] width 55 height 472
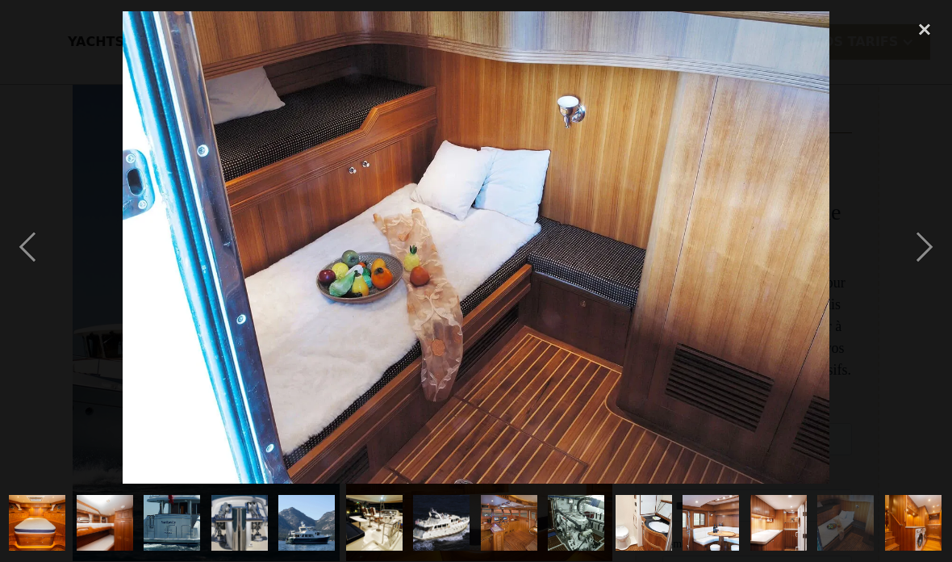
click at [27, 228] on div "previous image" at bounding box center [27, 247] width 55 height 472
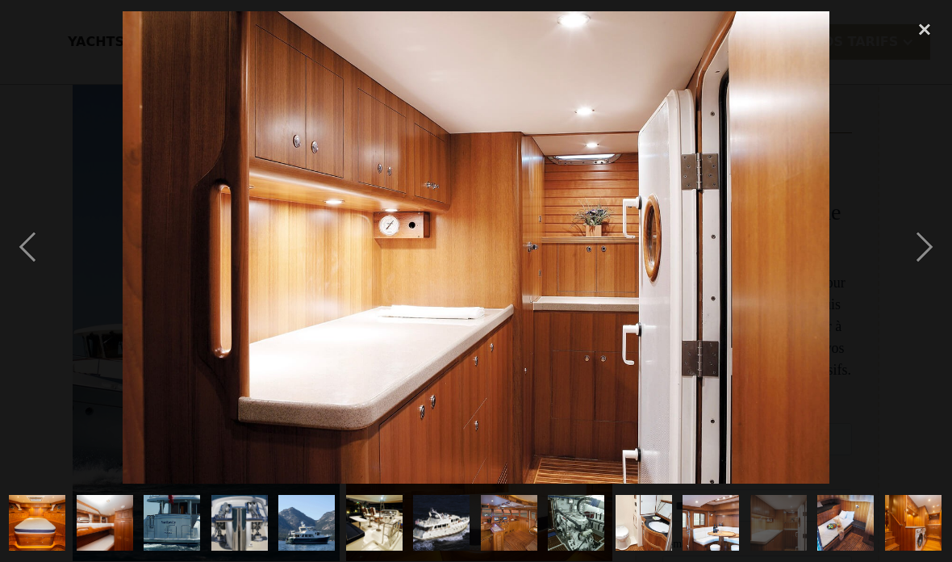
click at [34, 237] on div "previous image" at bounding box center [27, 247] width 55 height 472
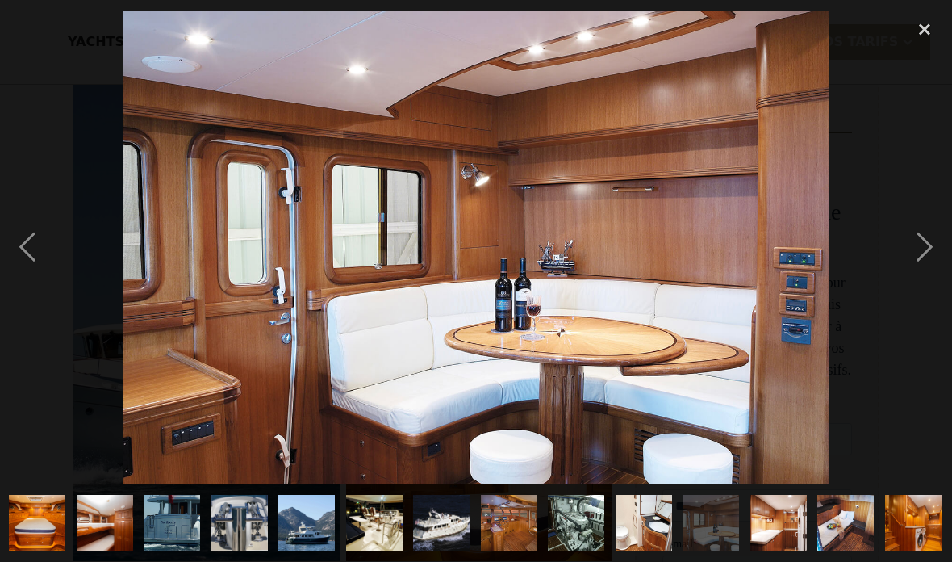
click at [35, 234] on div "previous image" at bounding box center [27, 247] width 55 height 472
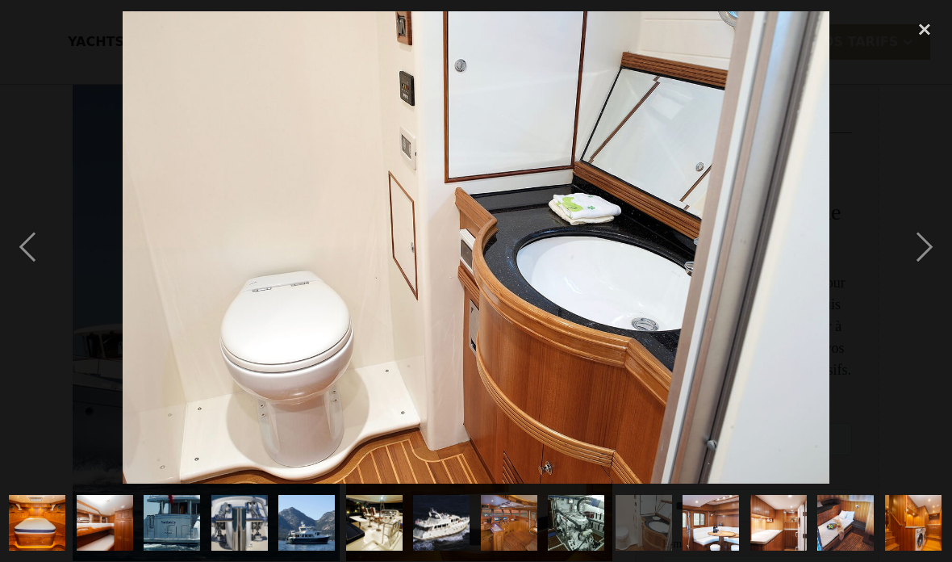
click at [37, 237] on div "previous image" at bounding box center [27, 247] width 55 height 472
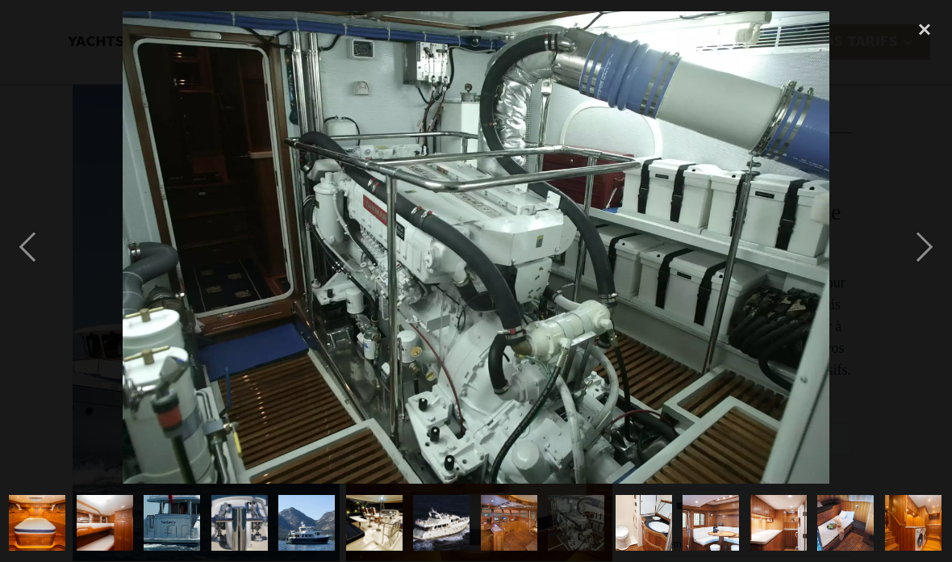
click at [40, 248] on div "previous image" at bounding box center [27, 247] width 55 height 472
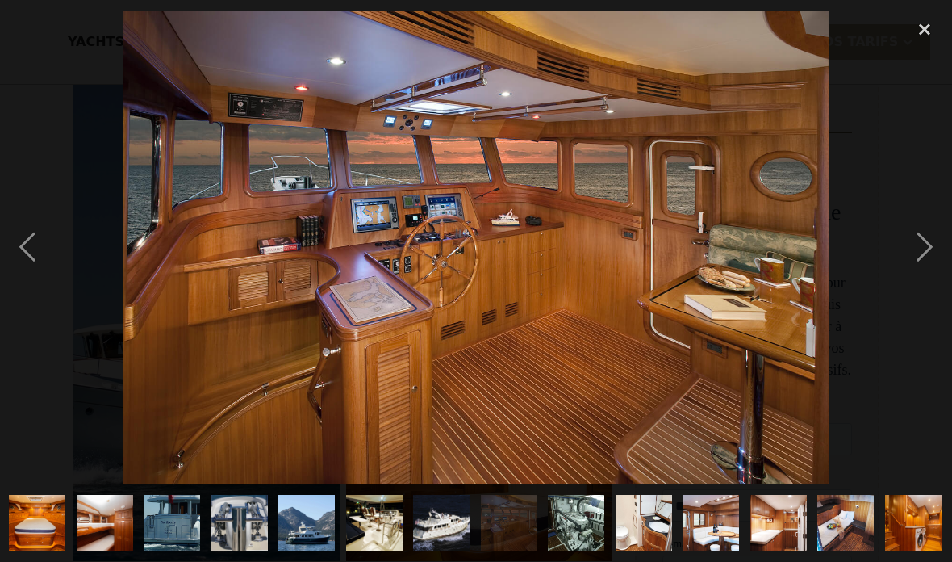
click at [52, 260] on div "previous image" at bounding box center [27, 247] width 55 height 472
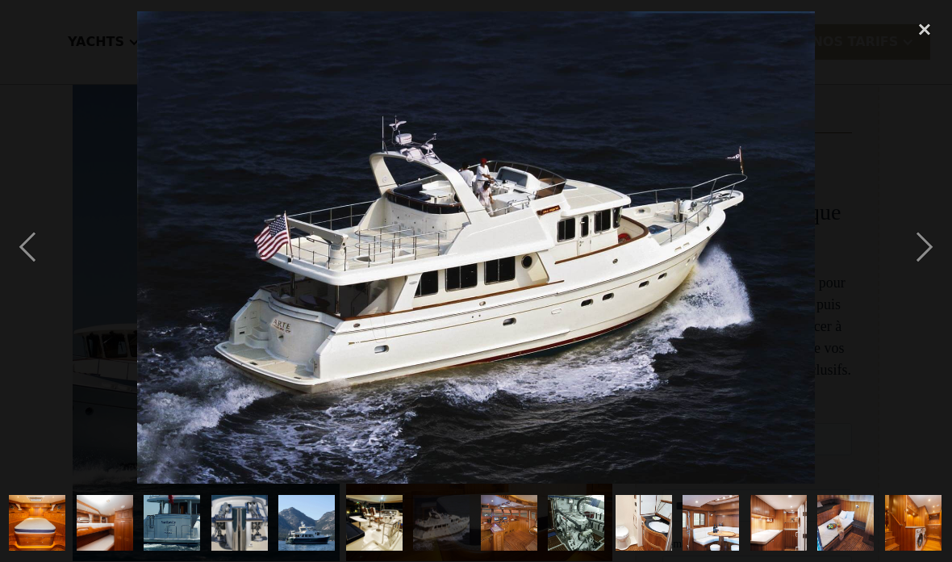
click at [45, 250] on div "previous image" at bounding box center [27, 247] width 55 height 472
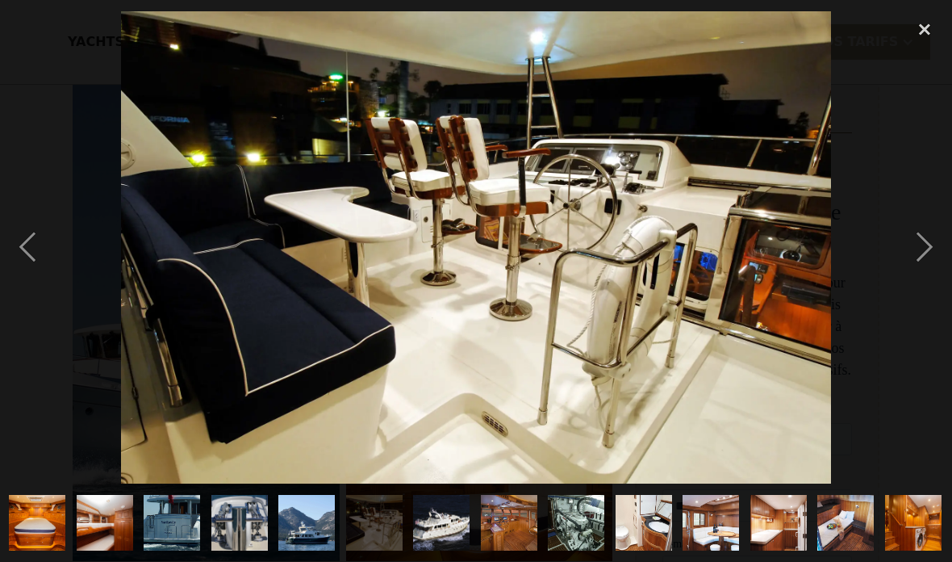
click at [23, 215] on div "previous image" at bounding box center [27, 247] width 55 height 472
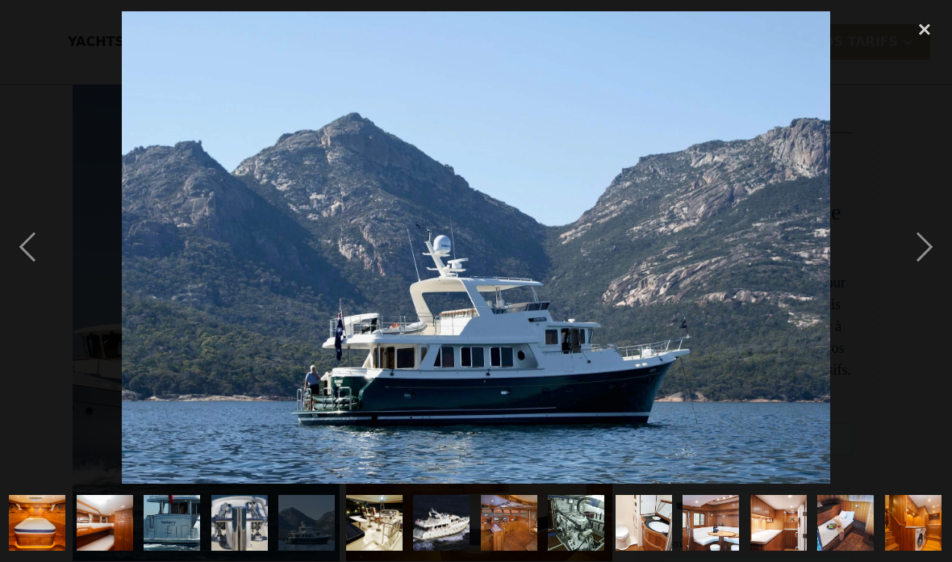
click at [32, 264] on div "previous image" at bounding box center [27, 247] width 55 height 472
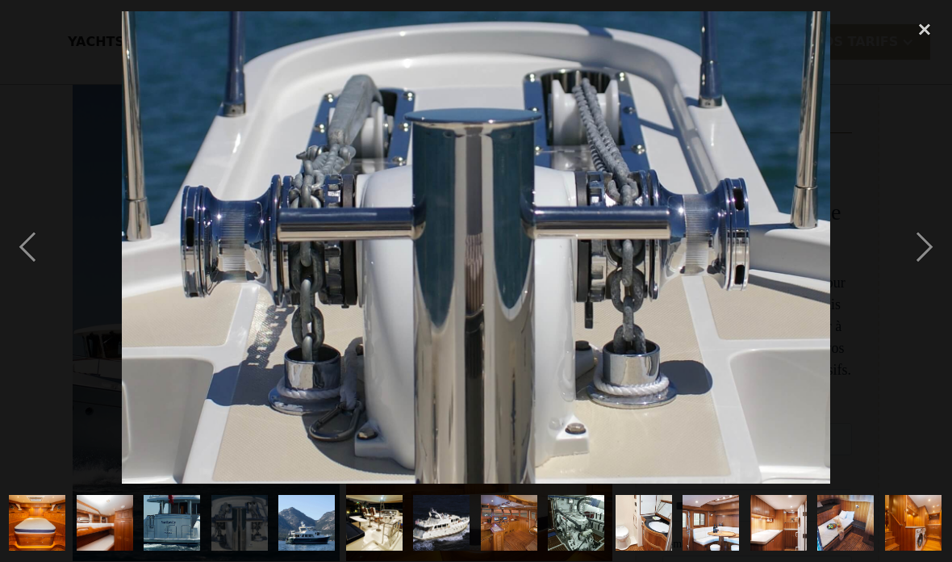
click at [51, 231] on div "previous image" at bounding box center [27, 247] width 55 height 472
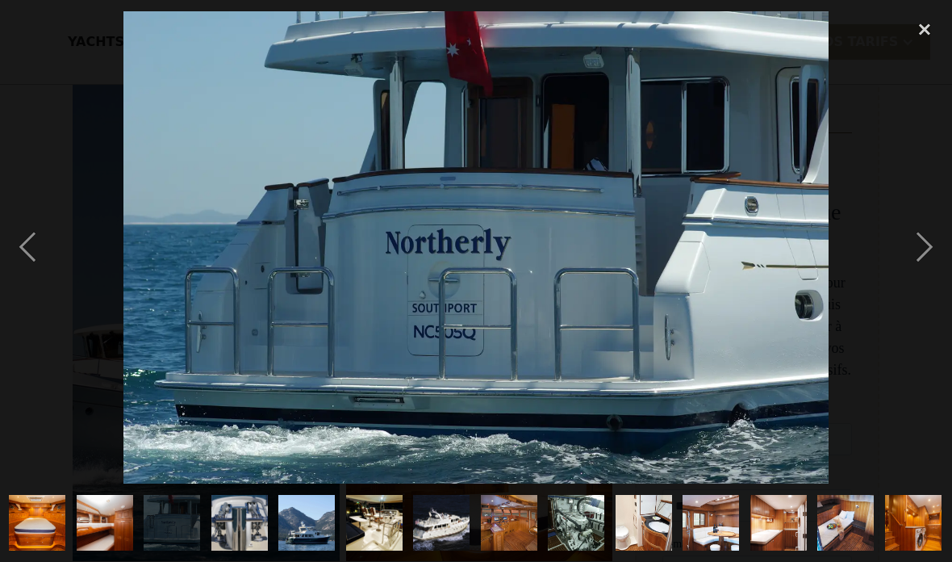
click at [40, 246] on div "previous image" at bounding box center [27, 247] width 55 height 472
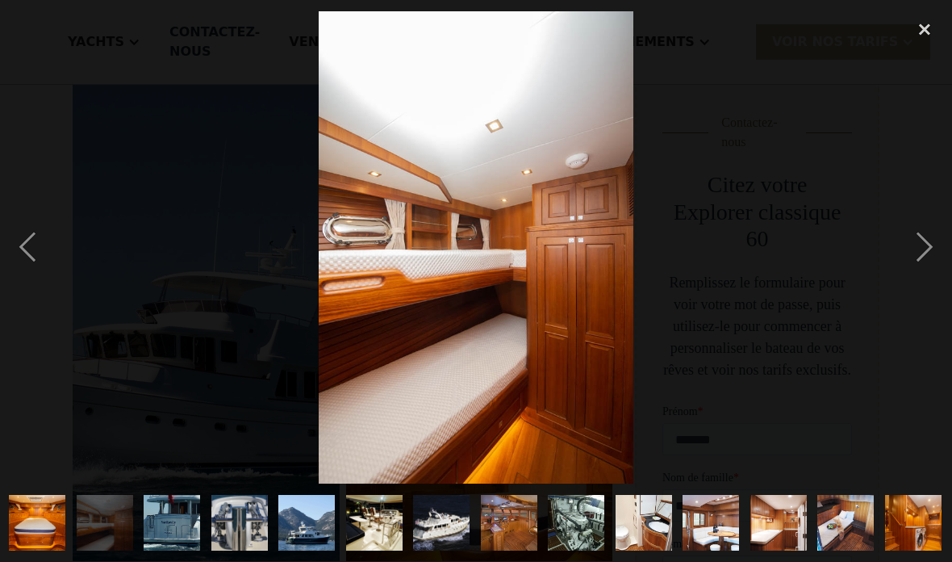
click at [35, 236] on div "previous image" at bounding box center [27, 247] width 55 height 472
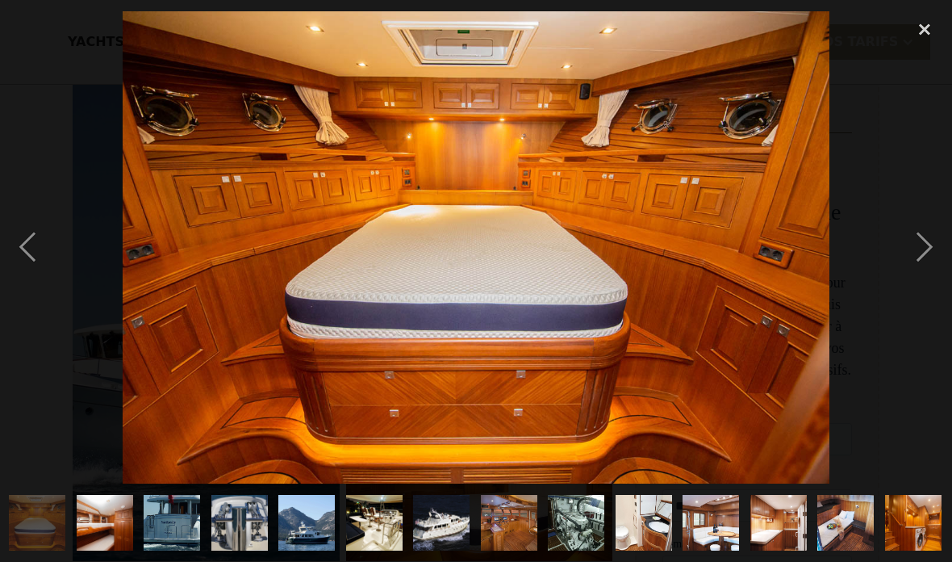
click at [30, 237] on div "previous image" at bounding box center [27, 247] width 55 height 472
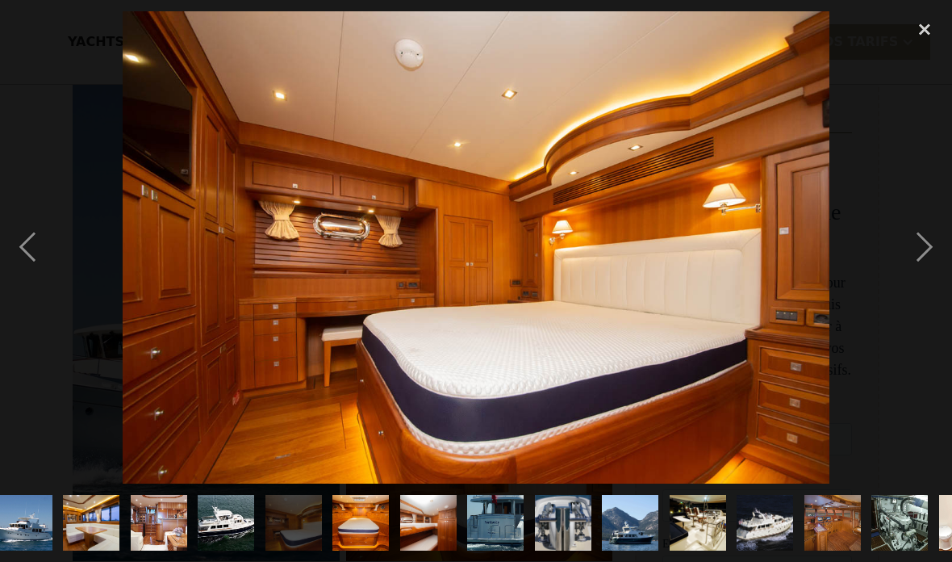
scroll to position [0, 0]
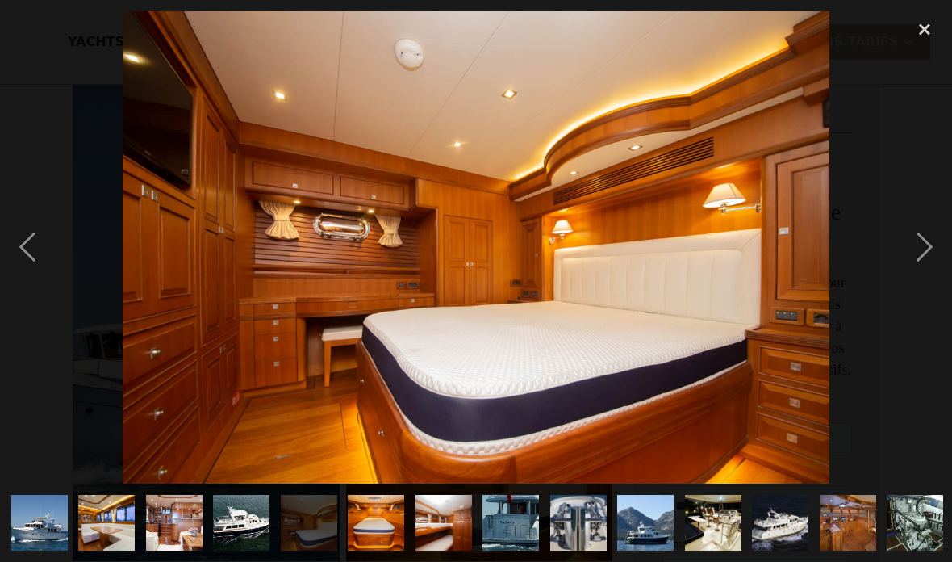
click at [32, 244] on div "previous image" at bounding box center [27, 247] width 55 height 472
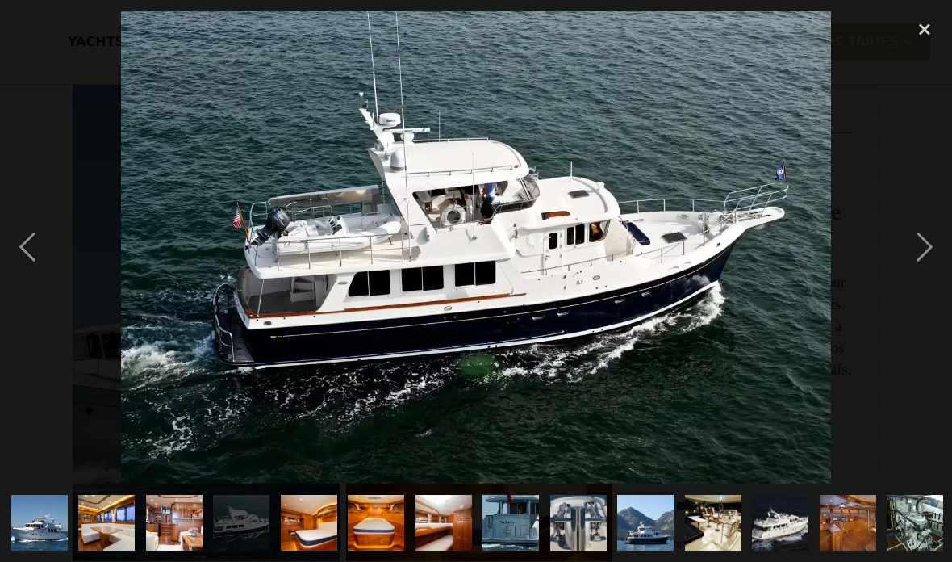
click at [31, 247] on div "previous image" at bounding box center [27, 247] width 55 height 472
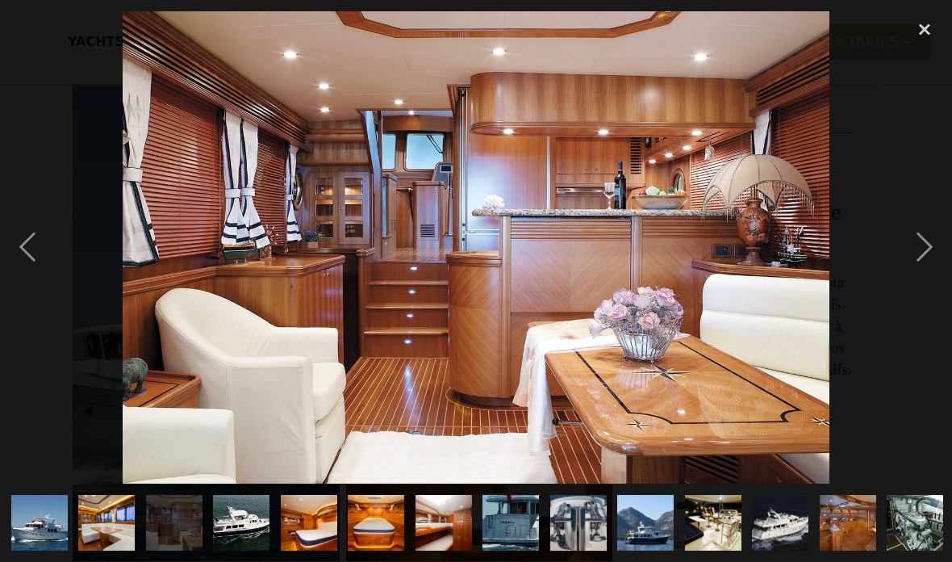
click at [29, 239] on div "previous image" at bounding box center [27, 247] width 55 height 472
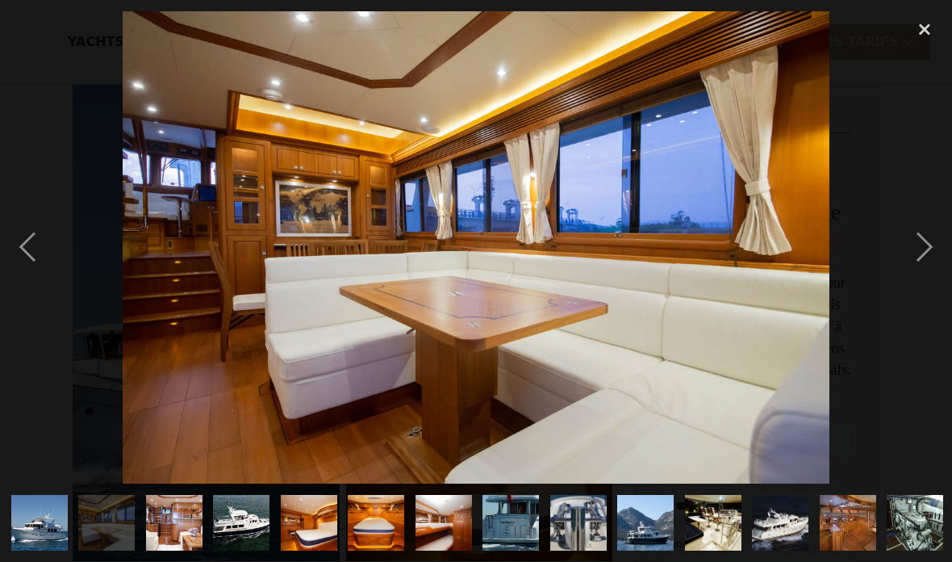
click at [23, 220] on div "previous image" at bounding box center [27, 247] width 55 height 472
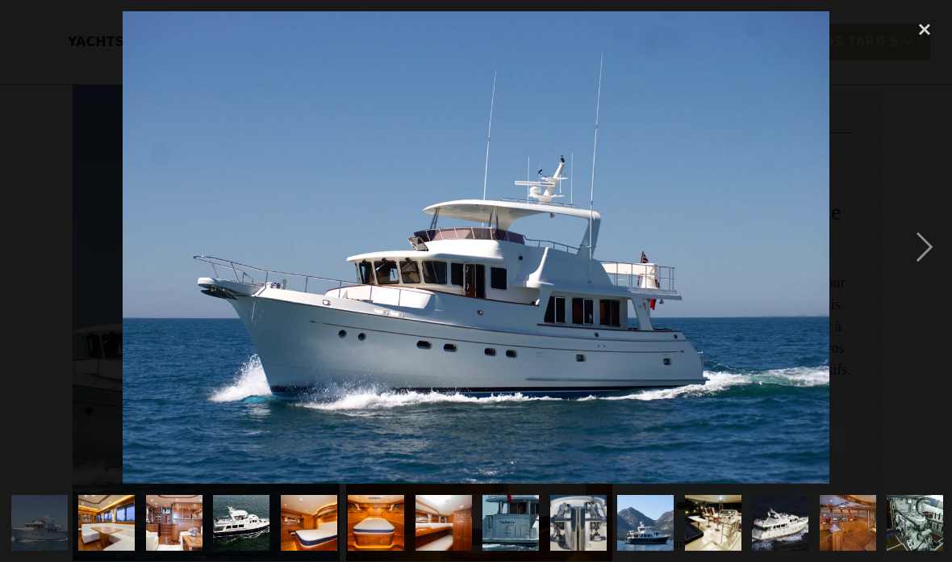
click at [48, 262] on div "previous image" at bounding box center [27, 247] width 55 height 472
click at [79, 260] on div at bounding box center [476, 247] width 952 height 472
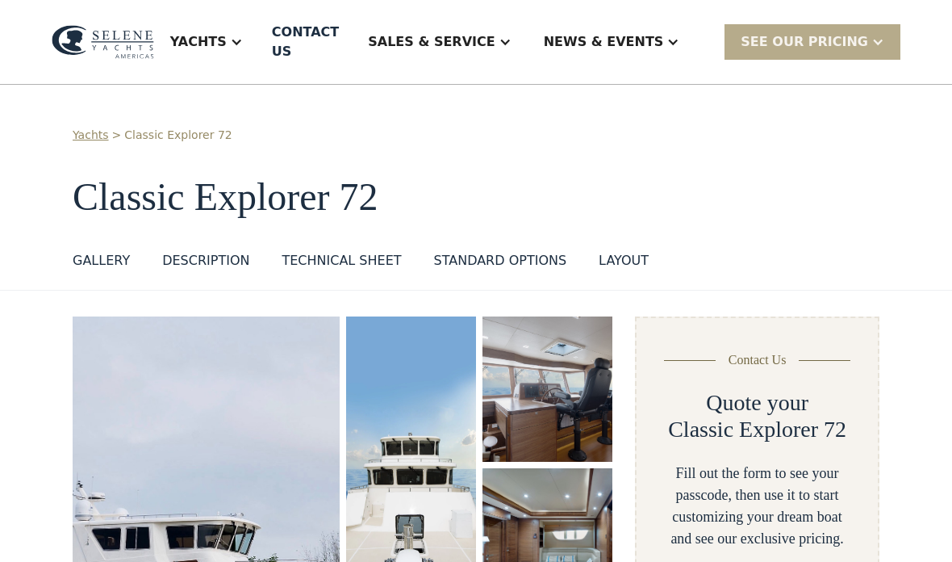
select select "**********"
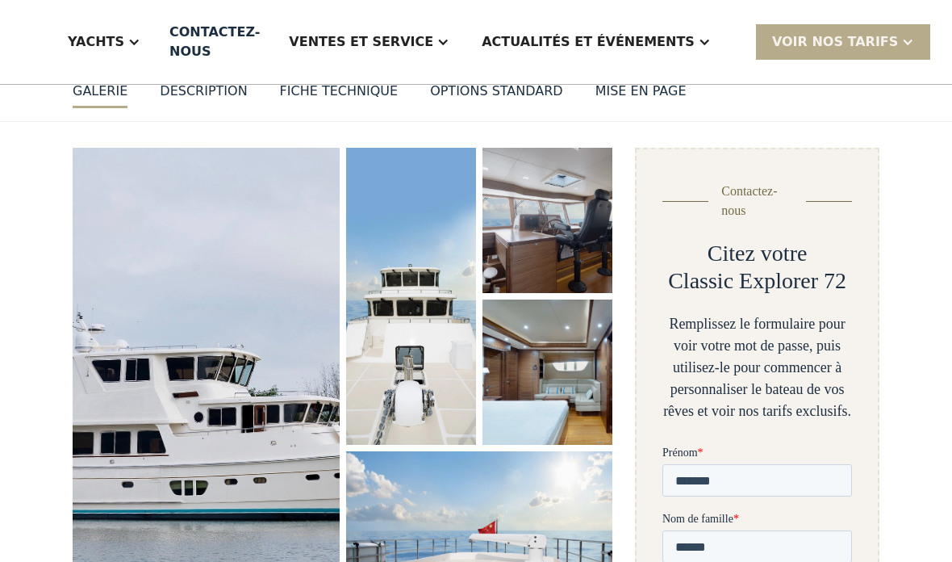
scroll to position [170, 0]
click at [165, 363] on img "ouvrir la lightbox" at bounding box center [206, 389] width 267 height 482
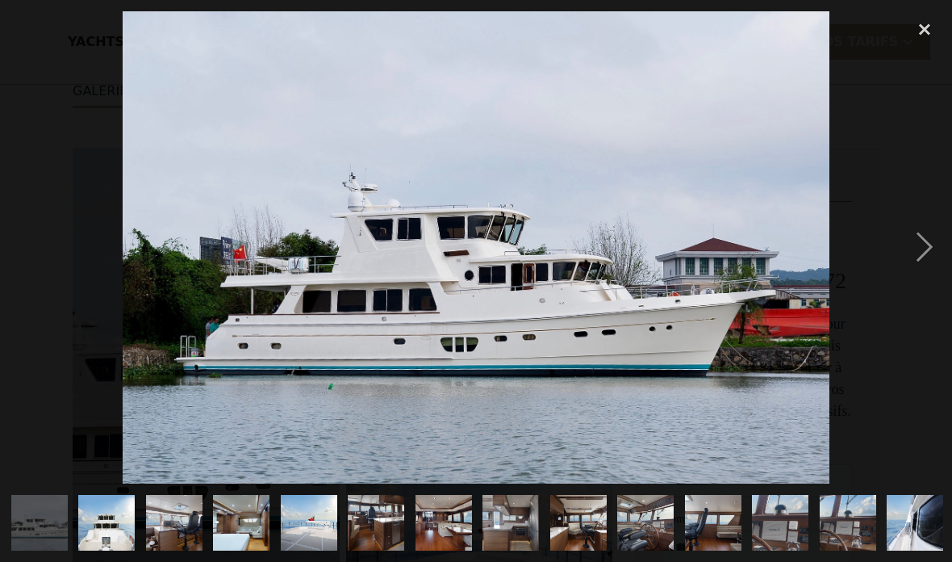
scroll to position [0, 0]
click at [118, 524] on img "show item 2 of 22" at bounding box center [106, 522] width 57 height 84
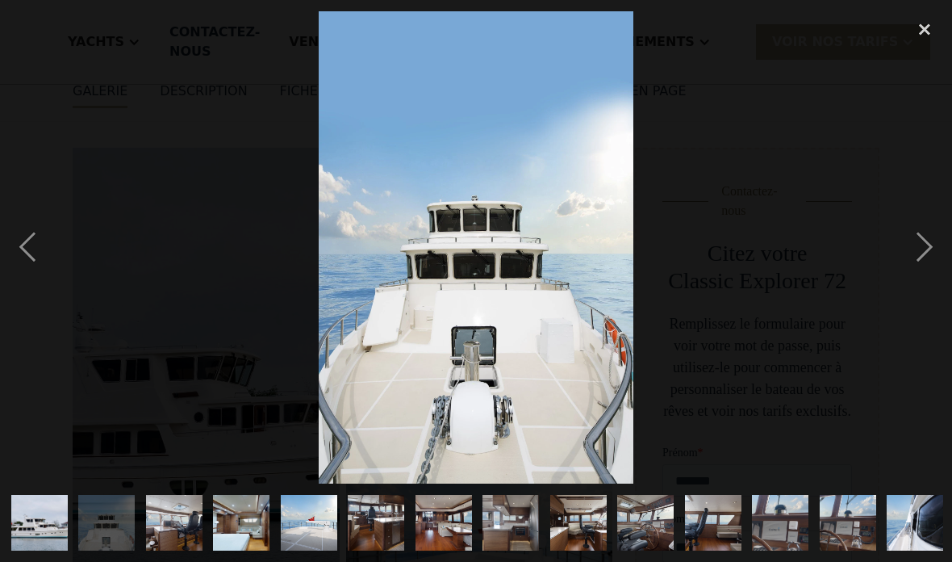
click at [182, 515] on img "show item 3 of 22" at bounding box center [174, 523] width 84 height 57
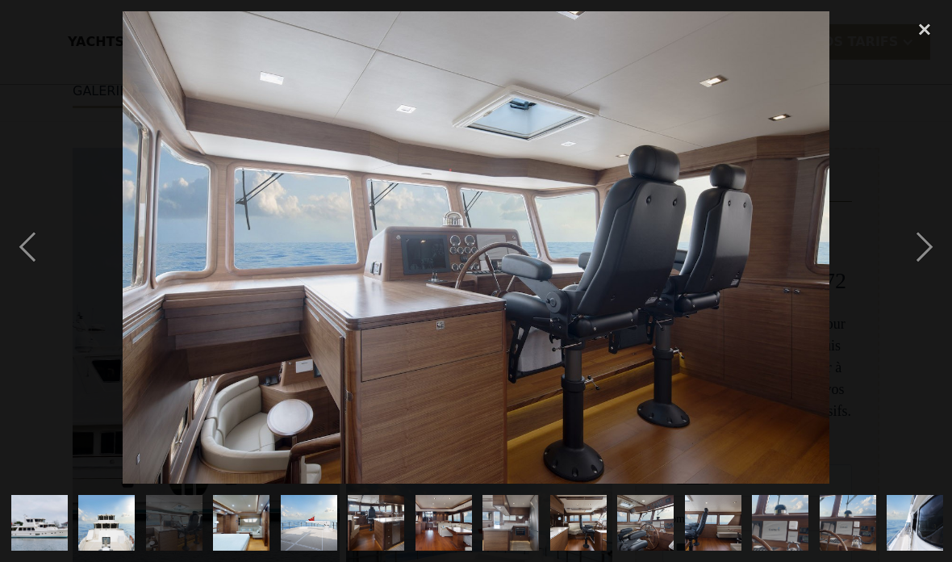
click at [249, 519] on img "show item 4 of 22" at bounding box center [241, 523] width 84 height 57
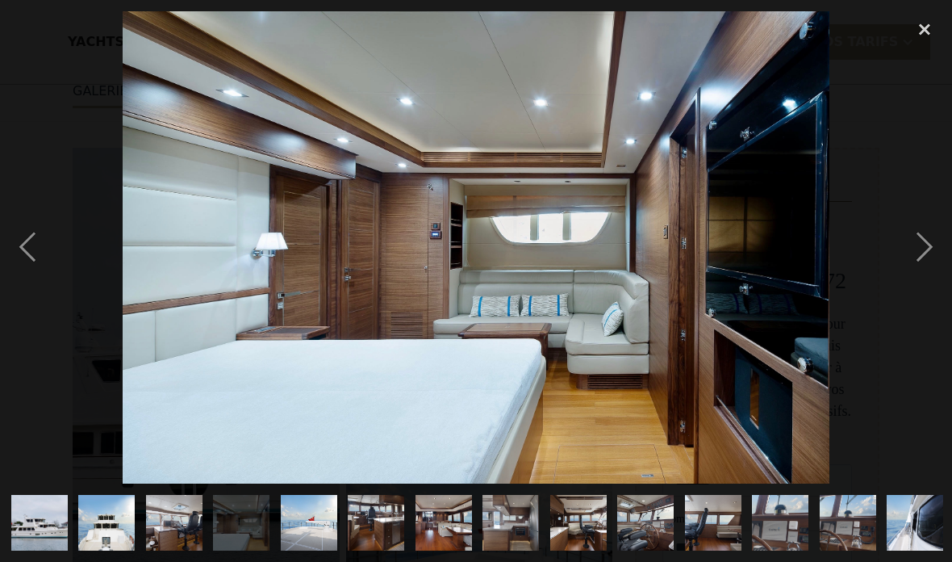
click at [315, 511] on img "show item 5 of 22" at bounding box center [309, 523] width 84 height 57
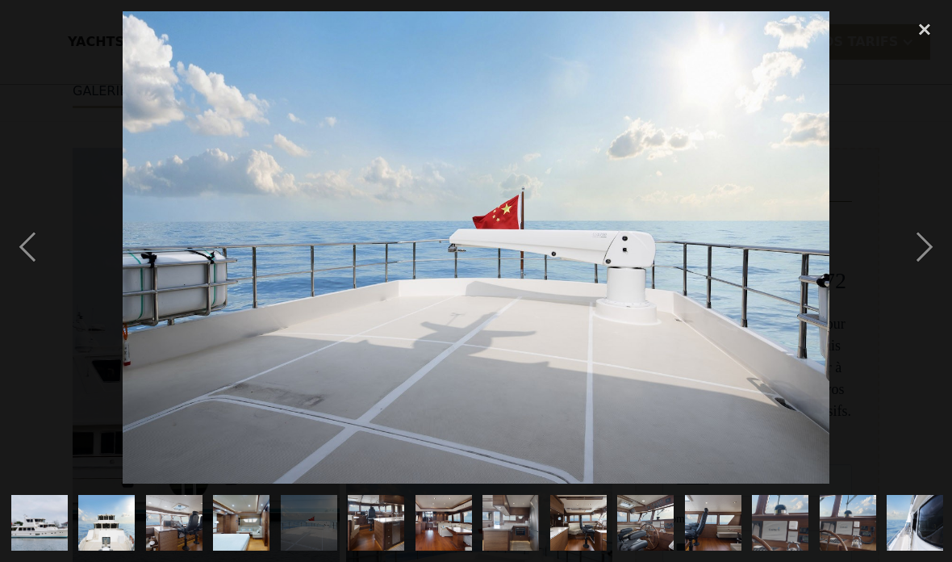
click at [916, 241] on div "next image" at bounding box center [925, 247] width 55 height 472
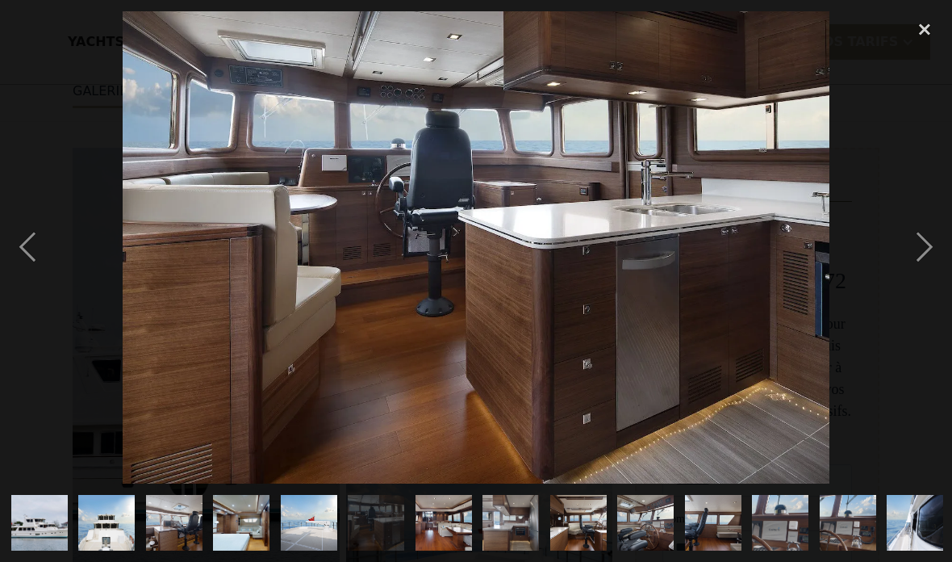
click at [442, 518] on img "show item 7 of 22" at bounding box center [444, 523] width 84 height 57
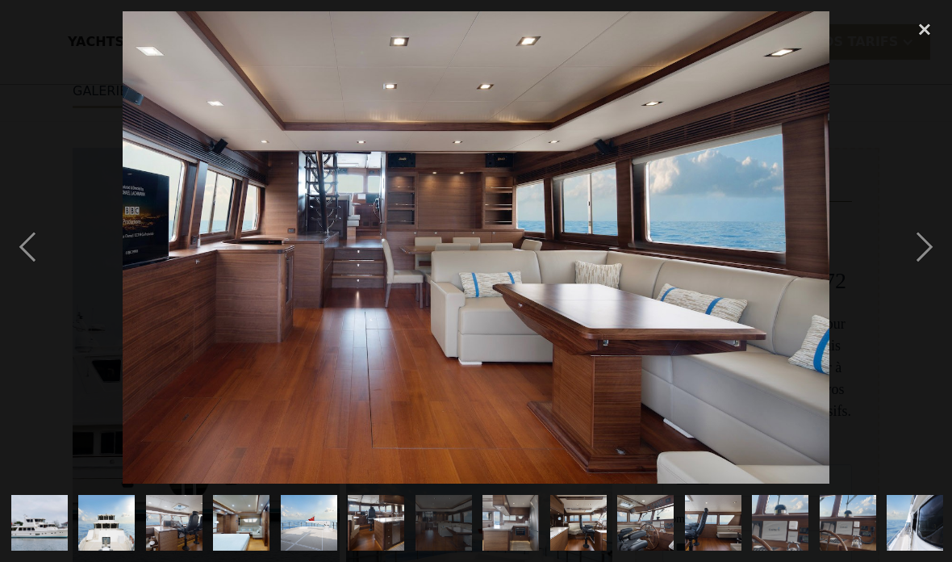
click at [521, 523] on img "show item 8 of 22" at bounding box center [511, 522] width 57 height 84
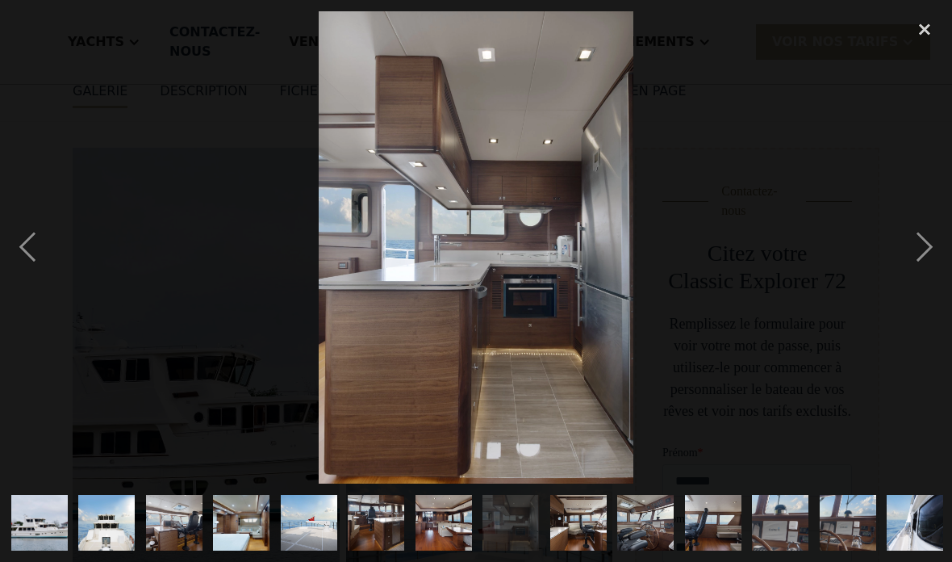
click at [585, 525] on img "show item 9 of 22" at bounding box center [579, 523] width 84 height 57
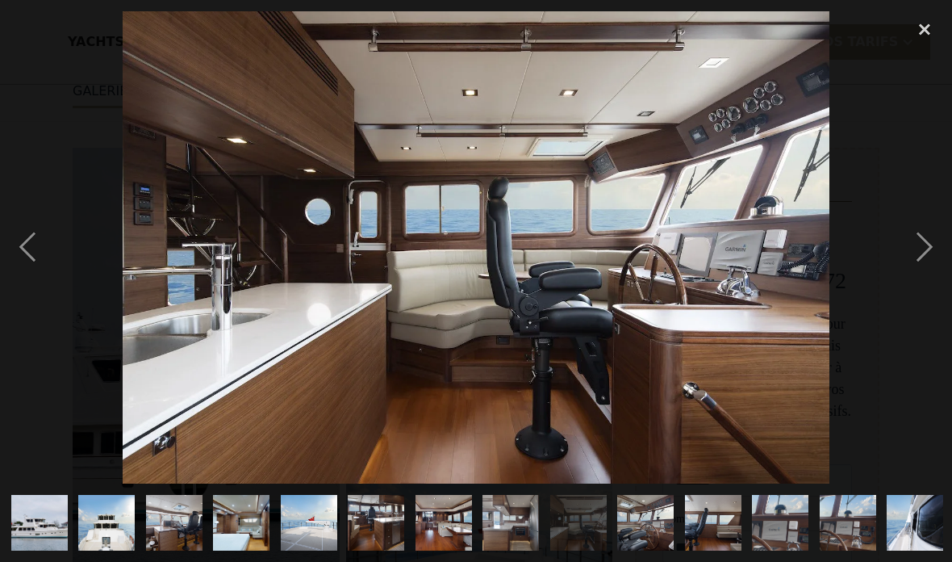
click at [648, 517] on img "show item 10 of 22" at bounding box center [646, 523] width 84 height 57
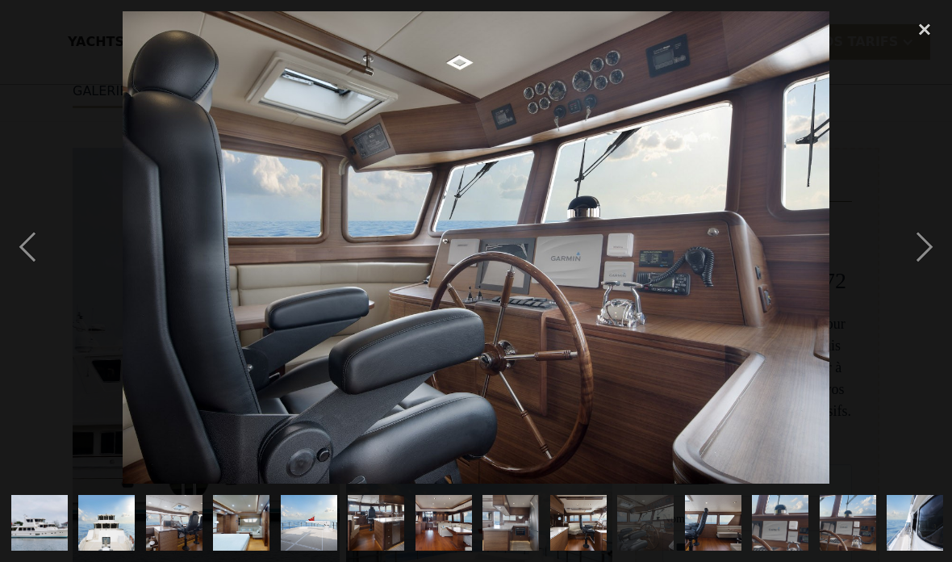
click at [718, 515] on img "show item 11 of 22" at bounding box center [714, 523] width 84 height 57
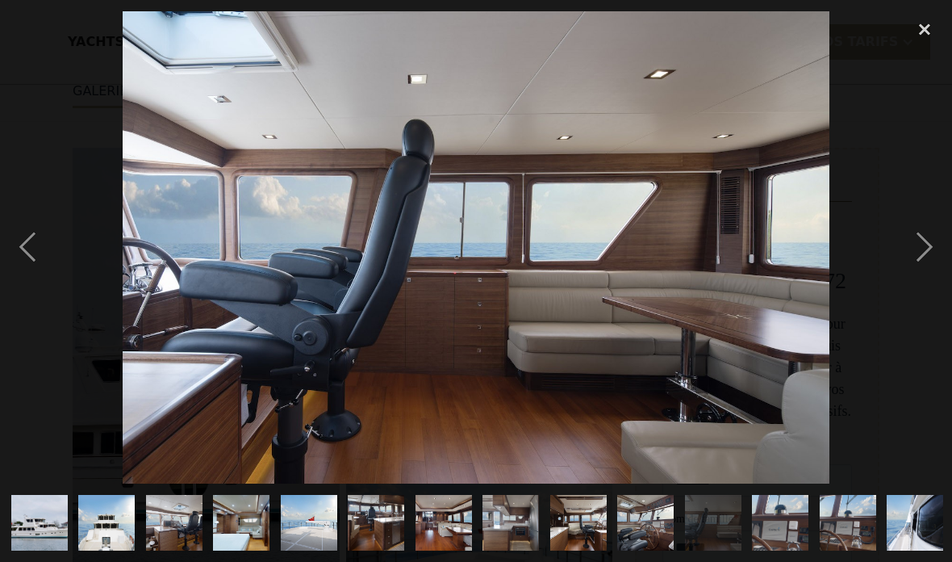
click at [781, 523] on img "show item 12 of 22" at bounding box center [781, 523] width 85 height 57
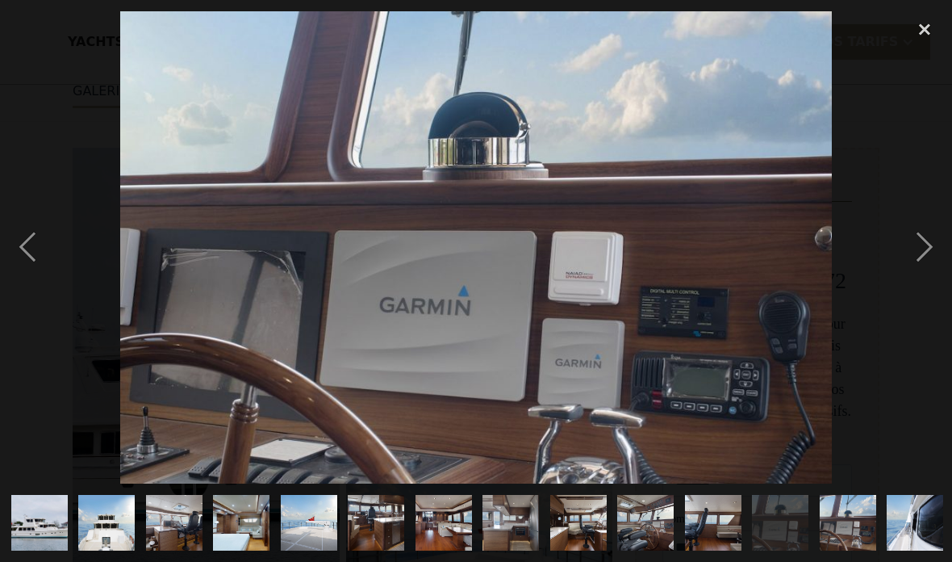
click at [841, 504] on img "show item 13 of 22" at bounding box center [848, 522] width 57 height 84
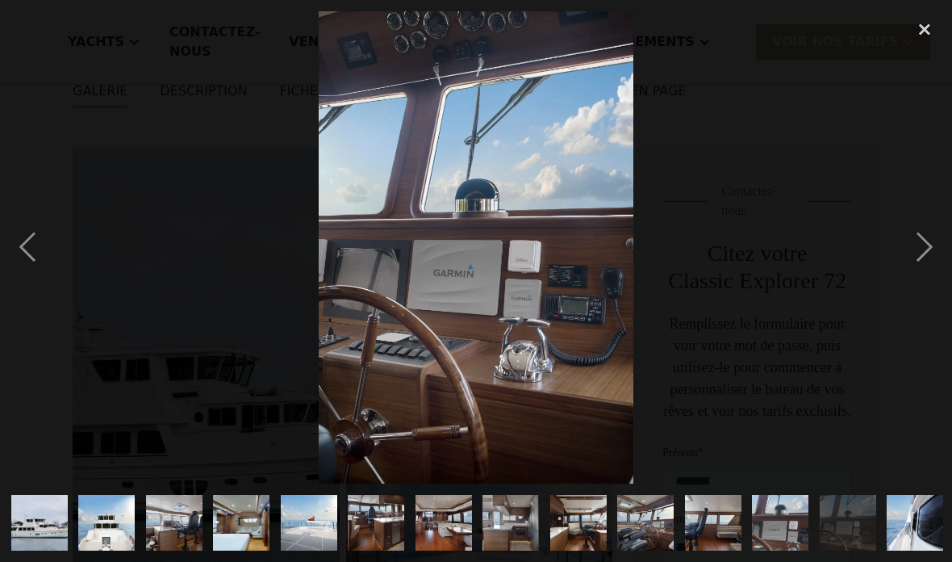
click at [906, 512] on img "show item 14 of 22" at bounding box center [915, 522] width 57 height 84
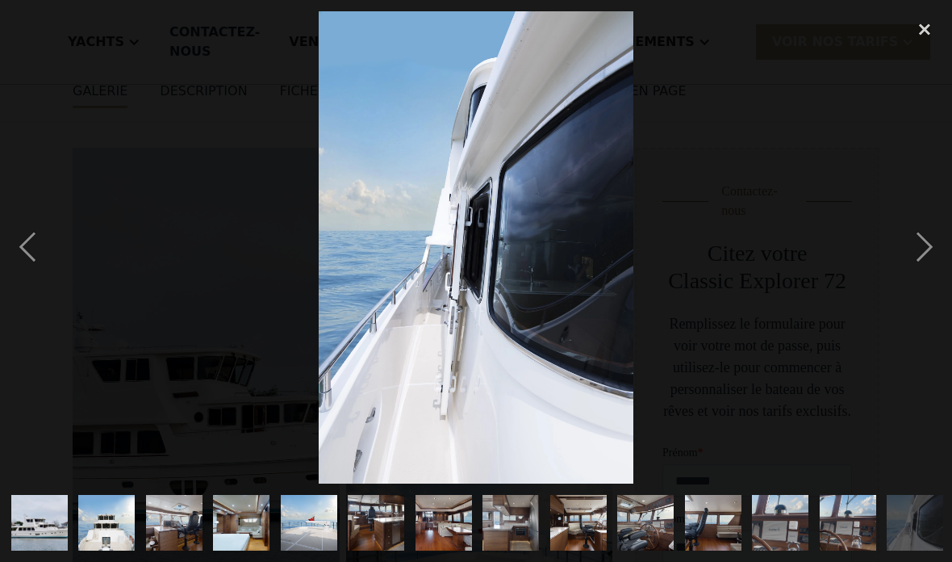
click at [920, 248] on div "next image" at bounding box center [925, 247] width 55 height 472
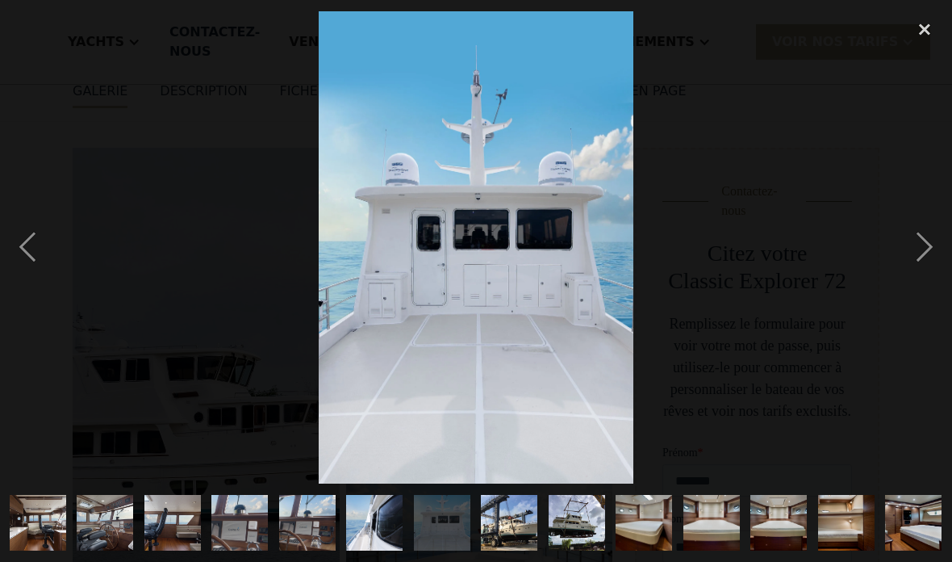
scroll to position [0, 542]
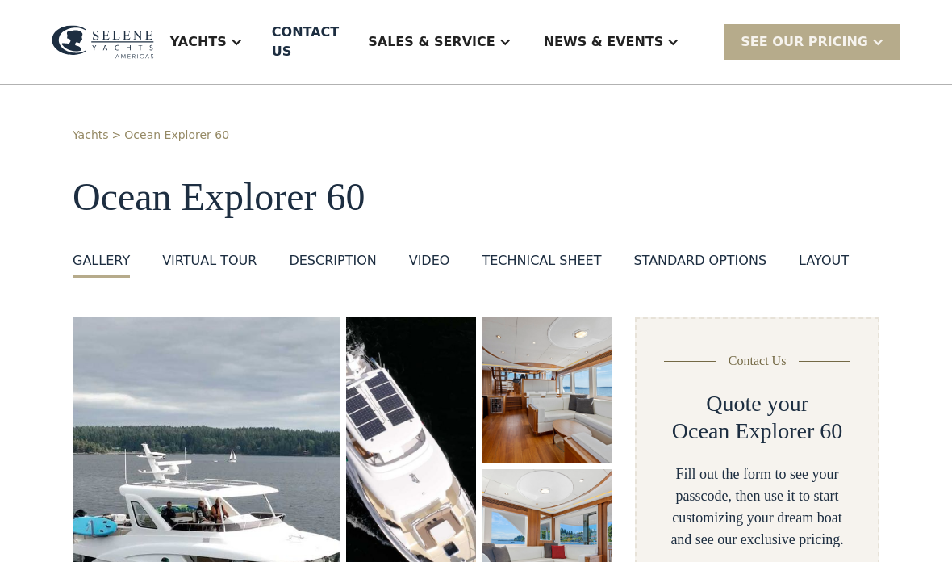
scroll to position [23, 0]
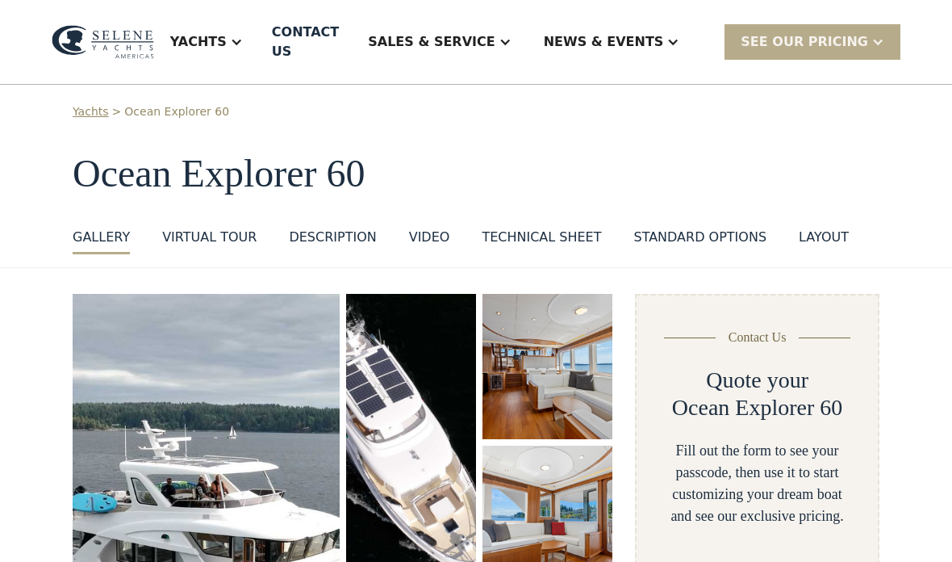
select select "**********"
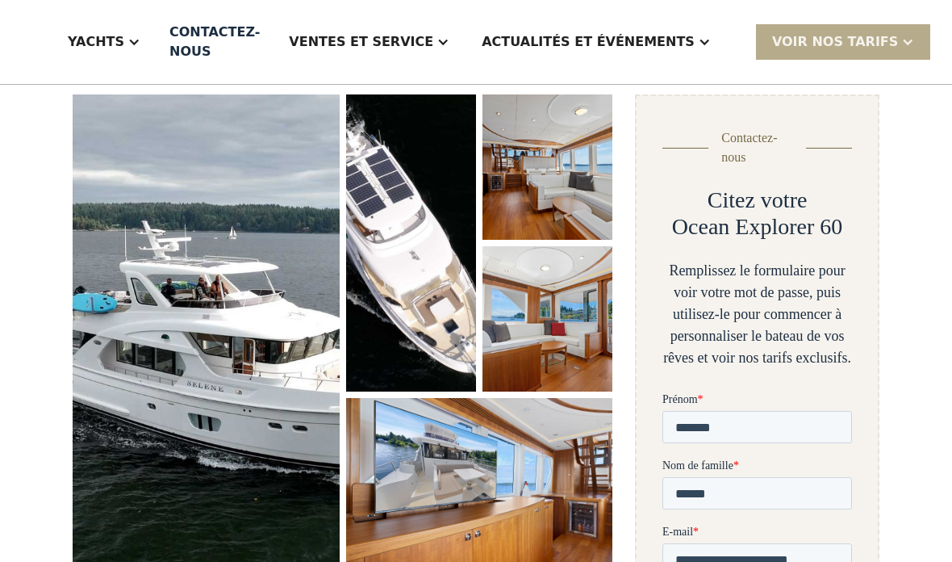
scroll to position [242, 0]
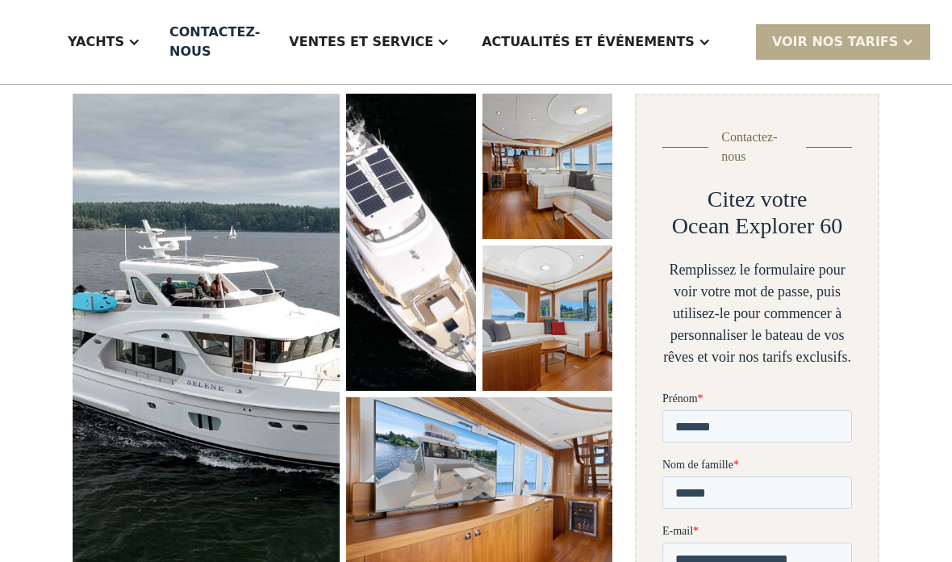
click at [157, 371] on img "ouvrir la lightbox" at bounding box center [206, 334] width 267 height 481
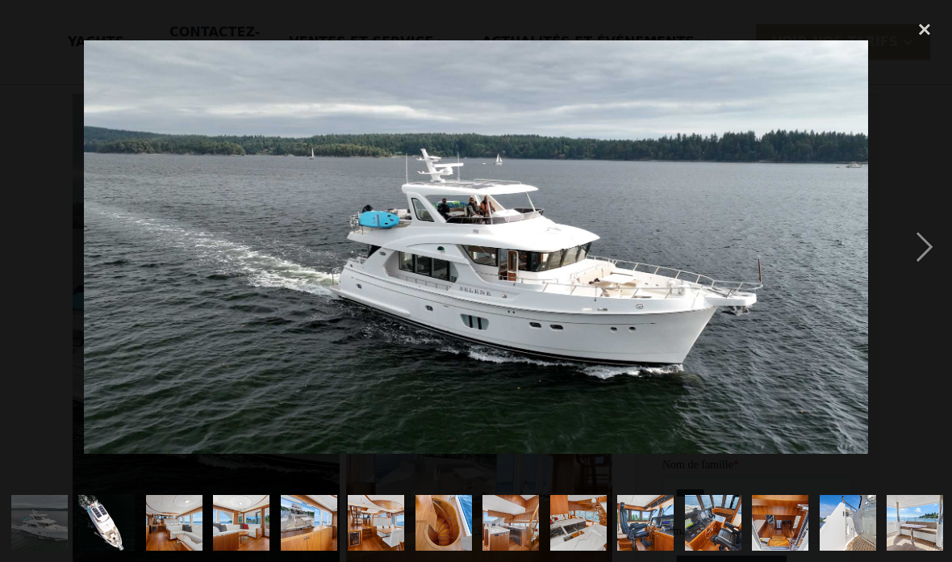
scroll to position [0, 0]
click at [911, 254] on div "next image" at bounding box center [925, 247] width 55 height 472
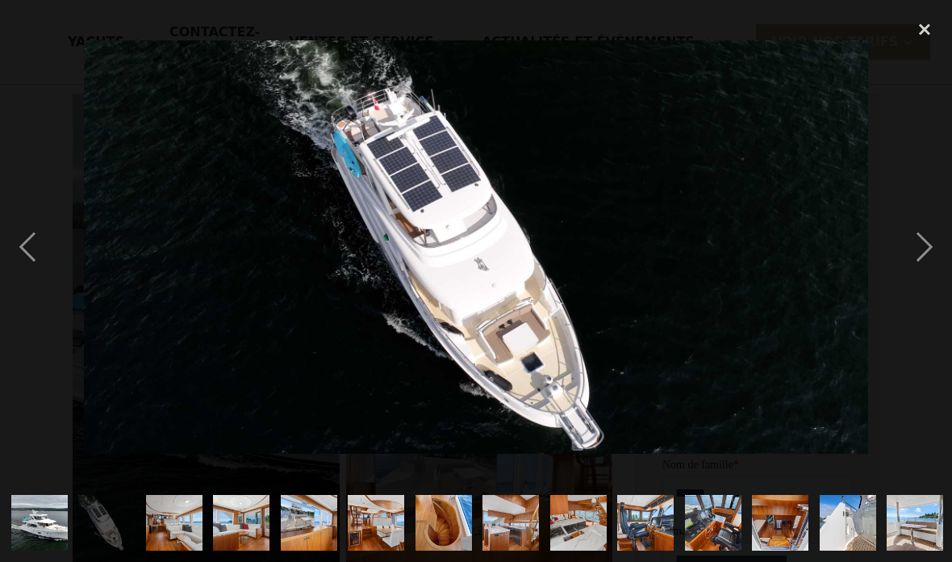
click at [923, 255] on div "next image" at bounding box center [925, 247] width 55 height 472
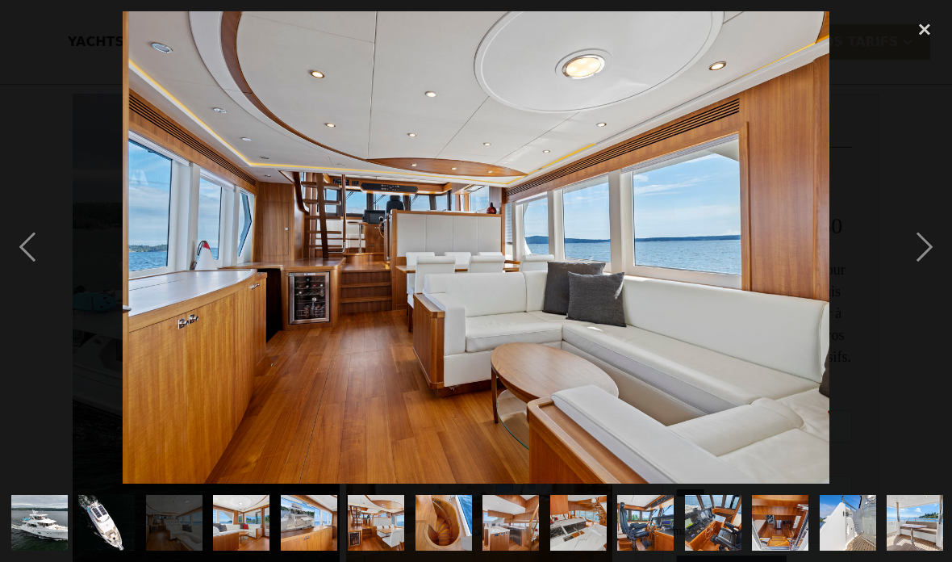
click at [247, 514] on img "show item 4 of 25" at bounding box center [241, 523] width 84 height 57
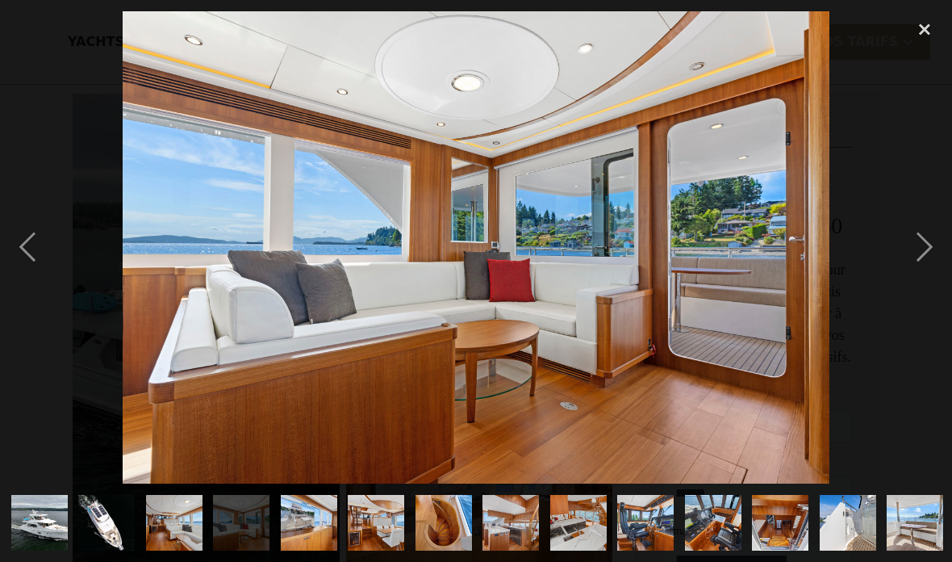
click at [318, 509] on img "show item 5 of 25" at bounding box center [309, 523] width 84 height 57
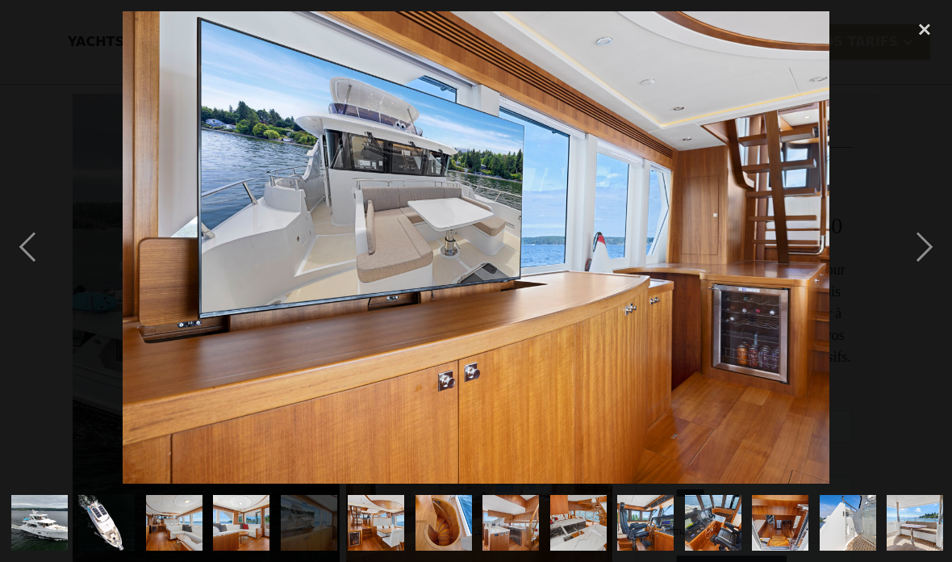
click at [381, 496] on img "show item 6 of 25" at bounding box center [376, 523] width 84 height 57
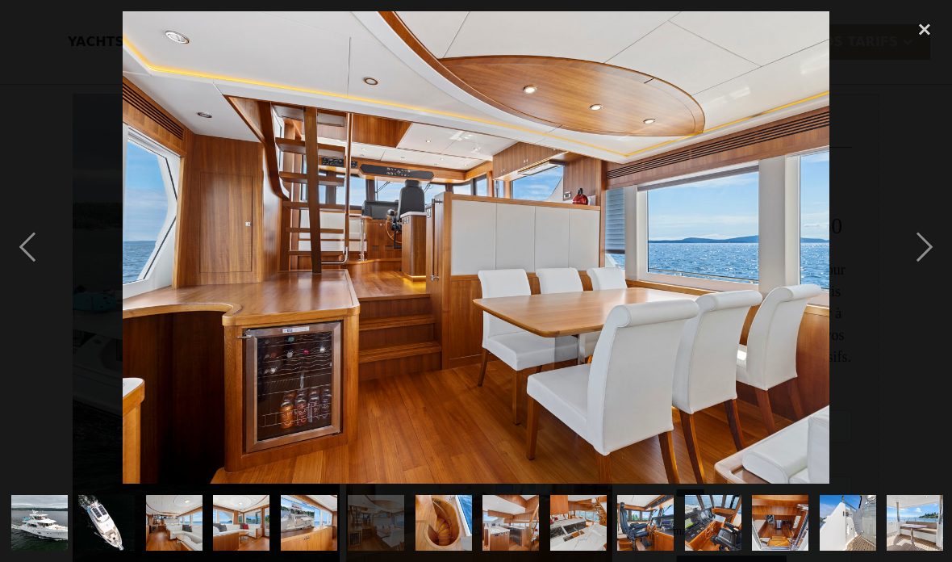
click at [449, 521] on img "show item 7 of 25" at bounding box center [444, 523] width 84 height 57
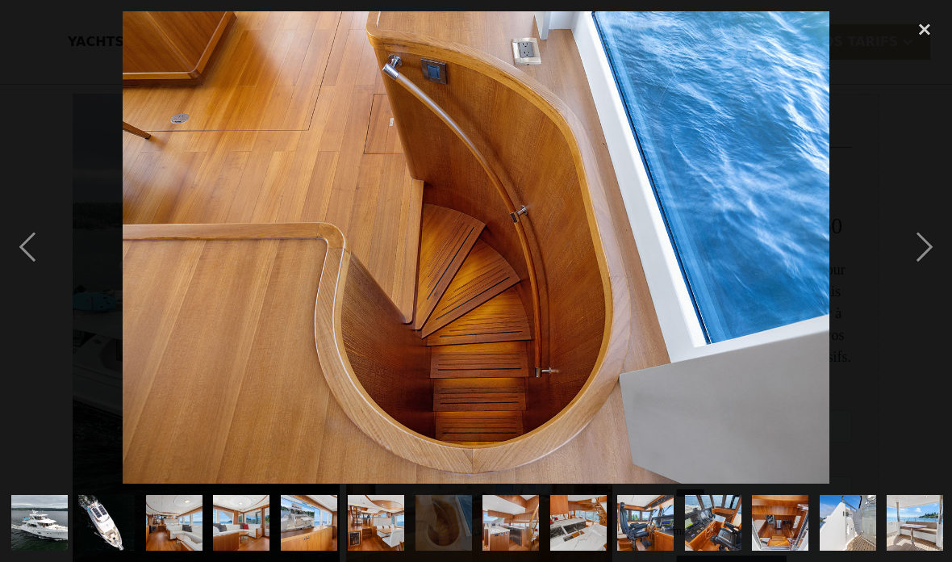
click at [530, 517] on img "show item 8 of 25" at bounding box center [511, 523] width 84 height 57
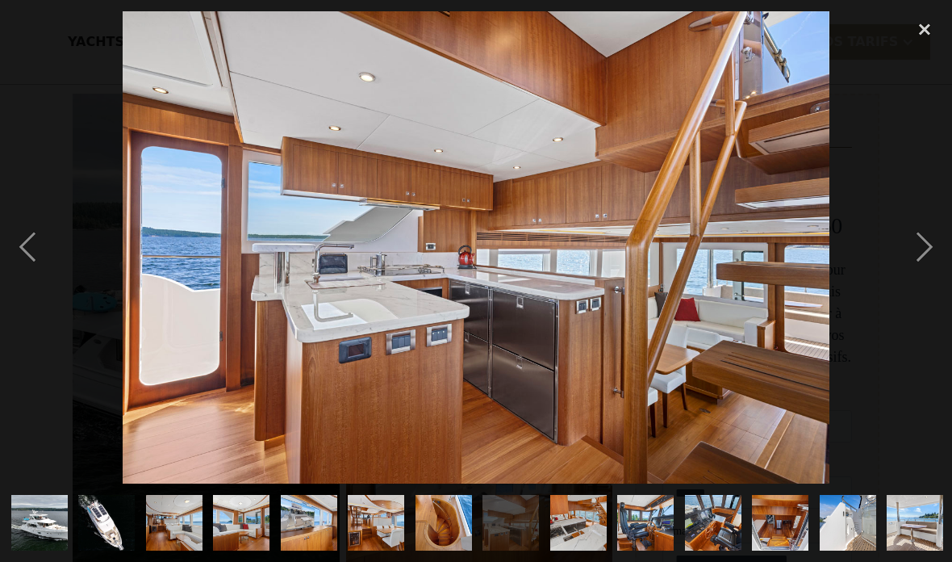
click at [580, 525] on img "show item 9 of 25" at bounding box center [579, 523] width 84 height 57
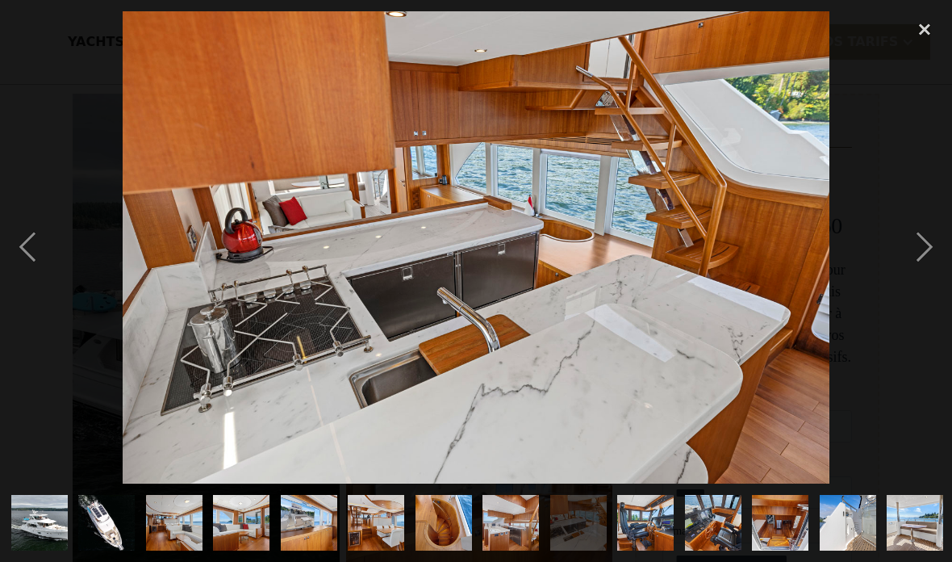
click at [659, 517] on img "show item 10 of 25" at bounding box center [646, 523] width 84 height 57
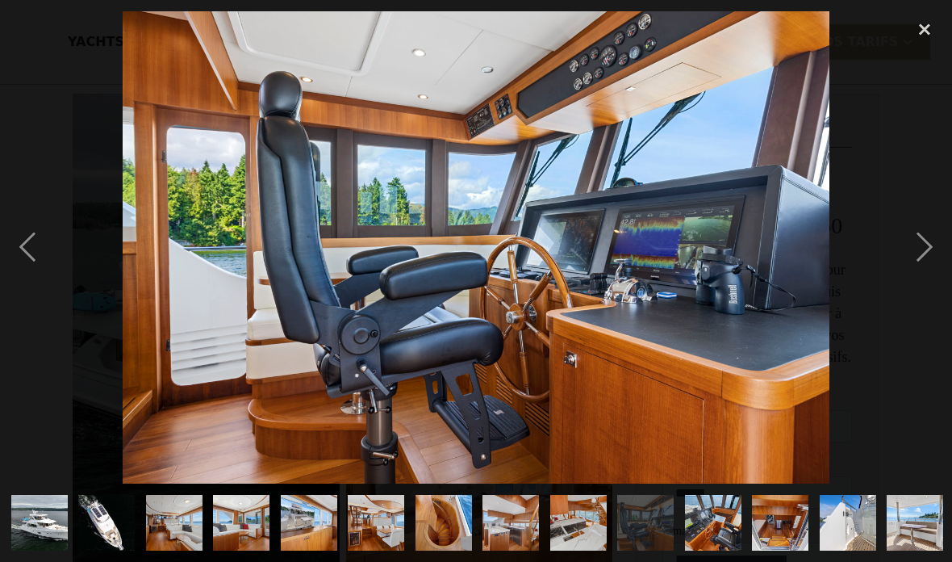
click at [738, 517] on img "show item 11 of 25" at bounding box center [714, 523] width 84 height 57
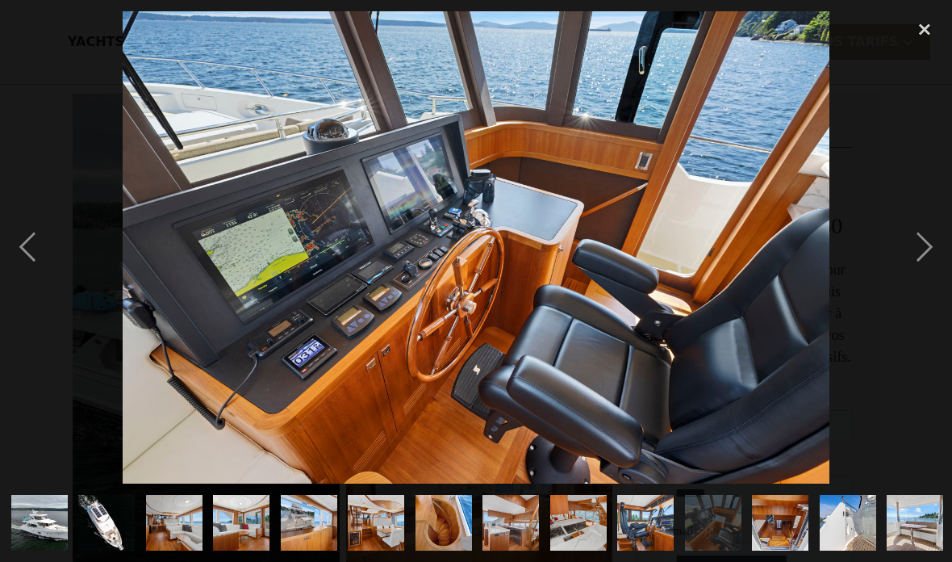
click at [791, 518] on img "show item 12 of 25" at bounding box center [781, 523] width 84 height 57
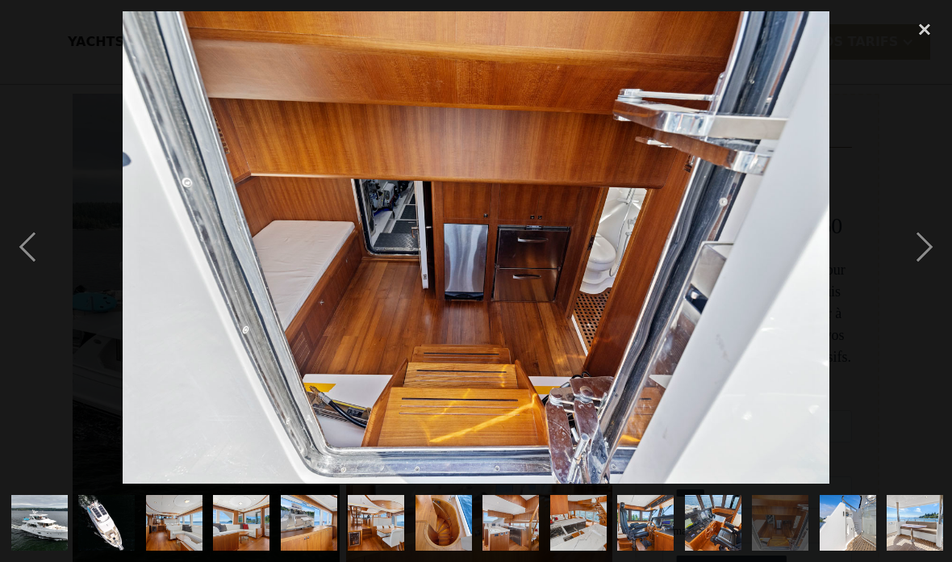
click at [856, 511] on img "show item 13 of 25" at bounding box center [848, 523] width 84 height 57
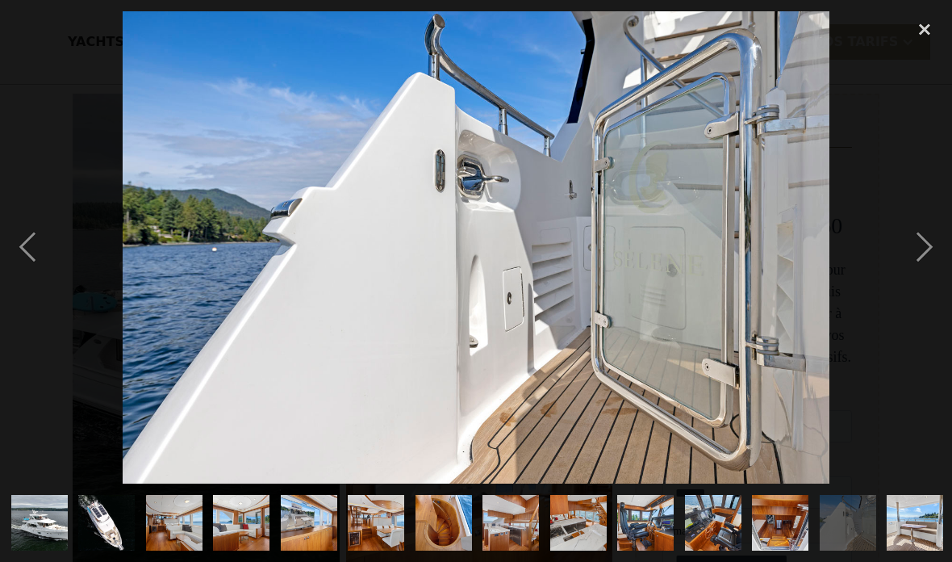
click at [924, 511] on img "show item 14 of 25" at bounding box center [915, 523] width 84 height 57
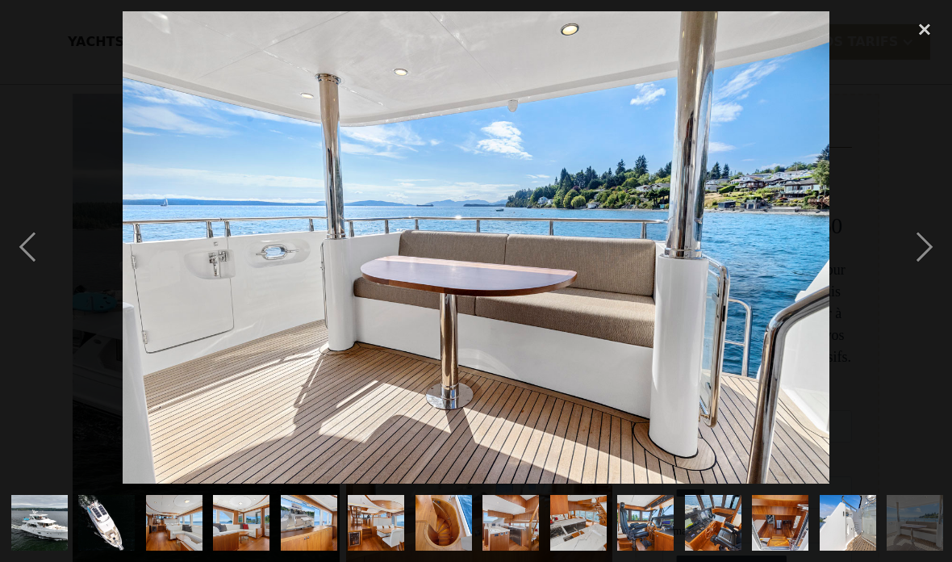
click at [912, 251] on div "next image" at bounding box center [925, 247] width 55 height 472
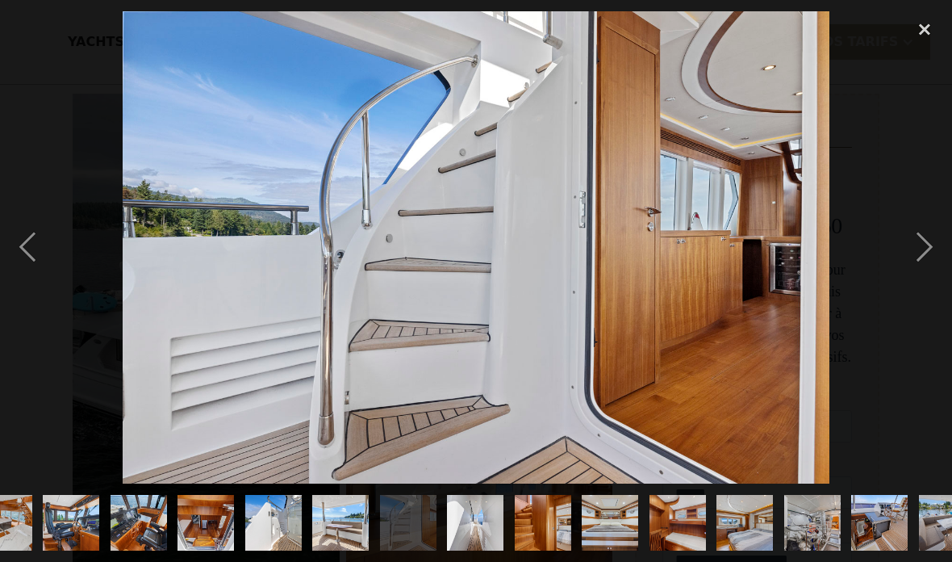
click at [934, 262] on div "next image" at bounding box center [925, 247] width 55 height 472
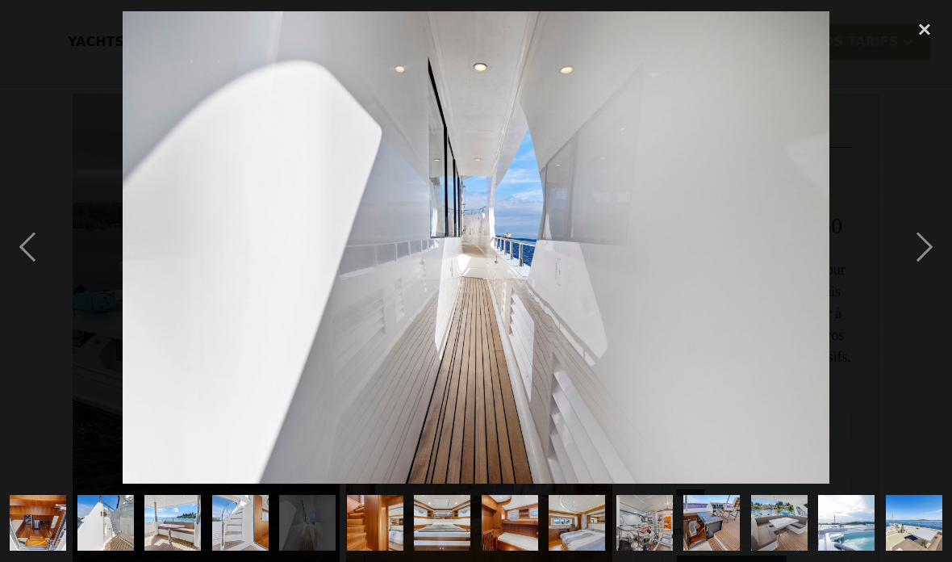
scroll to position [0, 743]
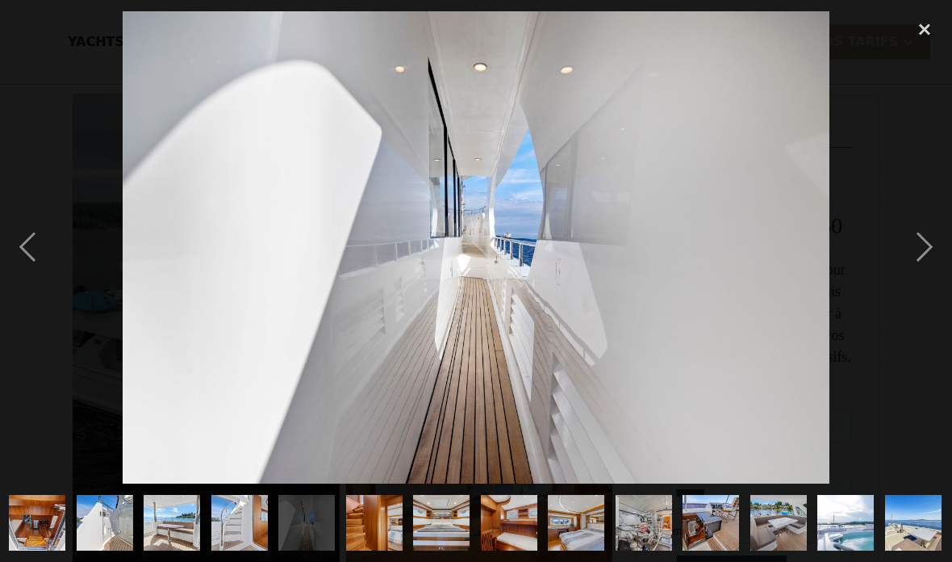
click at [44, 254] on div "previous image" at bounding box center [27, 247] width 55 height 472
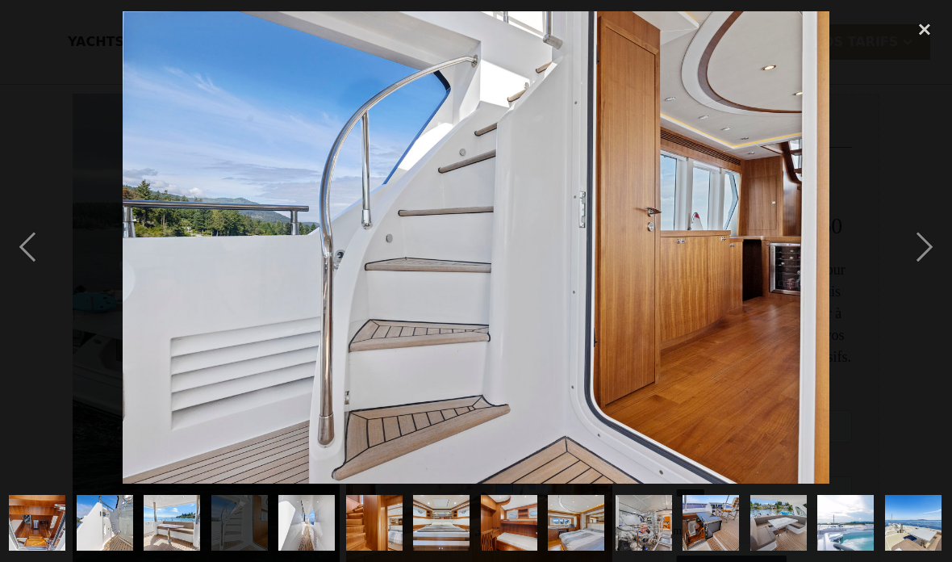
click at [930, 243] on div "next image" at bounding box center [925, 247] width 55 height 472
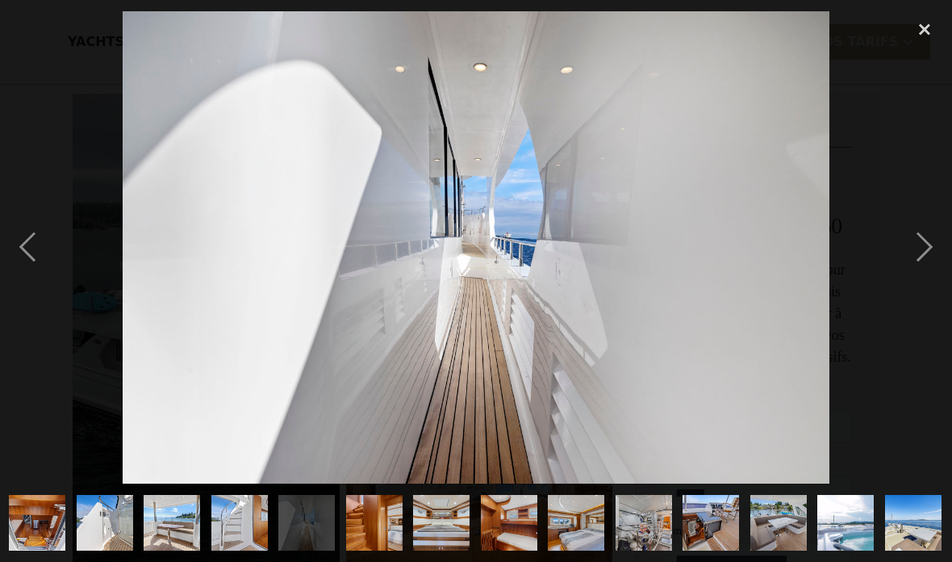
click at [927, 254] on div "next image" at bounding box center [925, 247] width 55 height 472
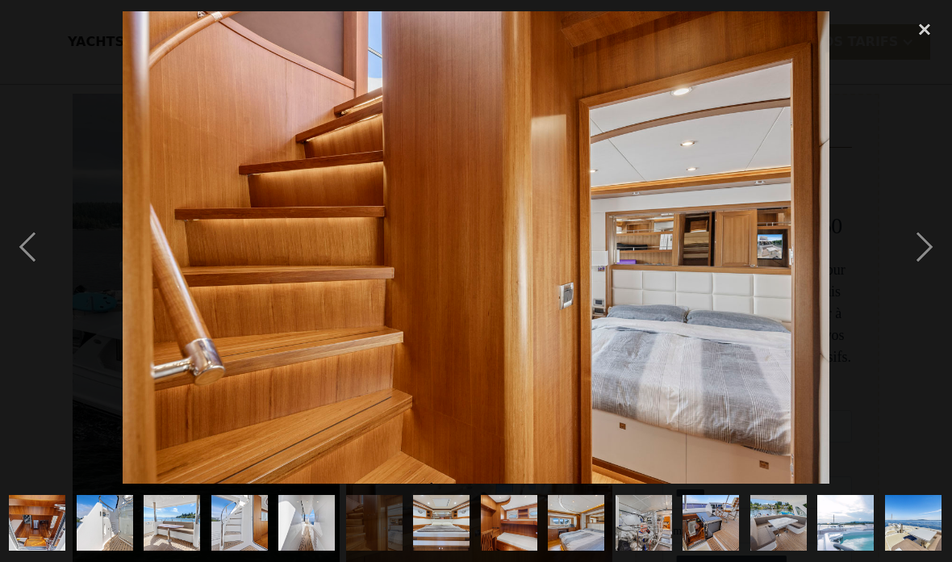
click at [931, 242] on div "next image" at bounding box center [925, 247] width 55 height 472
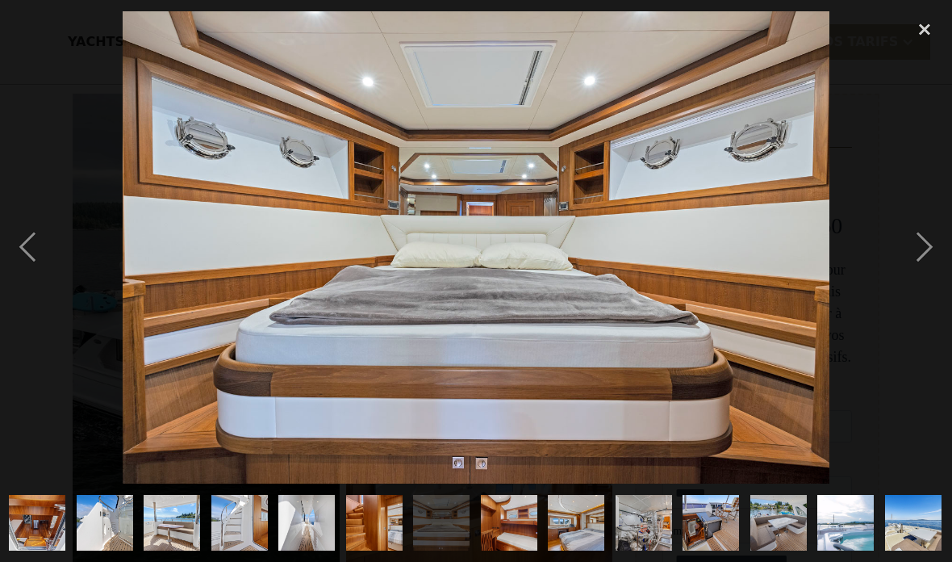
click at [919, 264] on div "next image" at bounding box center [925, 247] width 55 height 472
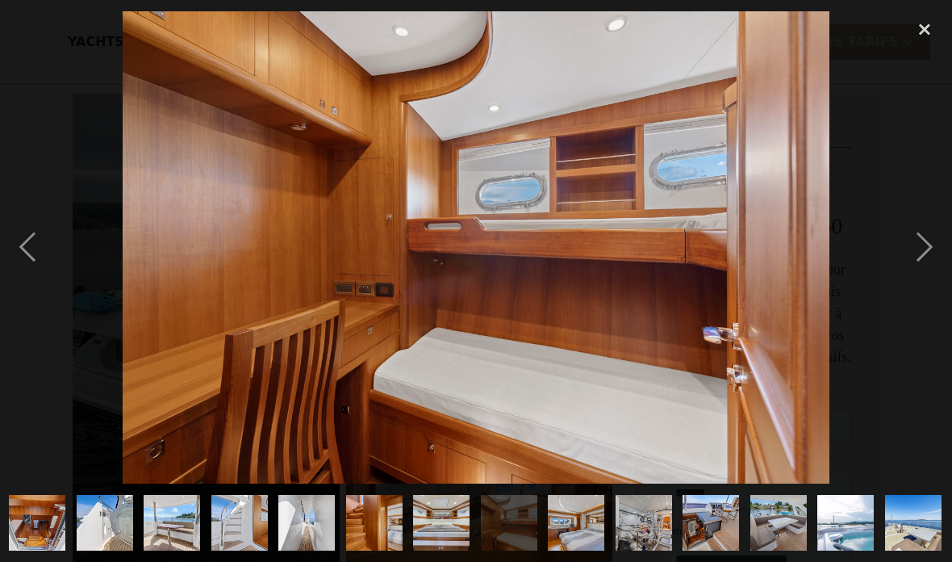
click at [920, 241] on div "next image" at bounding box center [925, 247] width 55 height 472
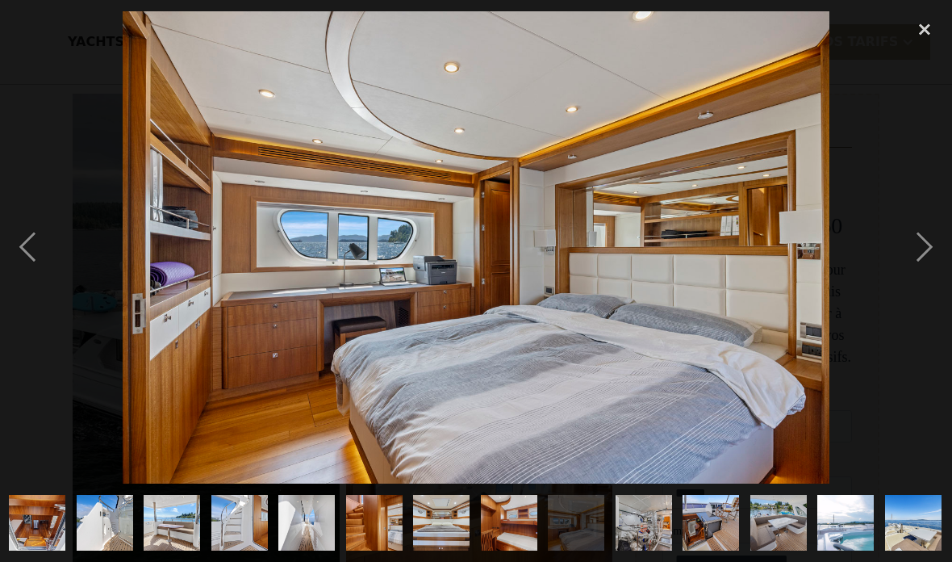
click at [933, 241] on div "next image" at bounding box center [925, 247] width 55 height 472
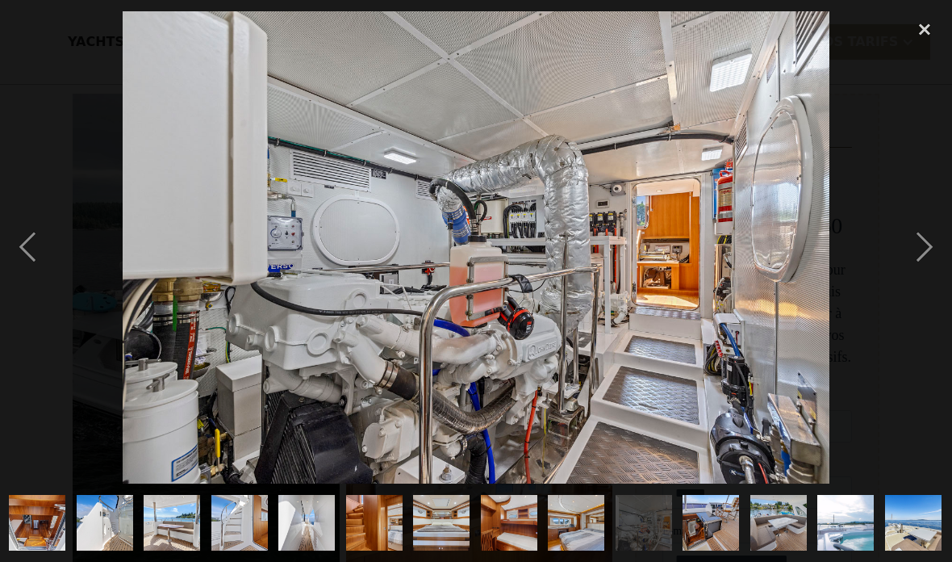
click at [925, 245] on div "next image" at bounding box center [925, 247] width 55 height 472
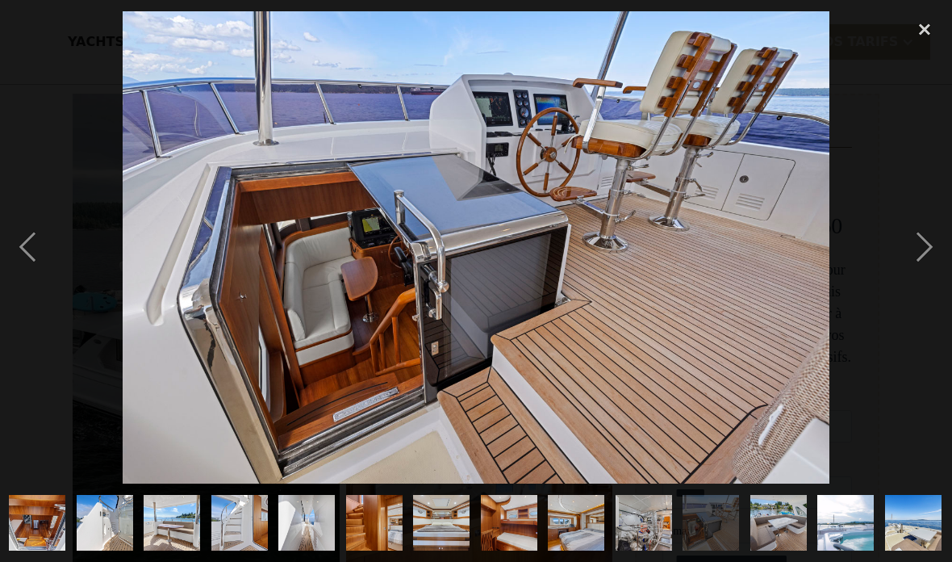
click at [932, 261] on div "next image" at bounding box center [925, 247] width 55 height 472
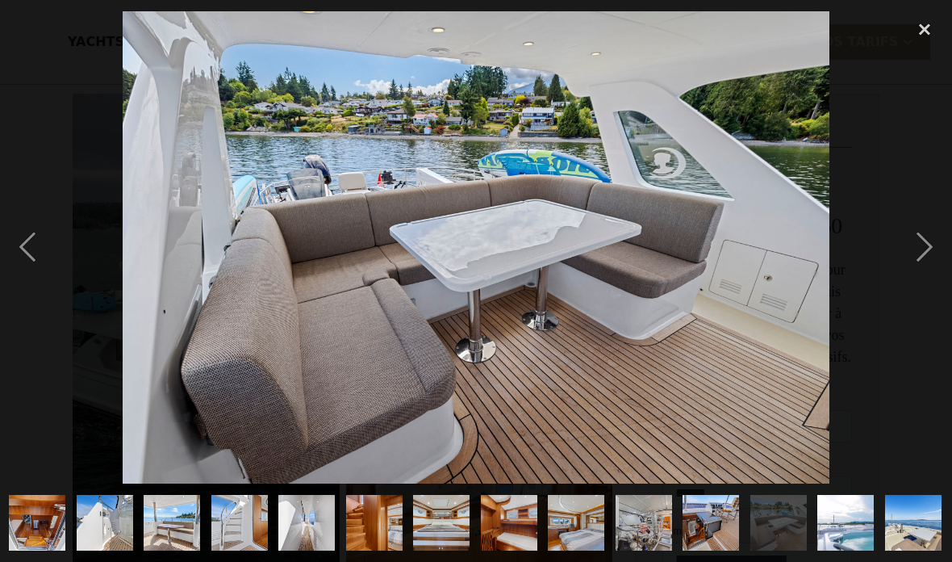
click at [923, 253] on div "next image" at bounding box center [925, 247] width 55 height 472
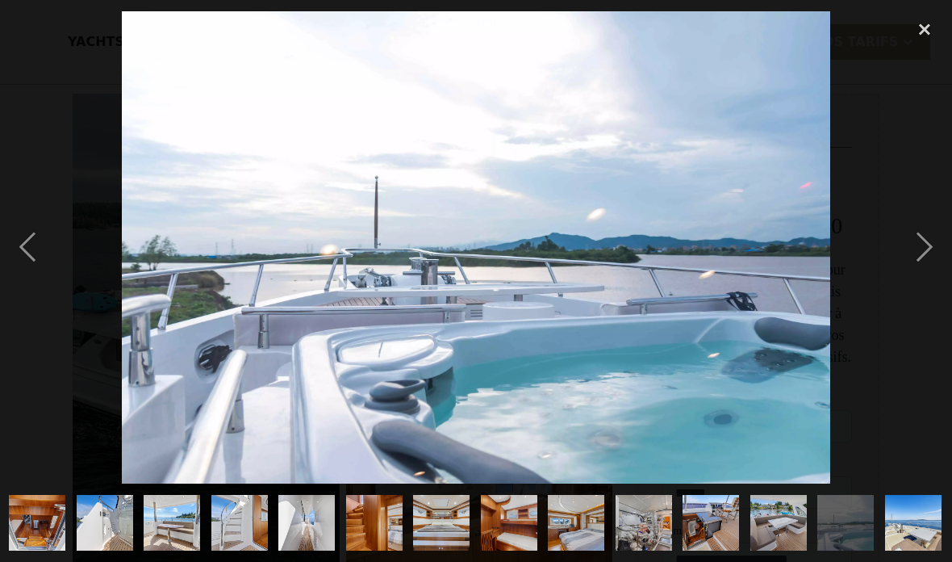
click at [927, 249] on div "next image" at bounding box center [925, 247] width 55 height 472
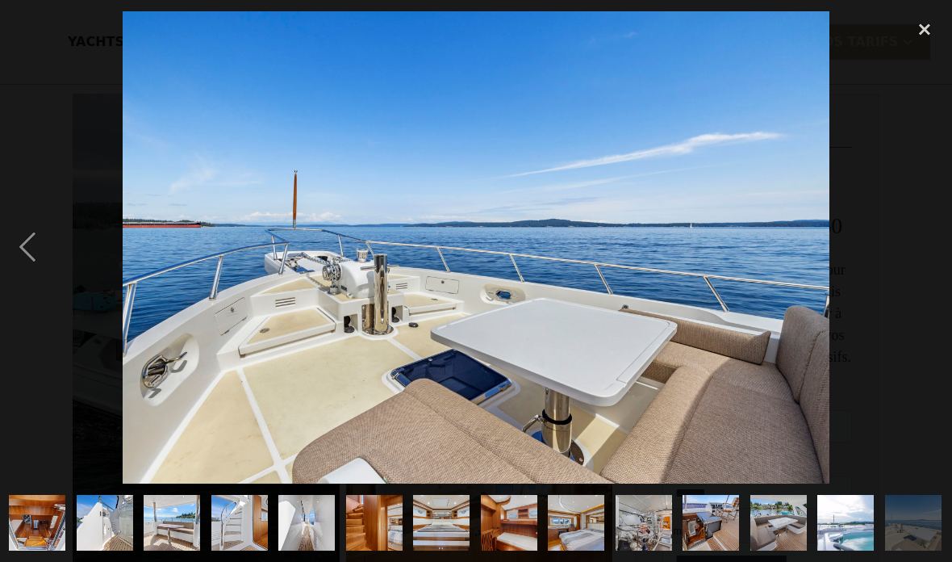
click at [46, 231] on div "previous image" at bounding box center [27, 247] width 55 height 472
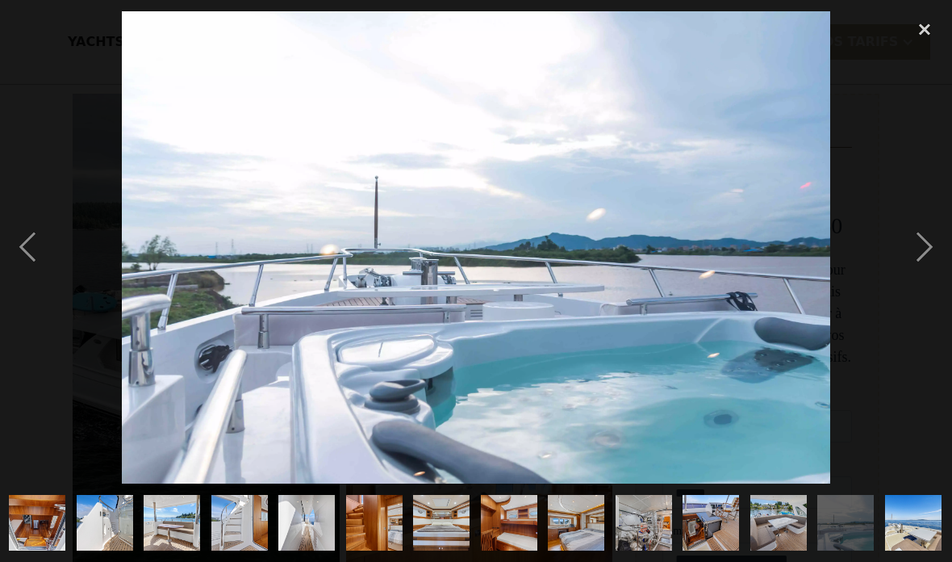
click at [914, 259] on div "next image" at bounding box center [925, 247] width 55 height 472
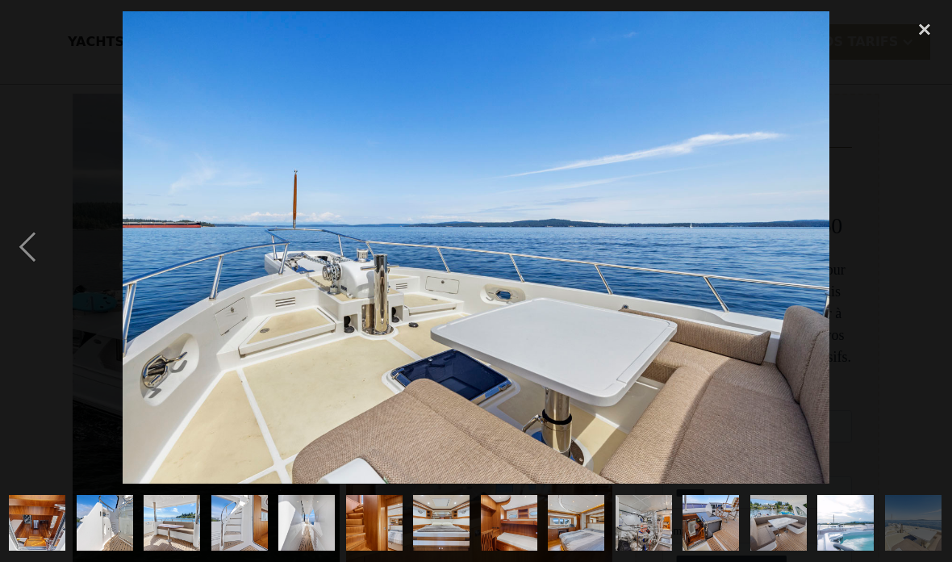
click at [919, 254] on div "next image" at bounding box center [925, 247] width 55 height 472
click at [881, 274] on div at bounding box center [476, 247] width 952 height 472
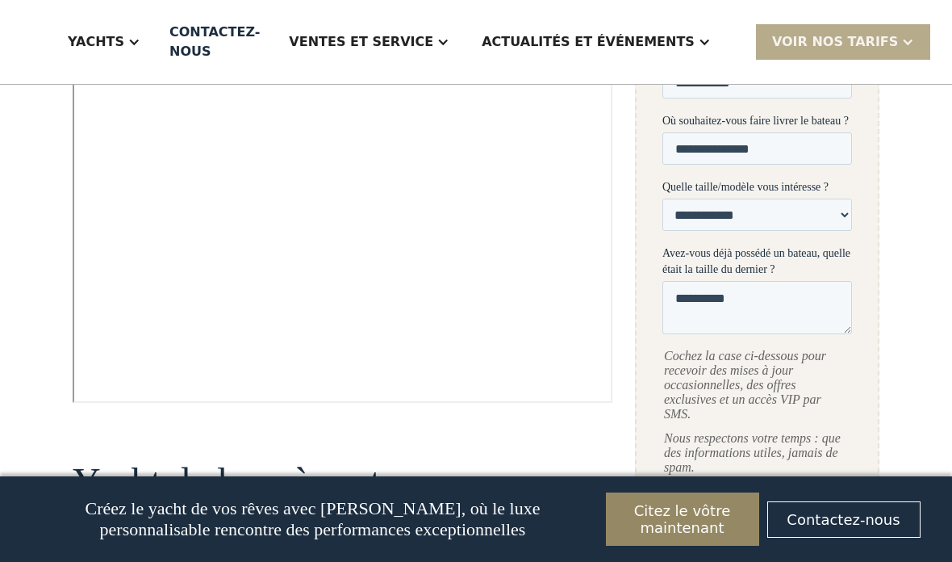
scroll to position [836, 0]
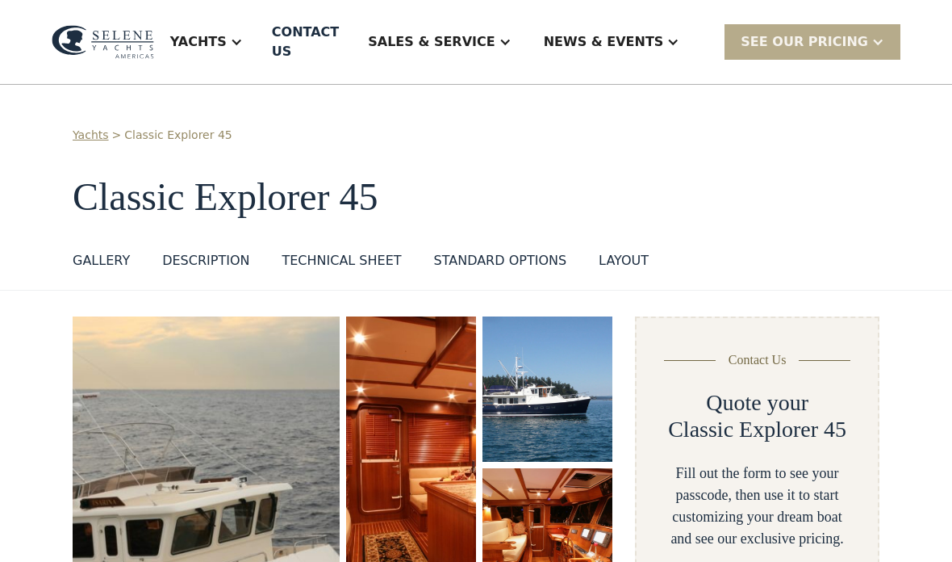
select select "**********"
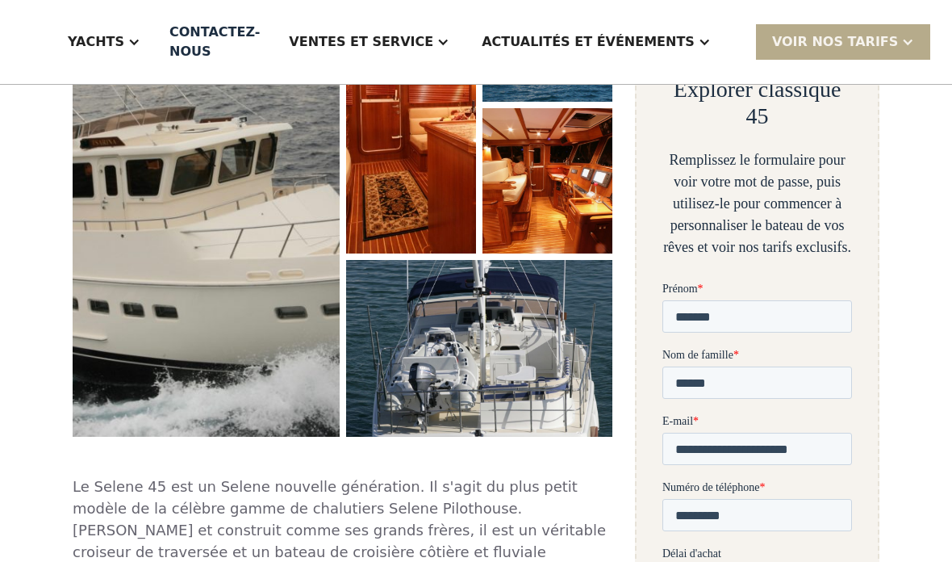
scroll to position [362, 0]
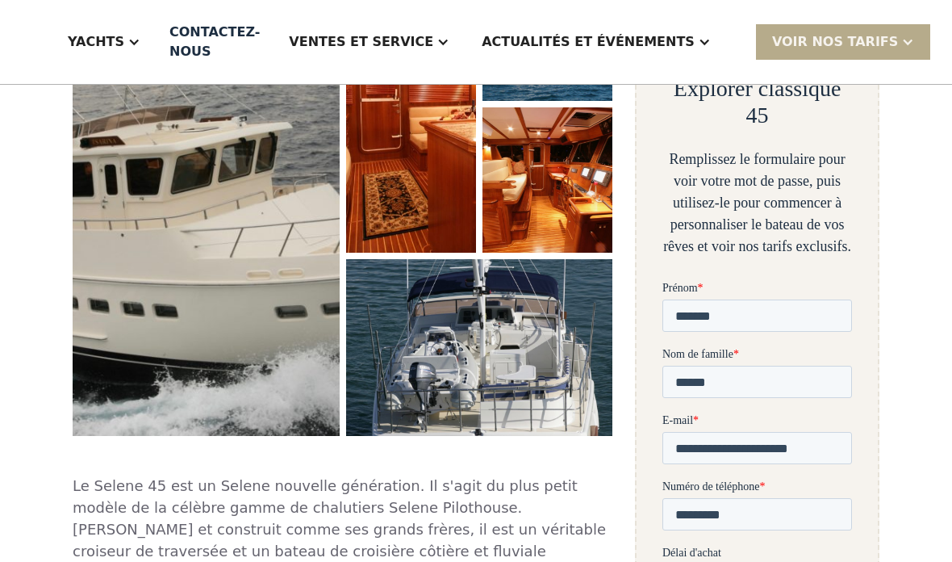
click at [208, 247] on img "ouvrir la lightbox" at bounding box center [206, 196] width 267 height 480
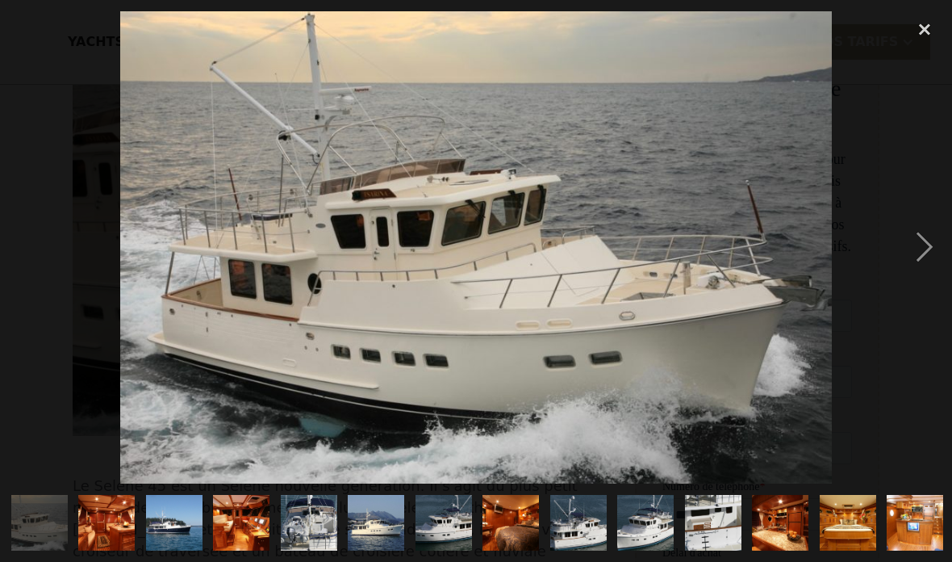
click at [188, 291] on img at bounding box center [475, 247] width 711 height 472
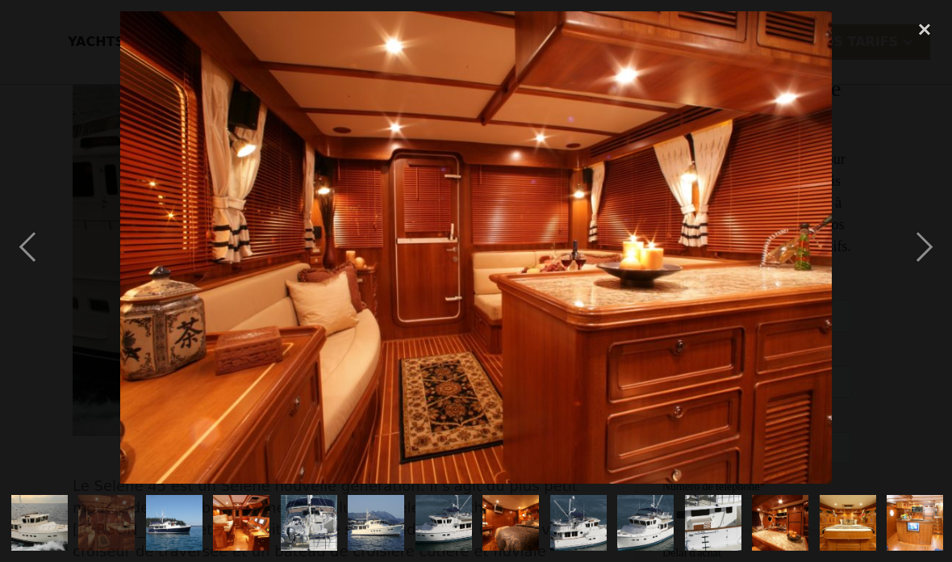
click at [936, 241] on div "next image" at bounding box center [925, 247] width 55 height 472
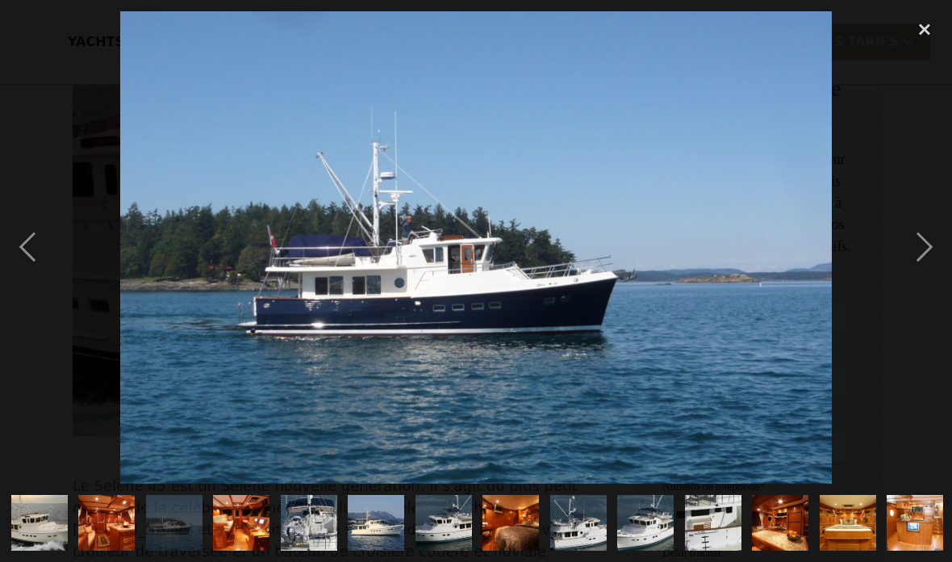
scroll to position [0, 0]
click at [937, 256] on div "next image" at bounding box center [925, 247] width 55 height 472
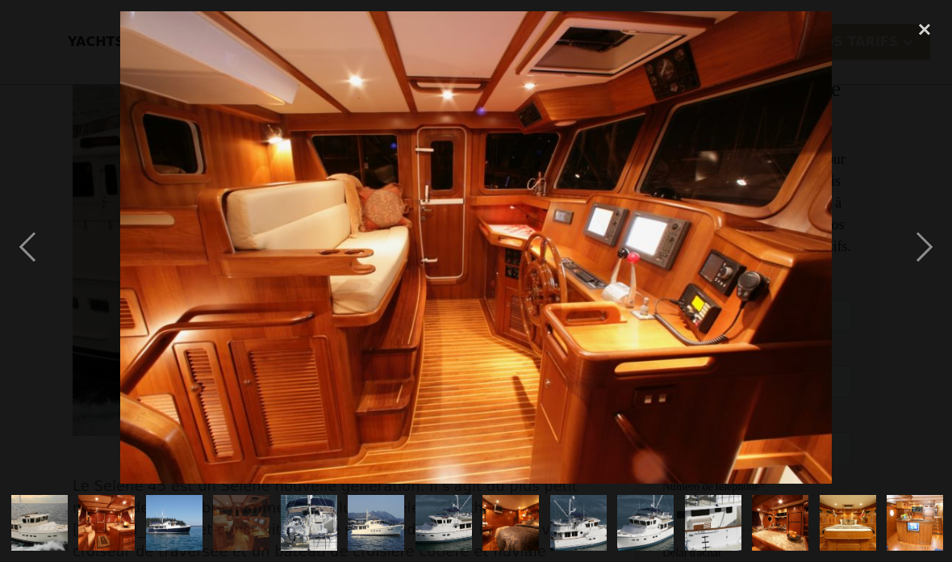
click at [948, 301] on div "next image" at bounding box center [925, 247] width 55 height 472
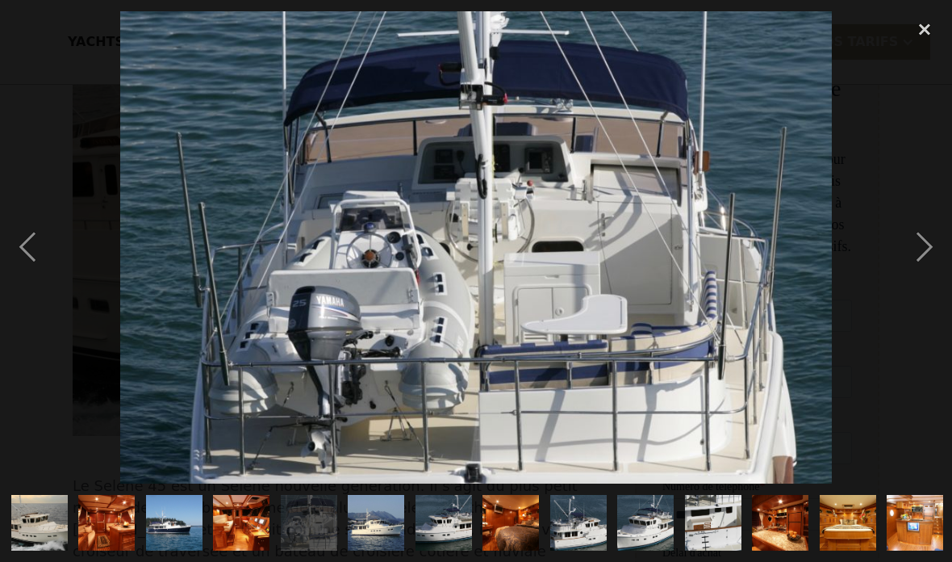
click at [924, 259] on div "next image" at bounding box center [925, 247] width 55 height 472
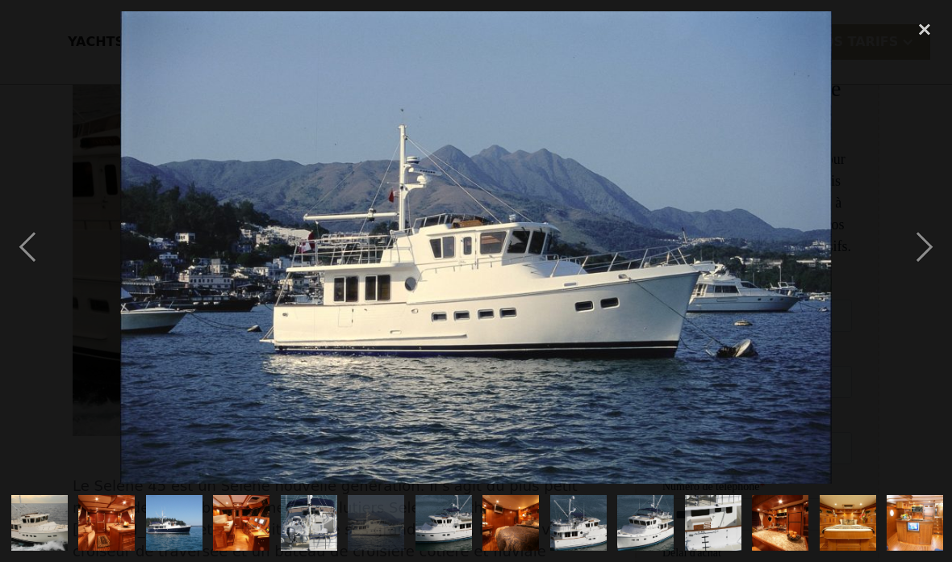
click at [927, 240] on div "next image" at bounding box center [925, 247] width 55 height 472
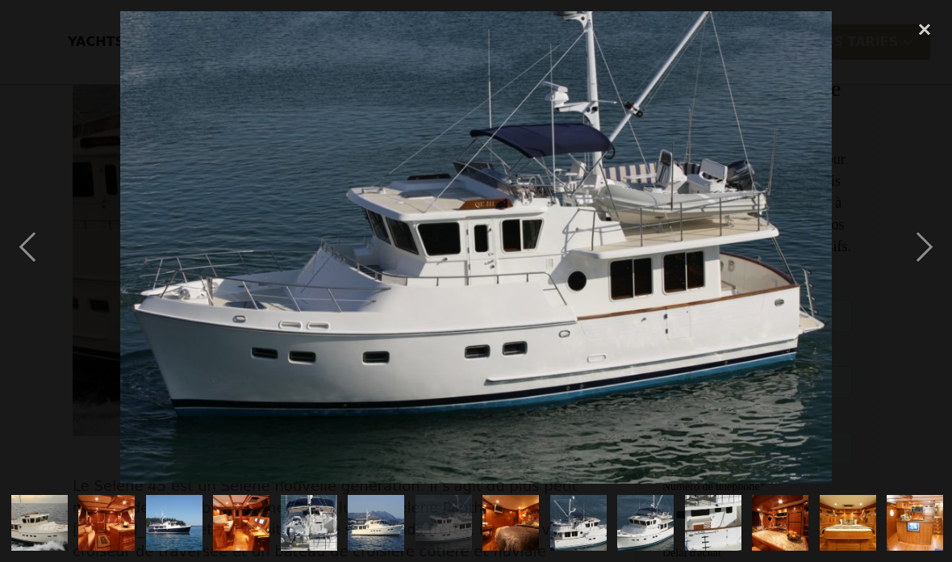
click at [926, 262] on div "next image" at bounding box center [925, 247] width 55 height 472
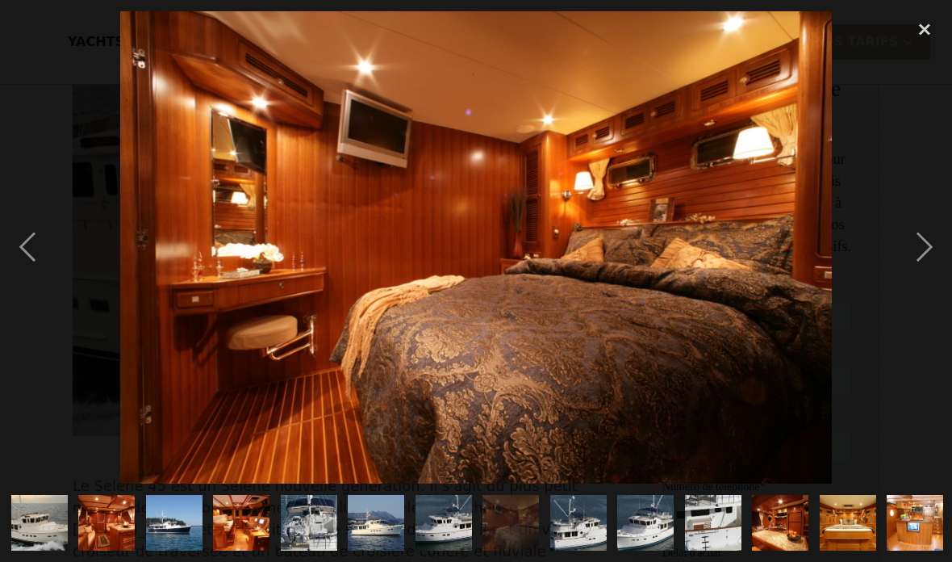
click at [925, 260] on div "next image" at bounding box center [925, 247] width 55 height 472
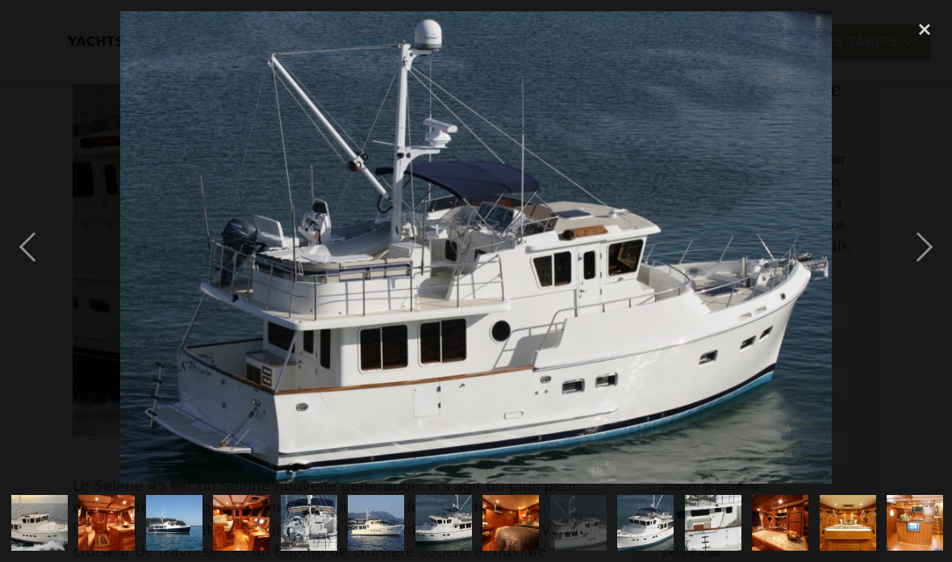
click at [919, 237] on div "next image" at bounding box center [925, 247] width 55 height 472
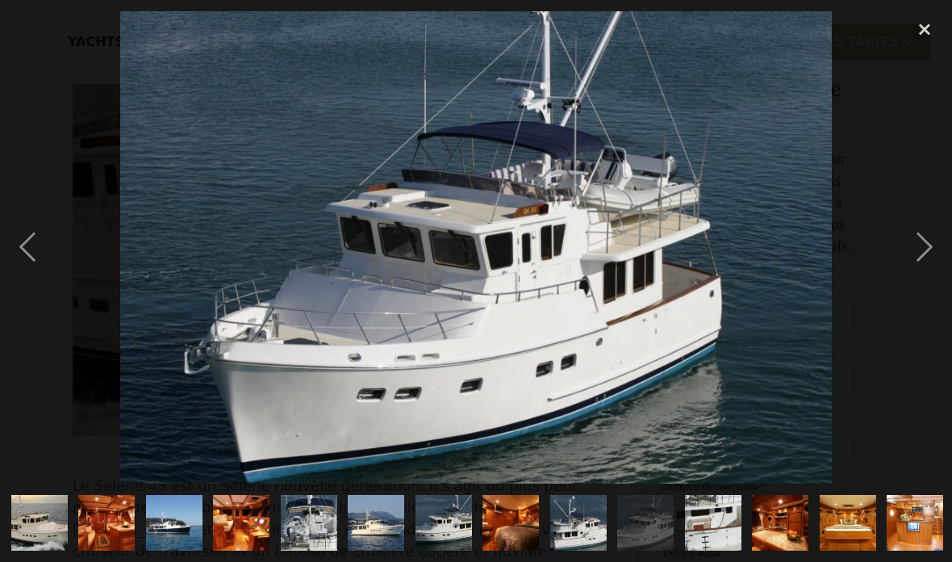
click at [927, 257] on div "next image" at bounding box center [925, 247] width 55 height 472
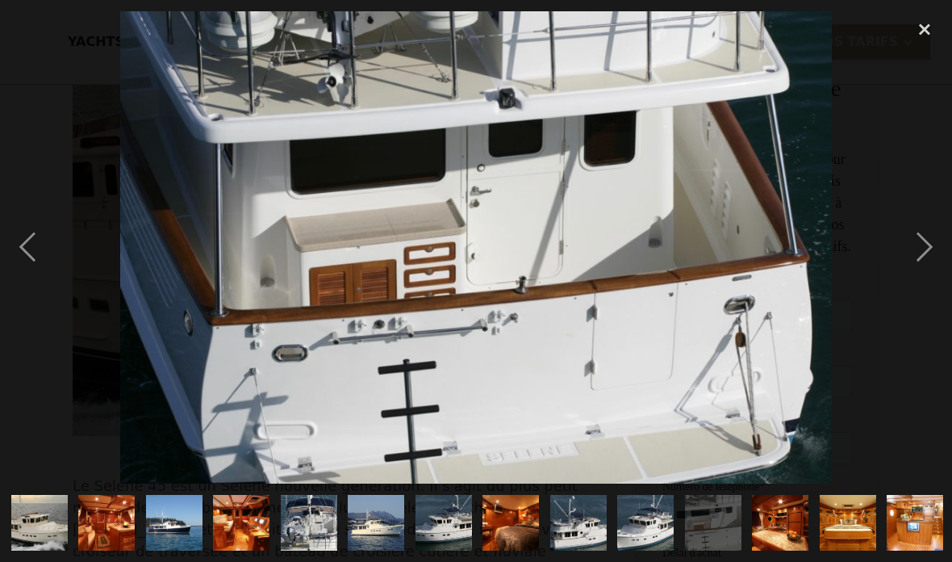
click at [927, 254] on div "next image" at bounding box center [925, 247] width 55 height 472
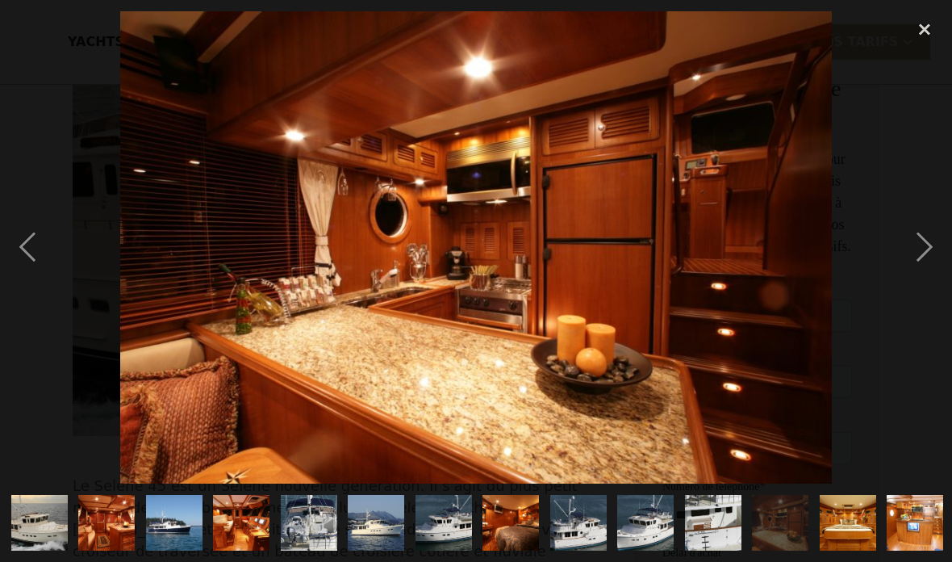
click at [862, 519] on img "show item 13 of 17" at bounding box center [848, 523] width 85 height 57
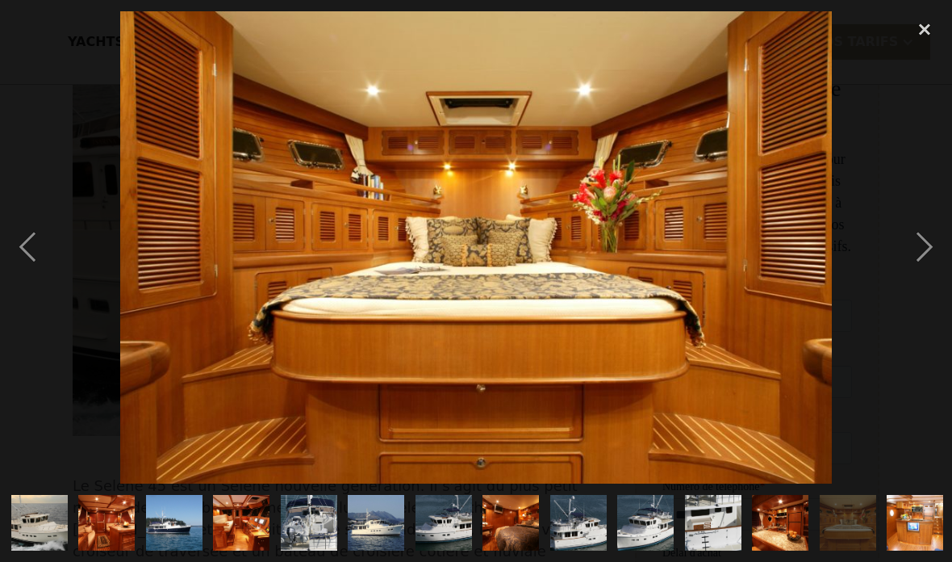
click at [910, 517] on img "show item 14 of 17" at bounding box center [915, 523] width 85 height 57
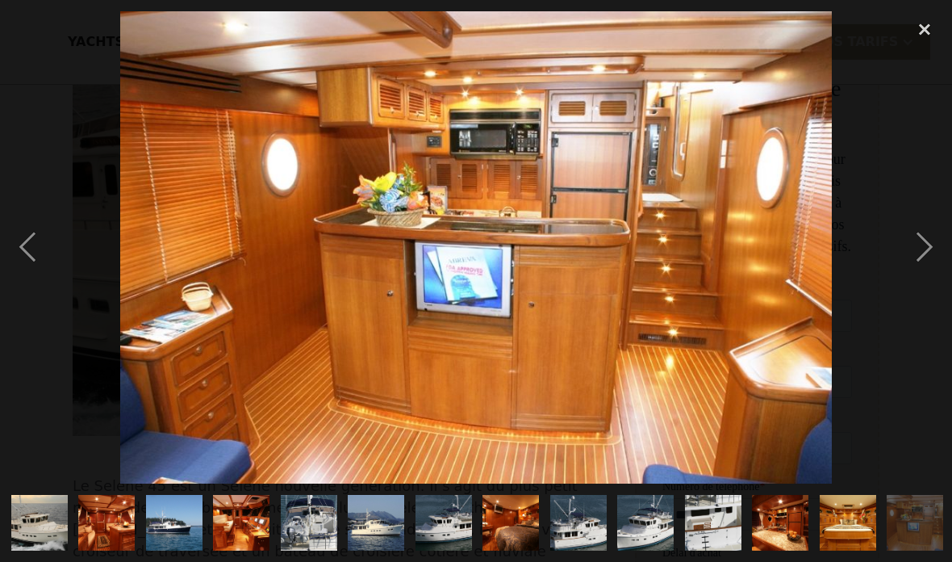
click at [856, 529] on img "show item 13 of 17" at bounding box center [848, 523] width 85 height 57
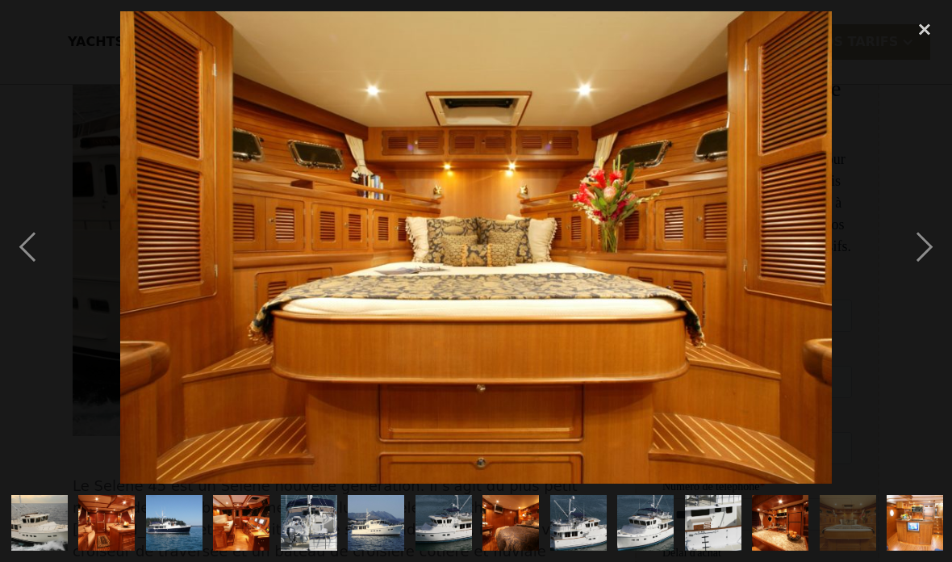
click at [921, 516] on img "show item 14 of 17" at bounding box center [915, 523] width 85 height 57
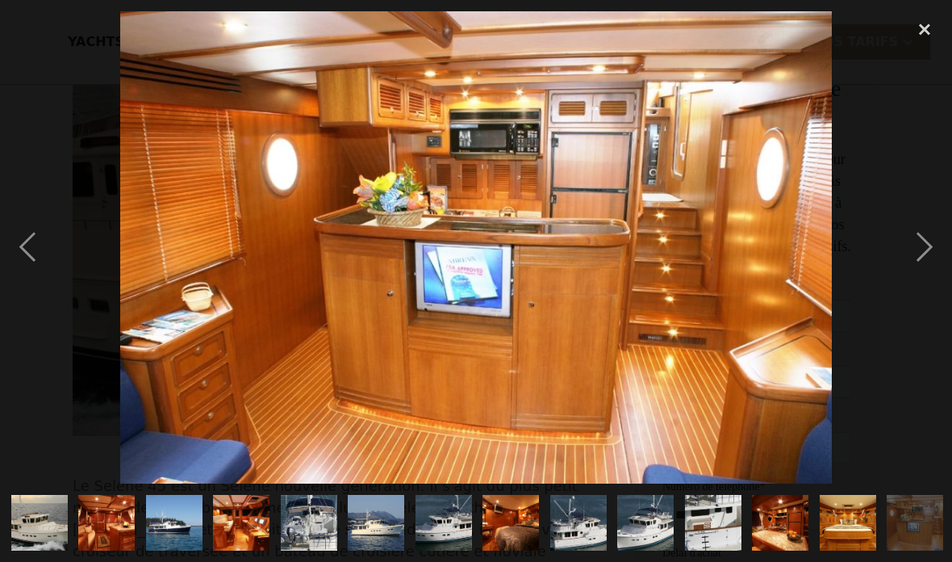
click at [918, 251] on div "next image" at bounding box center [925, 247] width 55 height 472
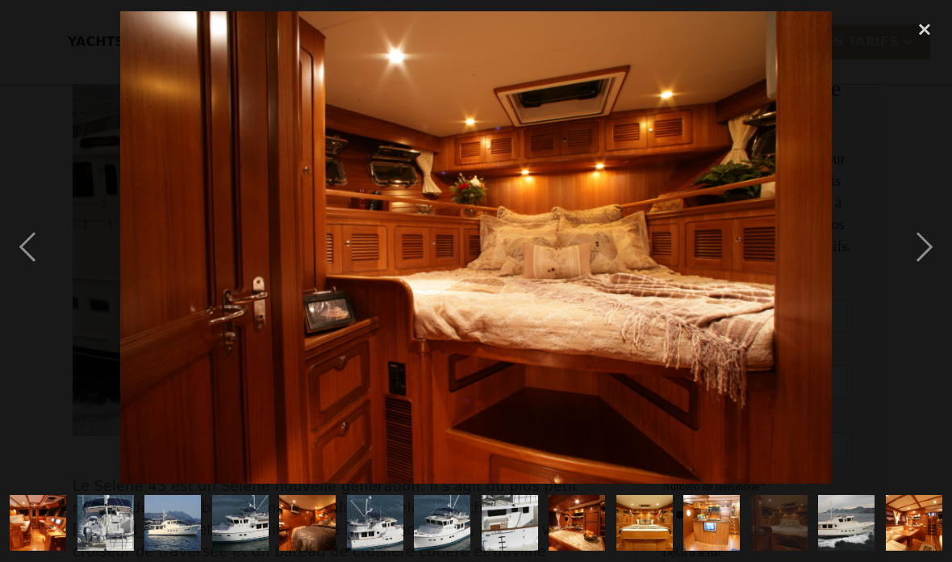
scroll to position [0, 204]
click at [927, 246] on div "next image" at bounding box center [925, 247] width 55 height 472
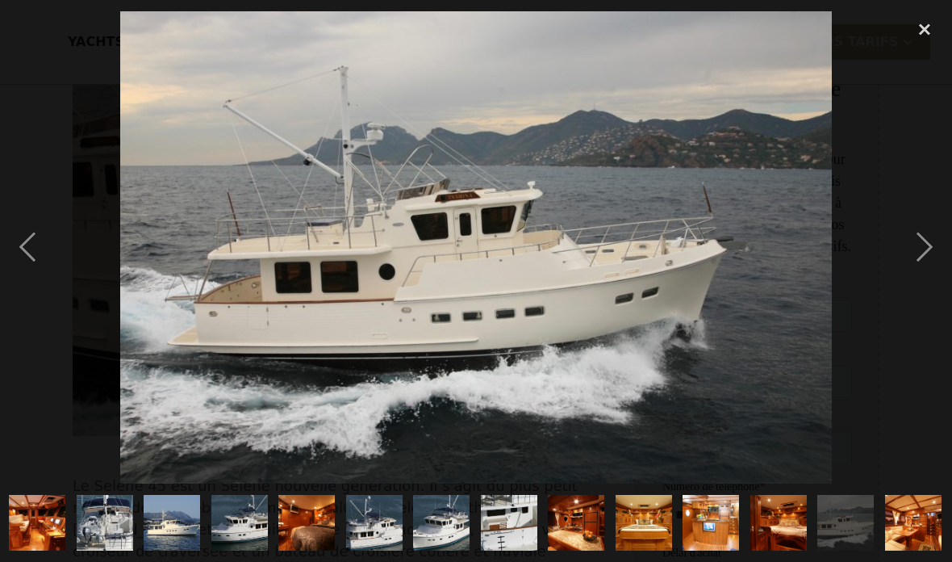
click at [930, 259] on div "next image" at bounding box center [925, 247] width 55 height 472
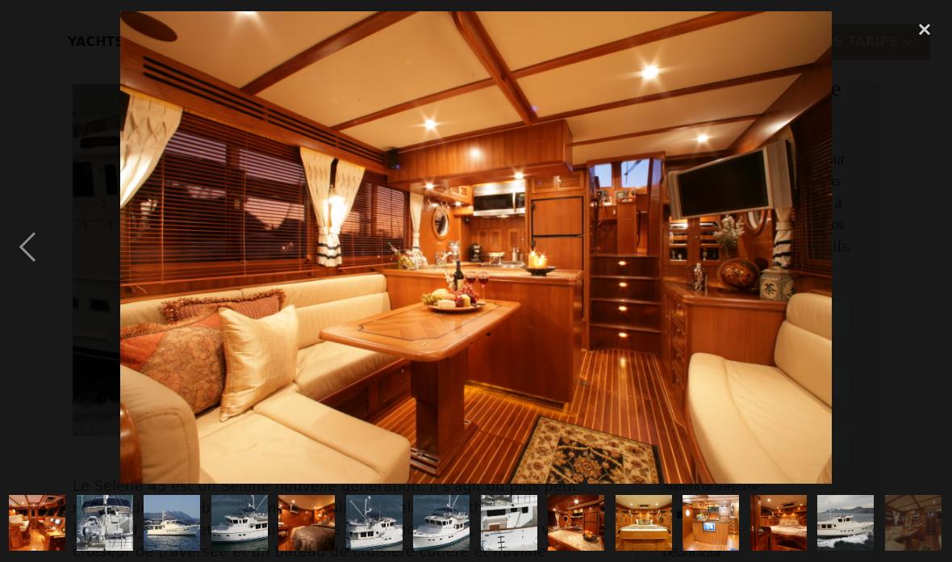
click at [898, 253] on div "next image" at bounding box center [925, 247] width 55 height 472
click at [24, 243] on div "previous image" at bounding box center [27, 247] width 55 height 472
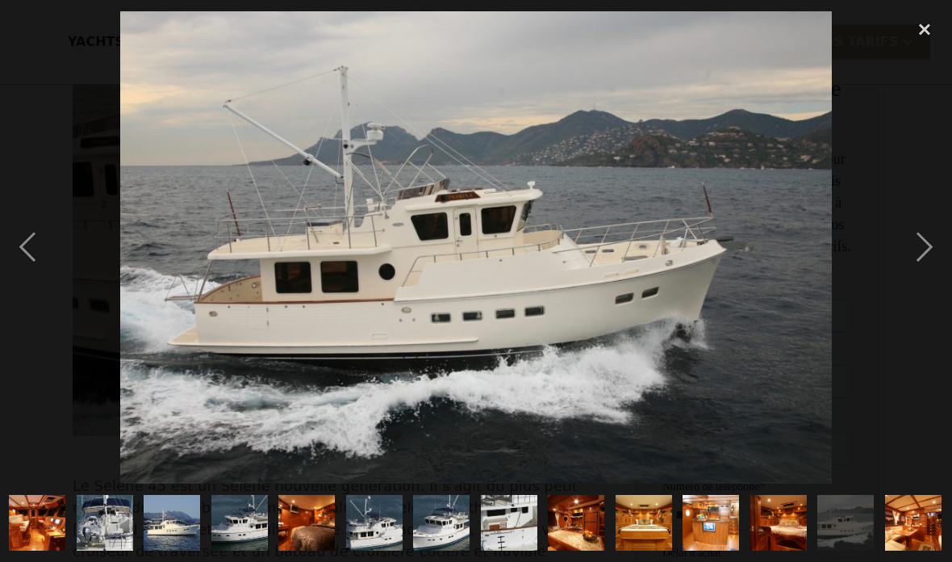
click at [15, 231] on div "previous image" at bounding box center [27, 247] width 55 height 472
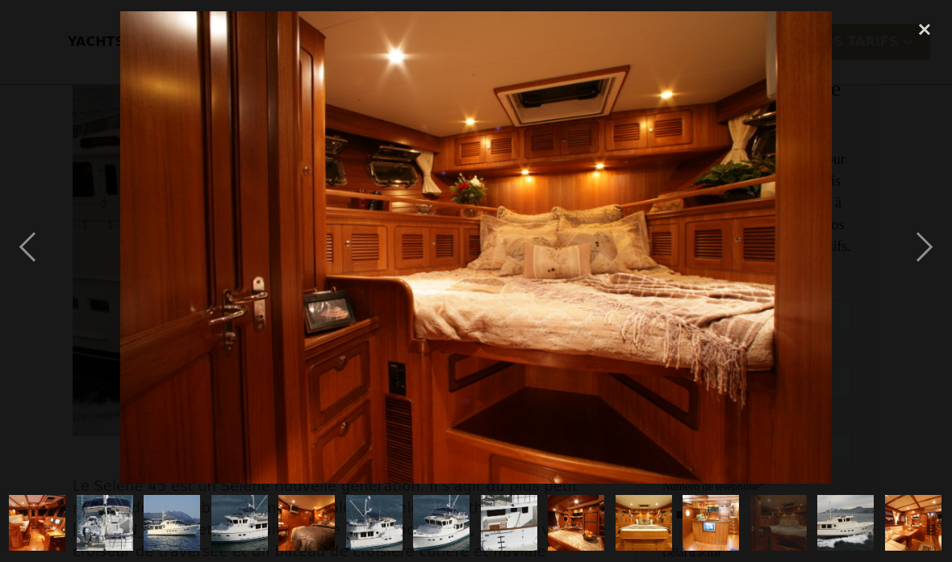
click at [31, 237] on div "previous image" at bounding box center [27, 247] width 55 height 472
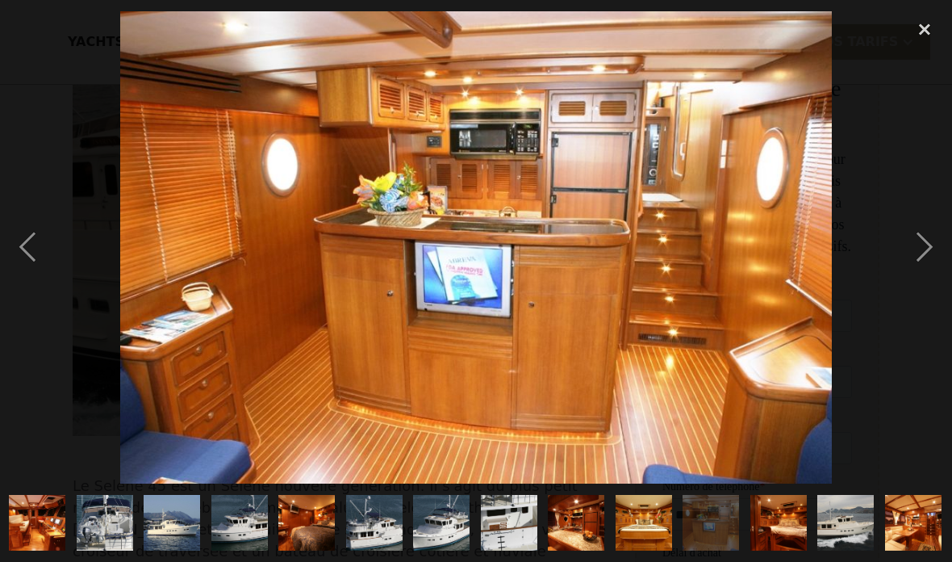
click at [39, 251] on div "previous image" at bounding box center [27, 247] width 55 height 472
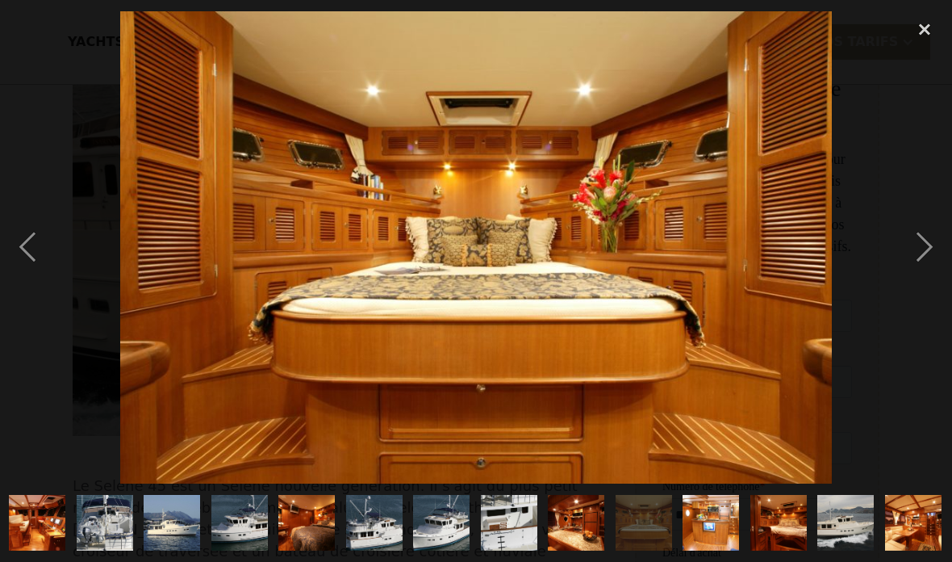
click at [30, 231] on div "previous image" at bounding box center [27, 247] width 55 height 472
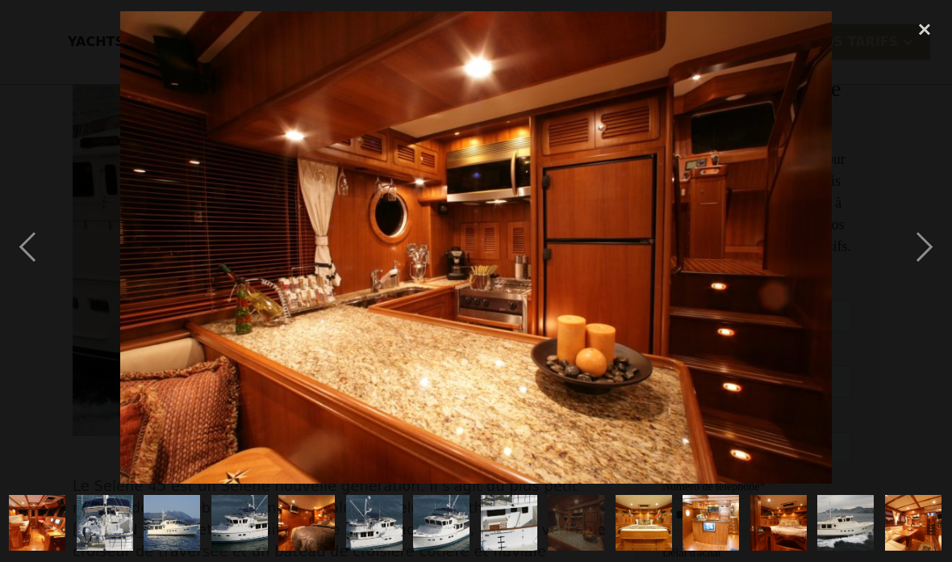
click at [36, 241] on div "previous image" at bounding box center [27, 247] width 55 height 472
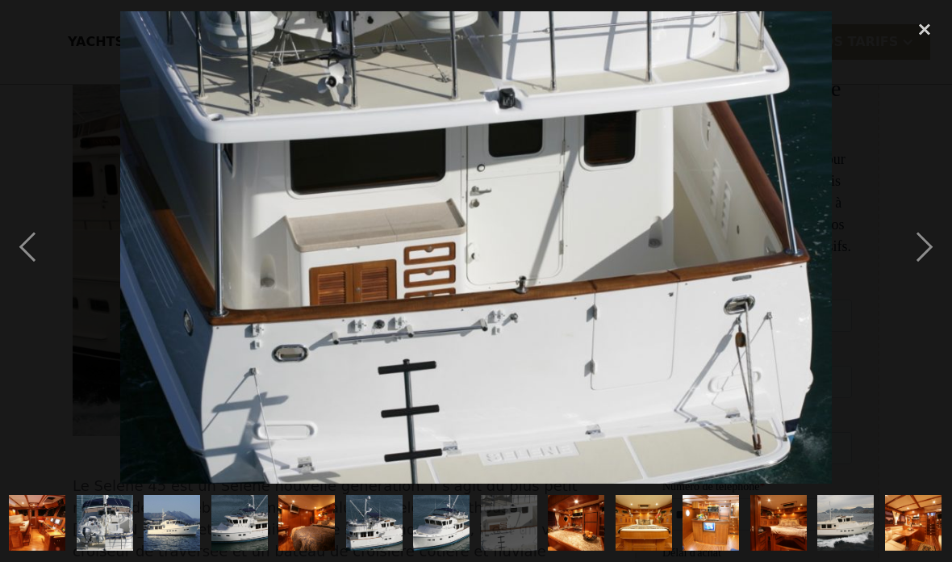
click at [32, 236] on div "previous image" at bounding box center [27, 247] width 55 height 472
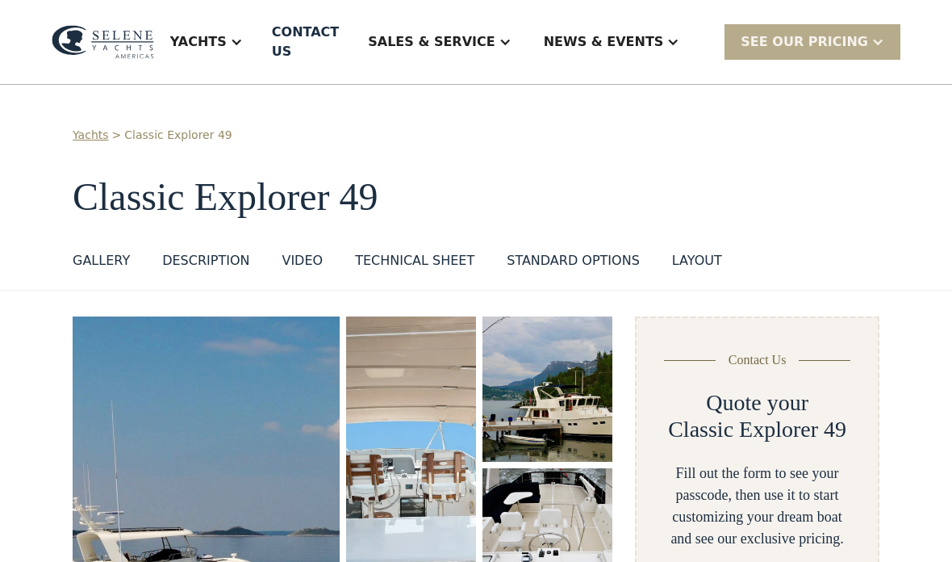
scroll to position [90, 0]
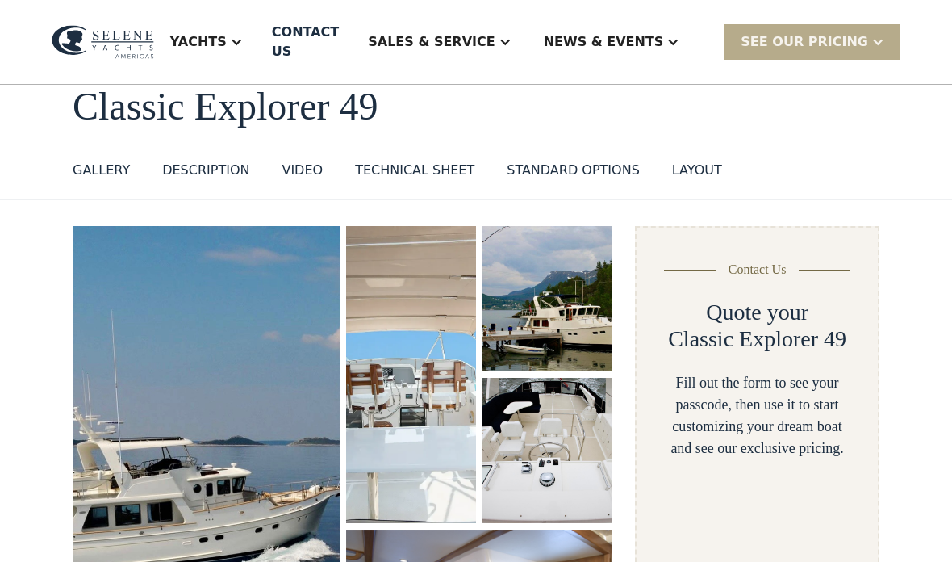
select select "**********"
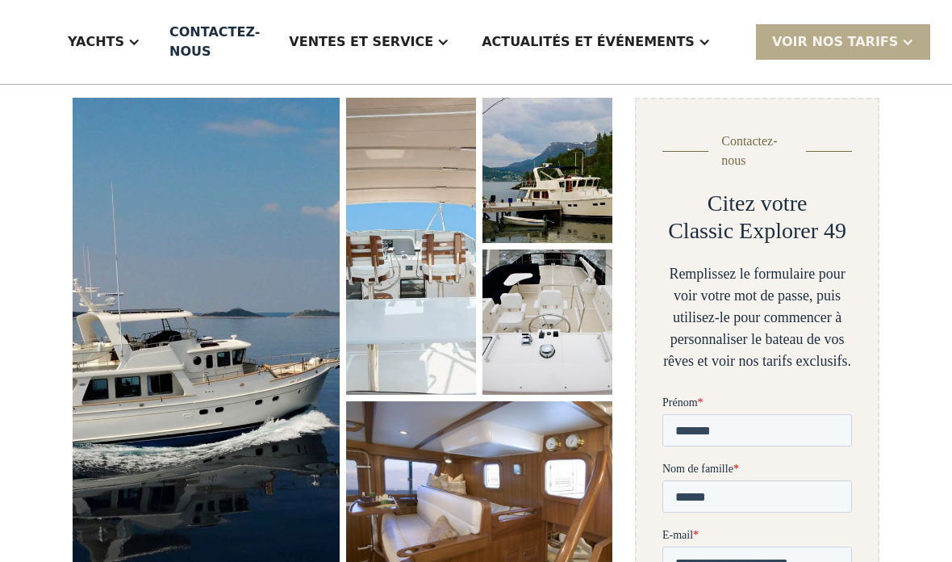
scroll to position [220, 0]
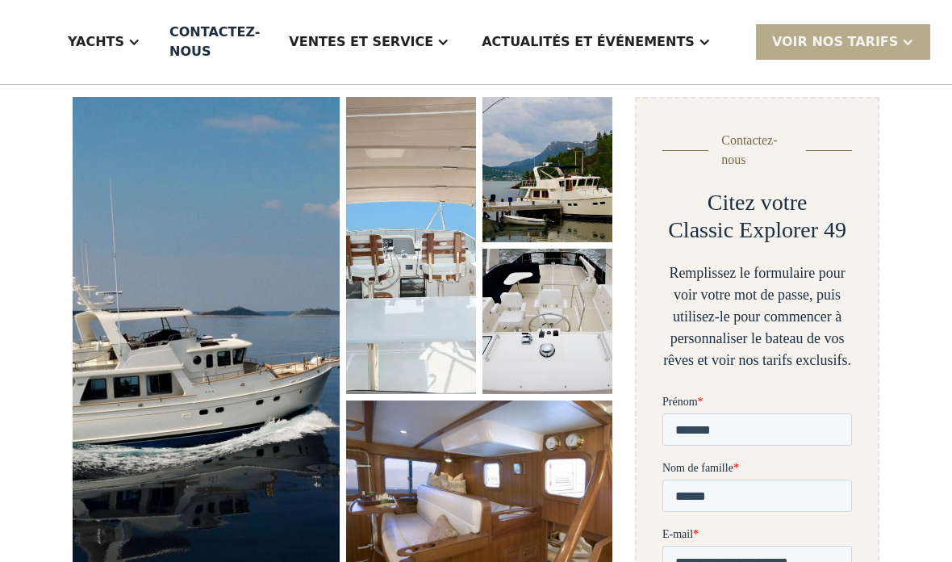
click at [161, 327] on img "ouvrir la lightbox" at bounding box center [205, 344] width 271 height 503
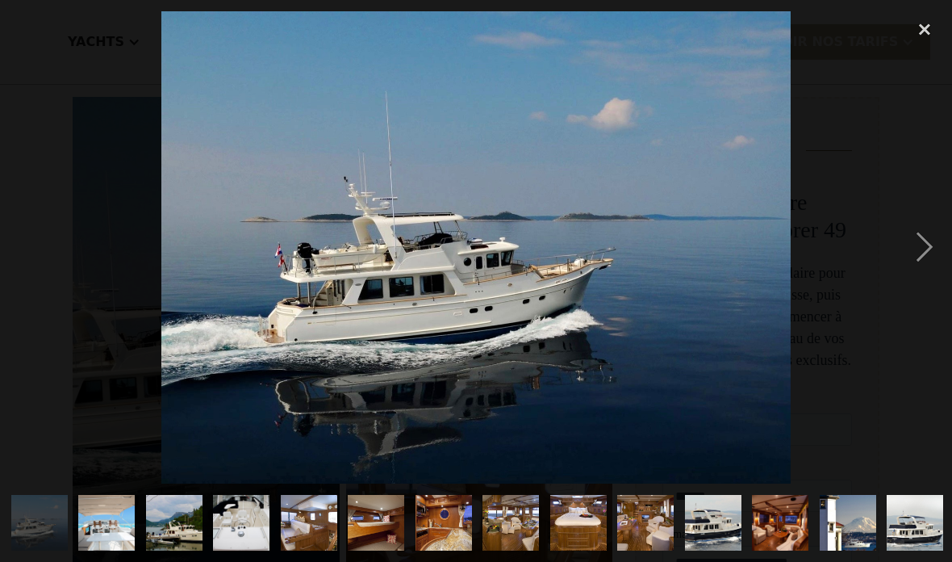
scroll to position [0, 0]
click at [110, 528] on img "show item 2 of 25" at bounding box center [107, 523] width 84 height 57
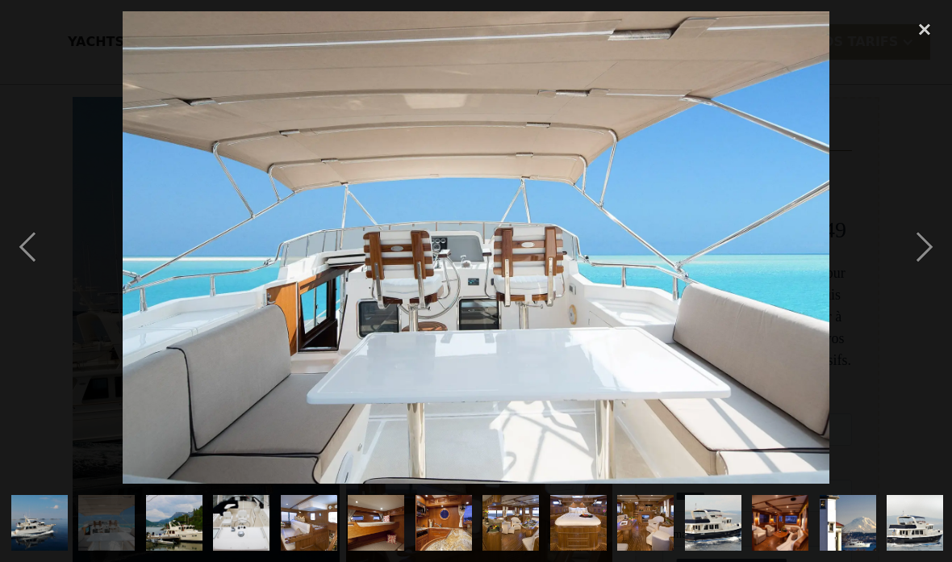
click at [178, 516] on img "show item 3 of 25" at bounding box center [174, 523] width 85 height 57
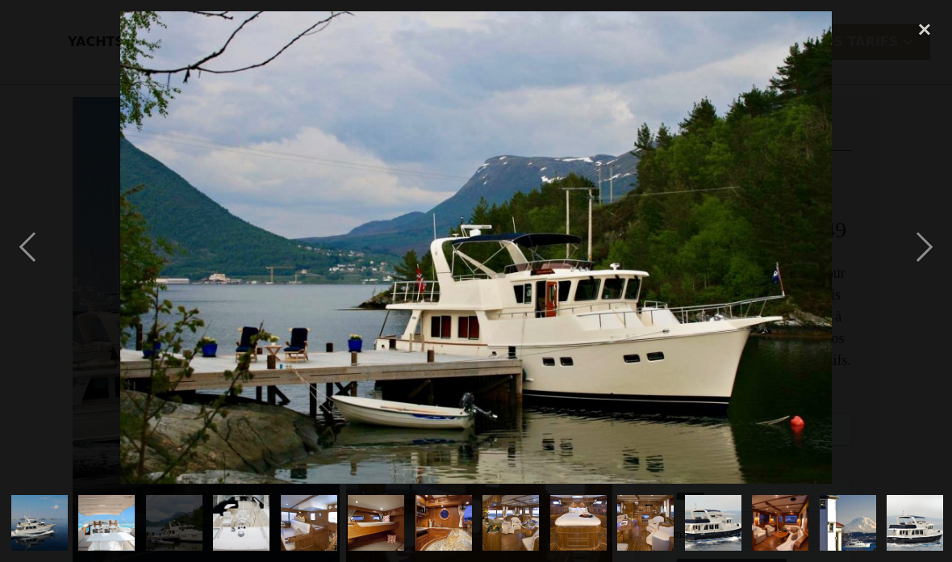
click at [241, 520] on img "show item 4 of 25" at bounding box center [241, 523] width 75 height 57
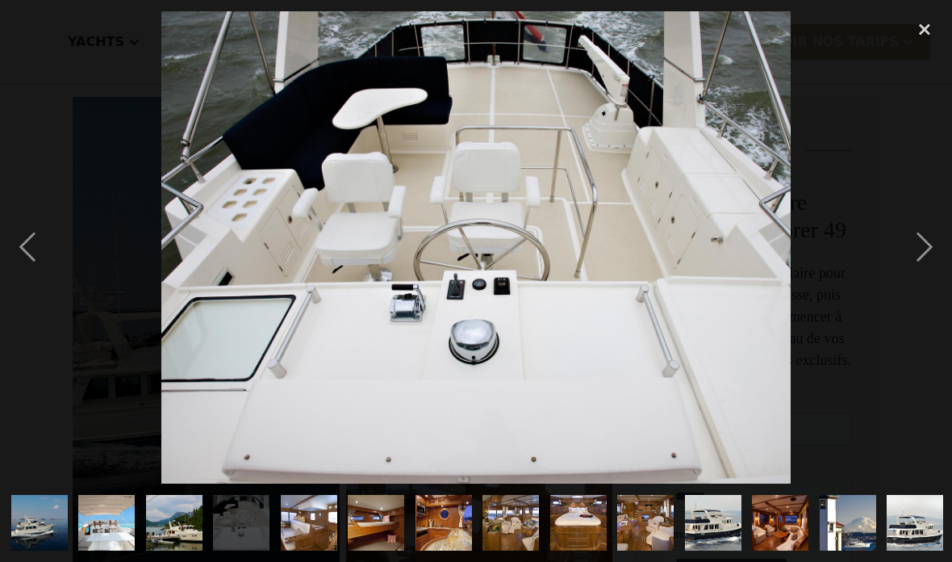
click at [304, 507] on img "show item 5 of 25" at bounding box center [309, 523] width 78 height 57
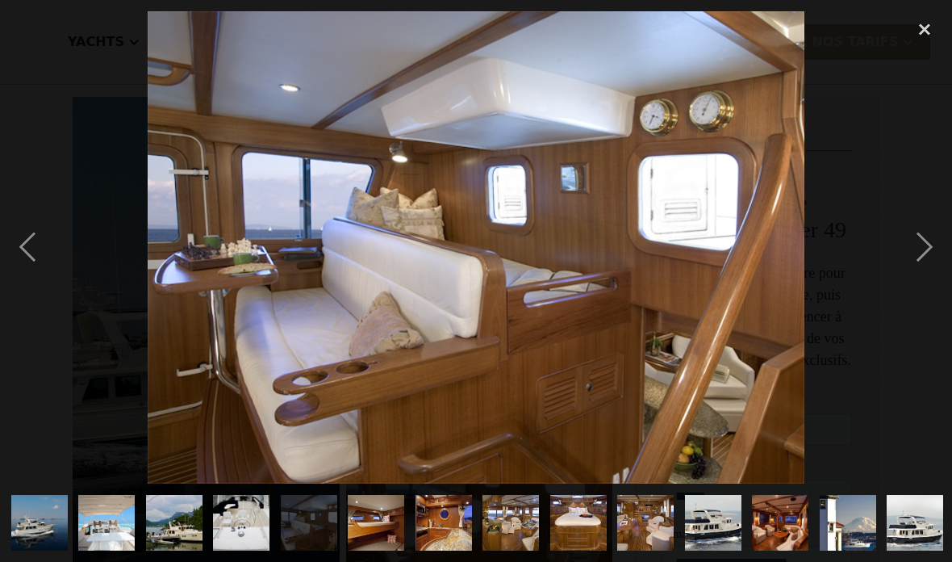
click at [383, 513] on img "show item 6 of 25" at bounding box center [376, 523] width 84 height 57
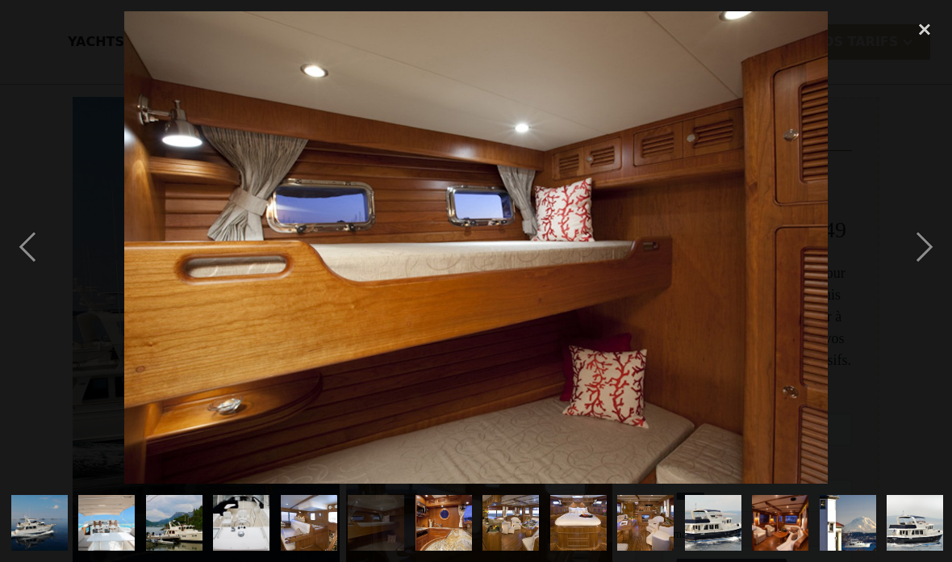
click at [439, 515] on img "show item 7 of 25" at bounding box center [443, 523] width 84 height 57
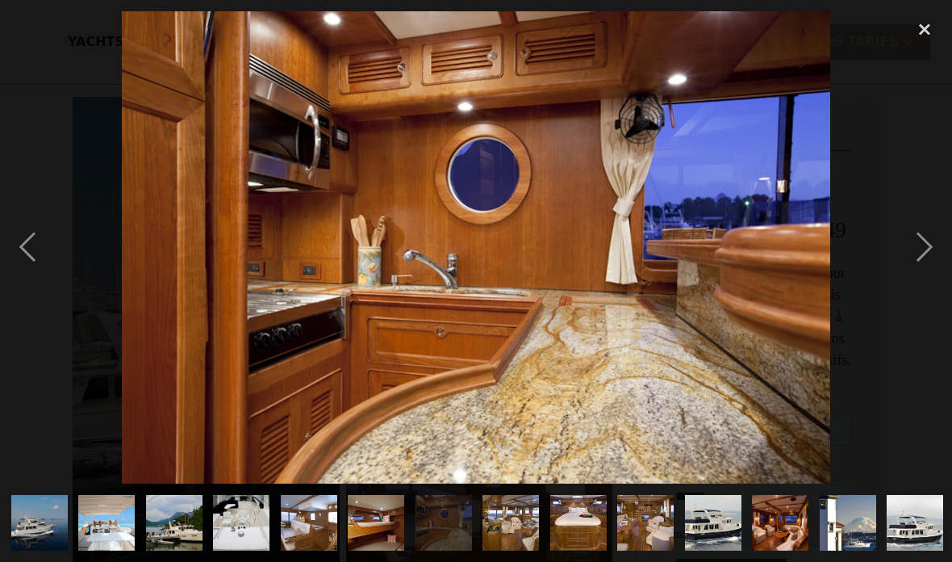
click at [523, 519] on img "show item 8 of 25" at bounding box center [511, 523] width 84 height 57
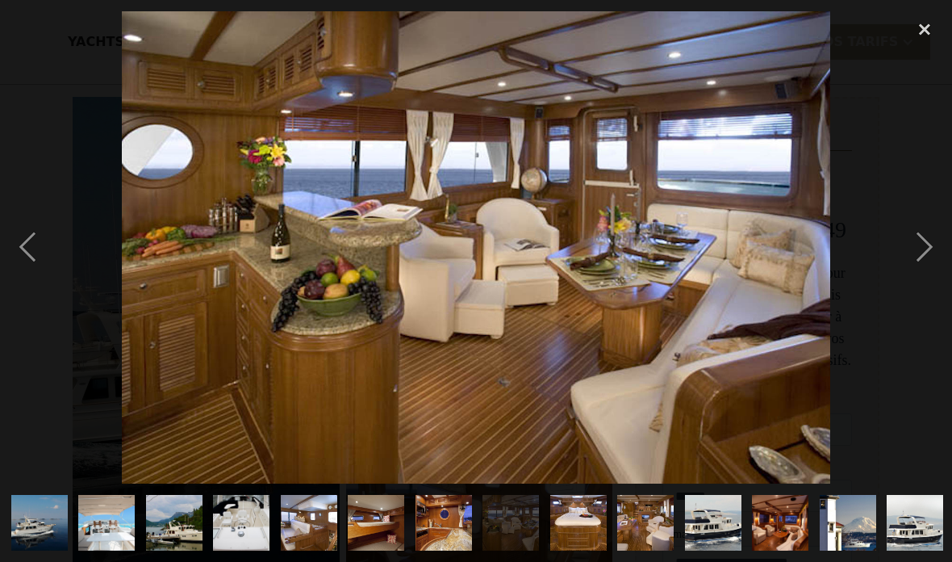
click at [596, 517] on img "show item 9 of 25" at bounding box center [578, 523] width 84 height 57
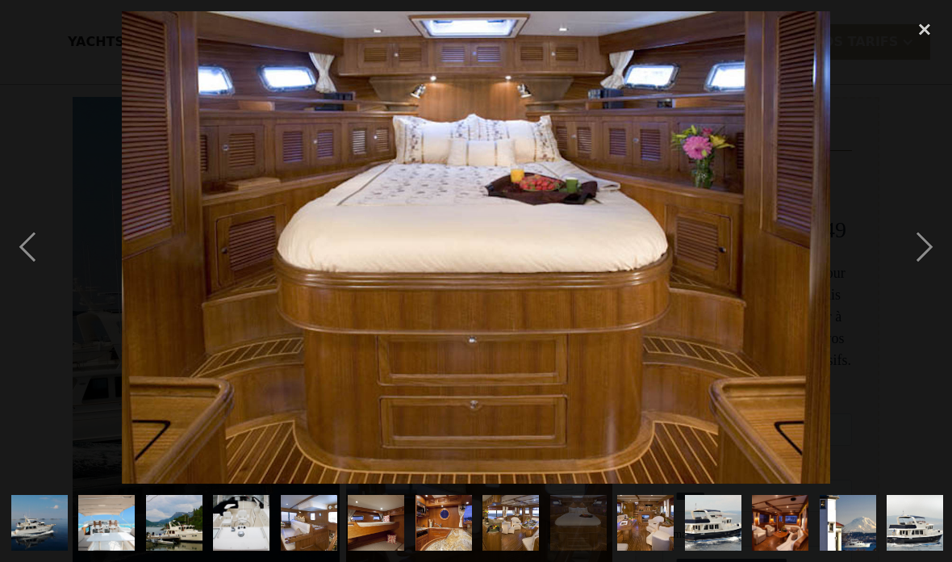
click at [635, 517] on img "show item 10 of 25" at bounding box center [646, 523] width 84 height 57
